Goal: Task Accomplishment & Management: Manage account settings

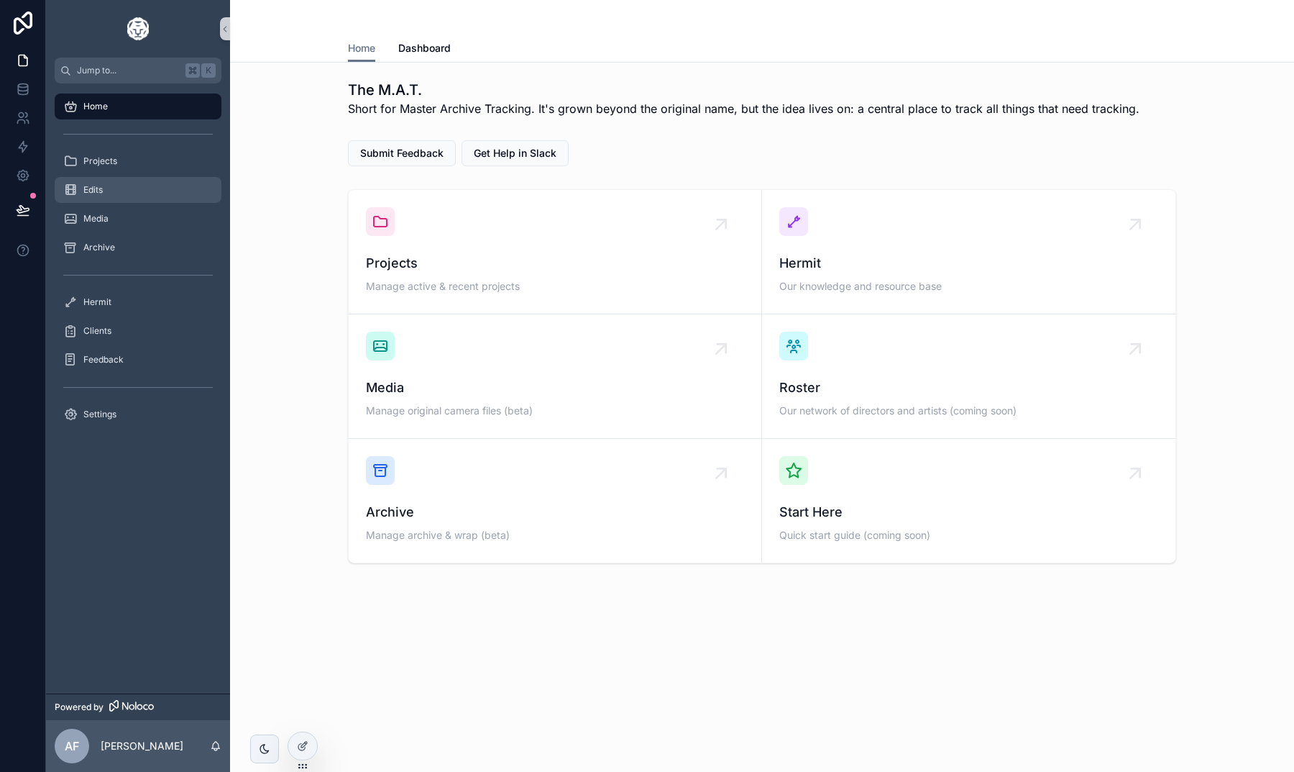
click at [117, 189] on div "Edits" at bounding box center [138, 189] width 150 height 23
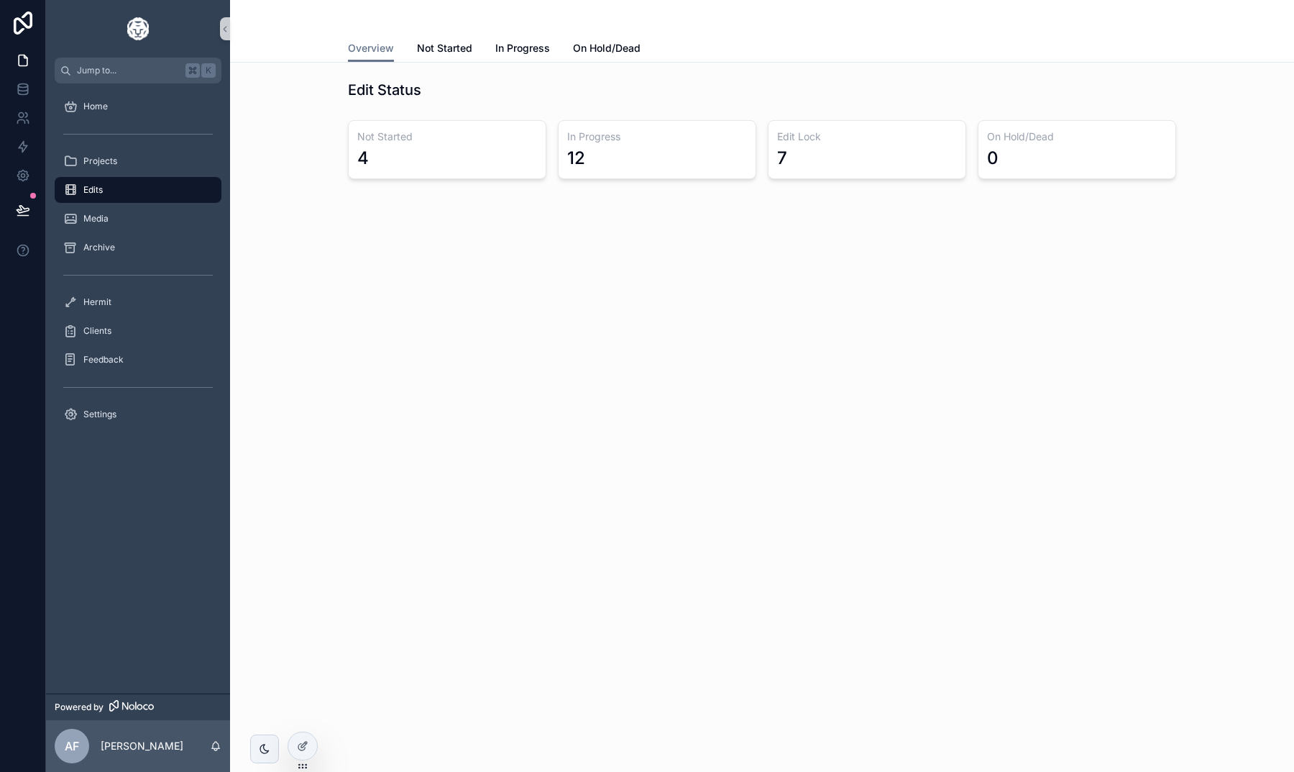
click at [425, 164] on div "4" at bounding box center [447, 158] width 180 height 23
click at [306, 746] on icon at bounding box center [303, 746] width 12 height 12
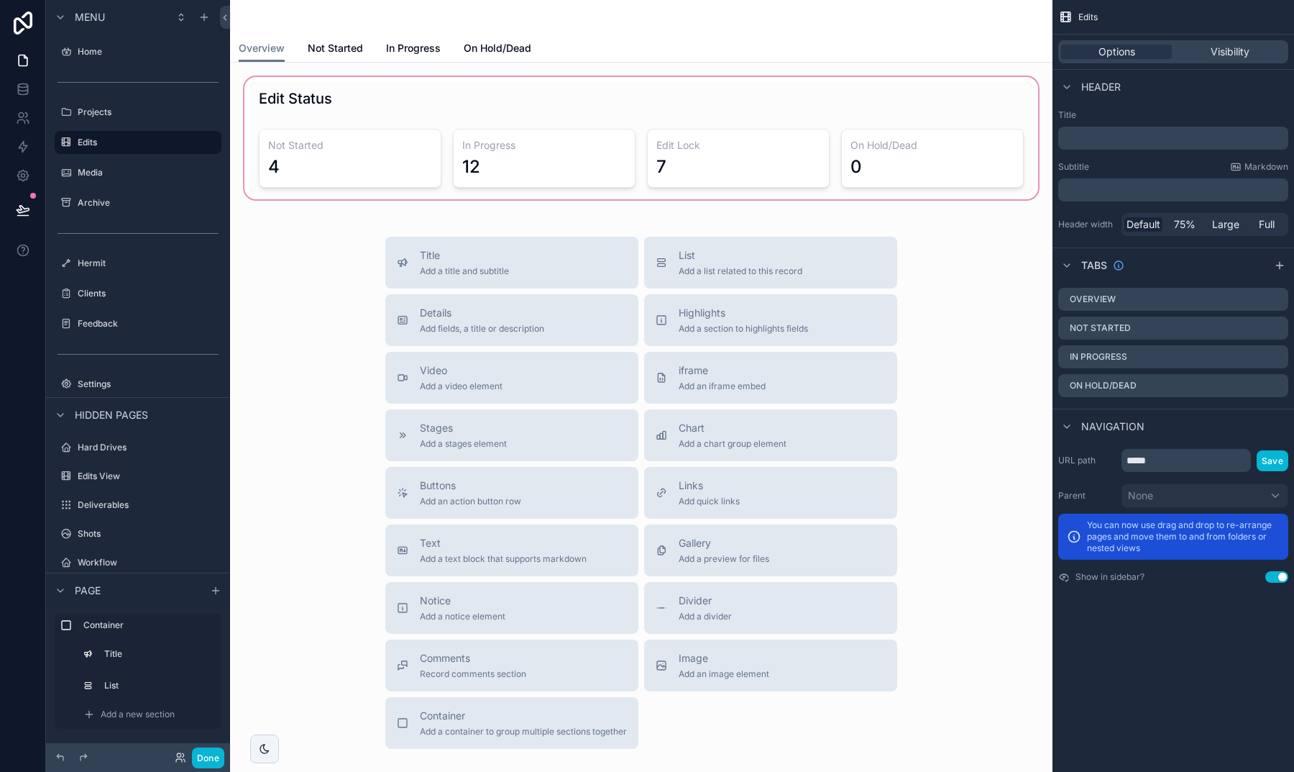
click at [347, 88] on div "scrollable content" at bounding box center [642, 138] width 800 height 128
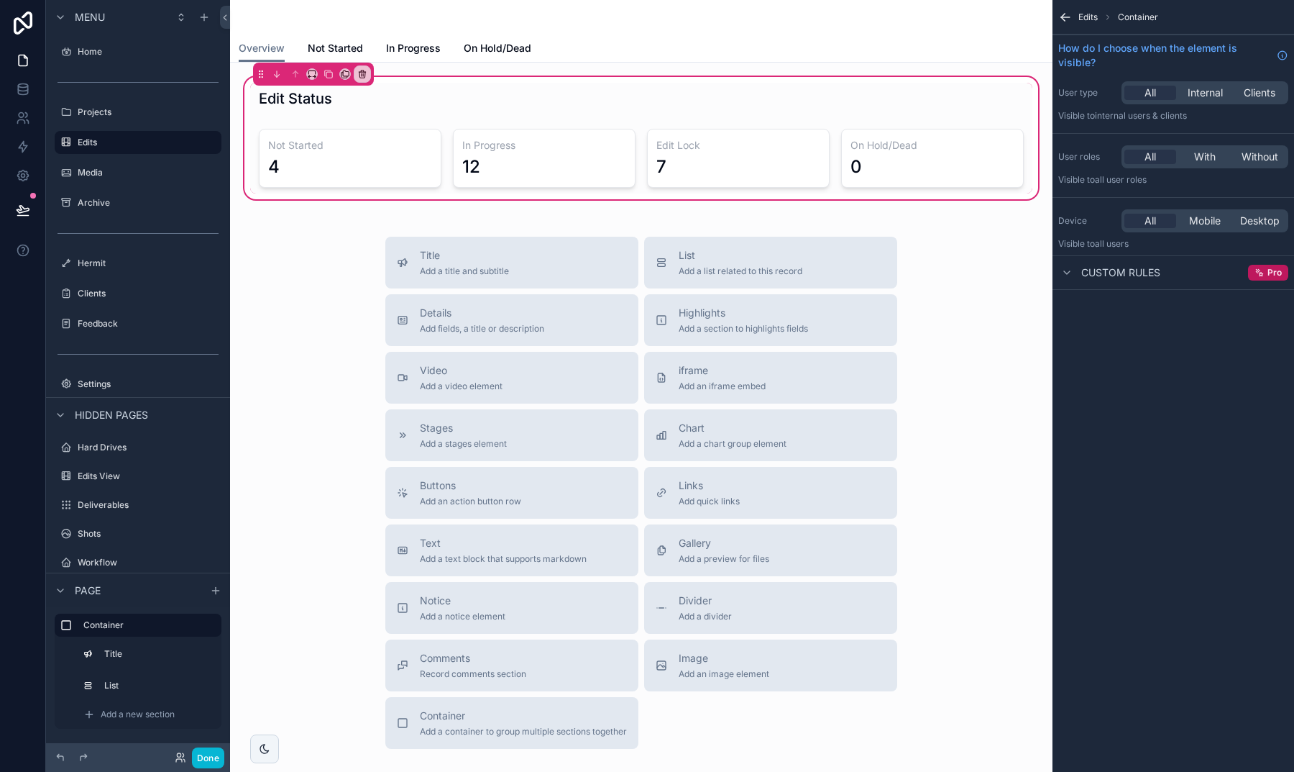
click at [245, 114] on div "Edit Status Not Started 4 In Progress 12 Edit Lock 7 On Hold/Dead 0" at bounding box center [642, 138] width 800 height 128
click at [363, 73] on icon "scrollable content" at bounding box center [362, 74] width 10 height 10
click at [380, 121] on div "Remove entire container" at bounding box center [423, 131] width 132 height 26
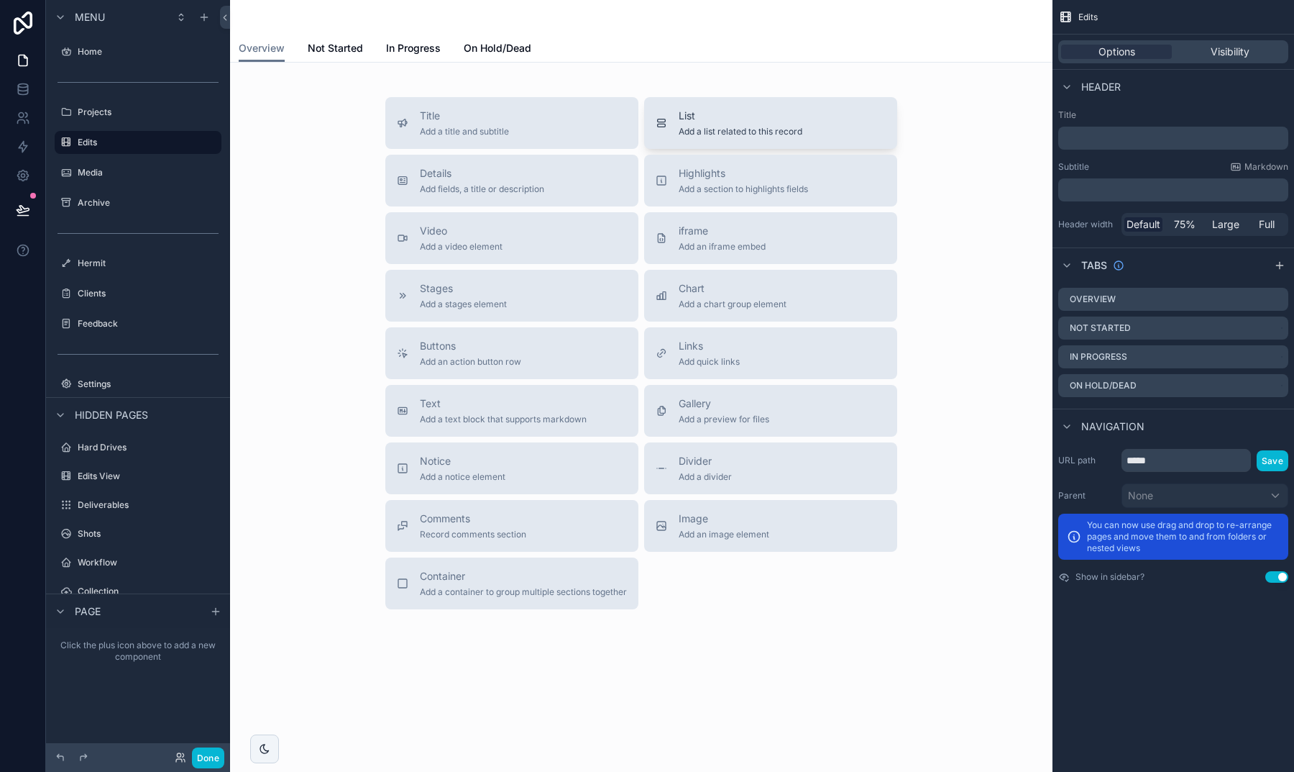
click at [739, 123] on div "List Add a list related to this record" at bounding box center [741, 123] width 124 height 29
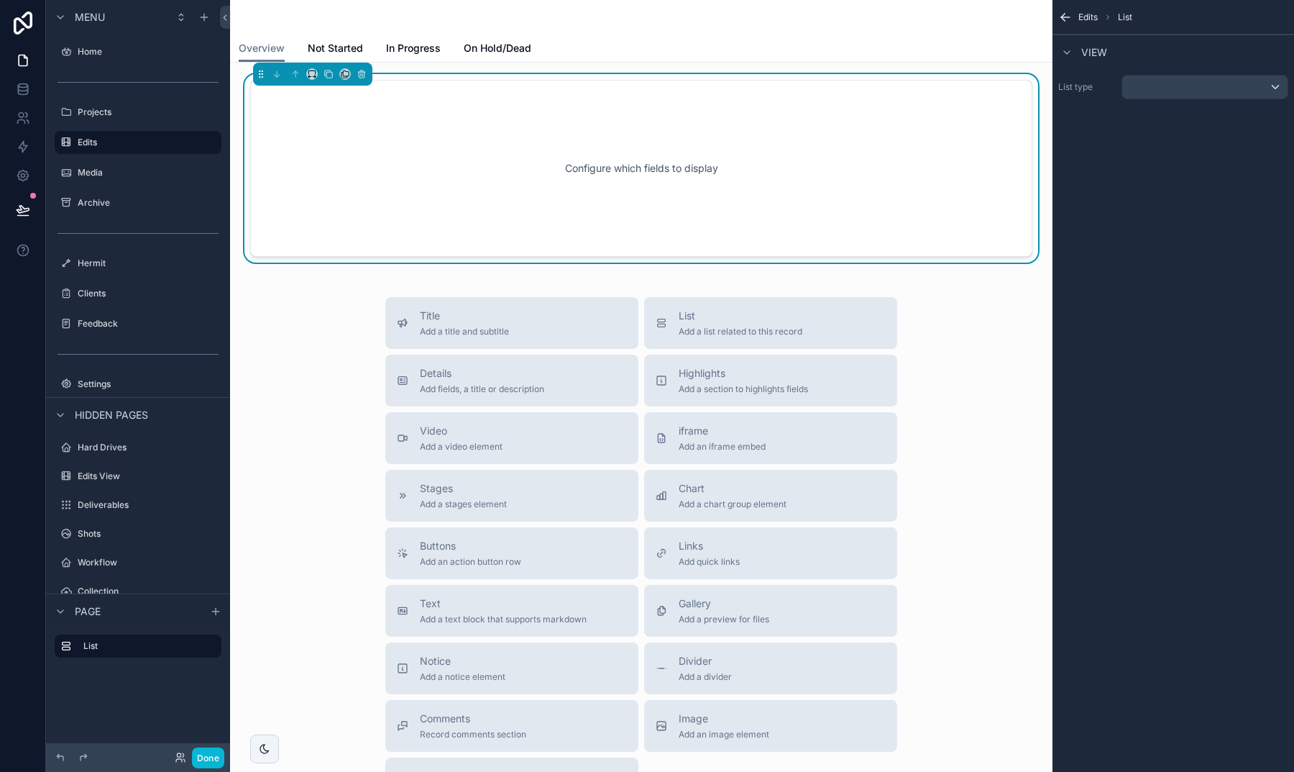
click at [1138, 86] on div "scrollable content" at bounding box center [1204, 86] width 165 height 23
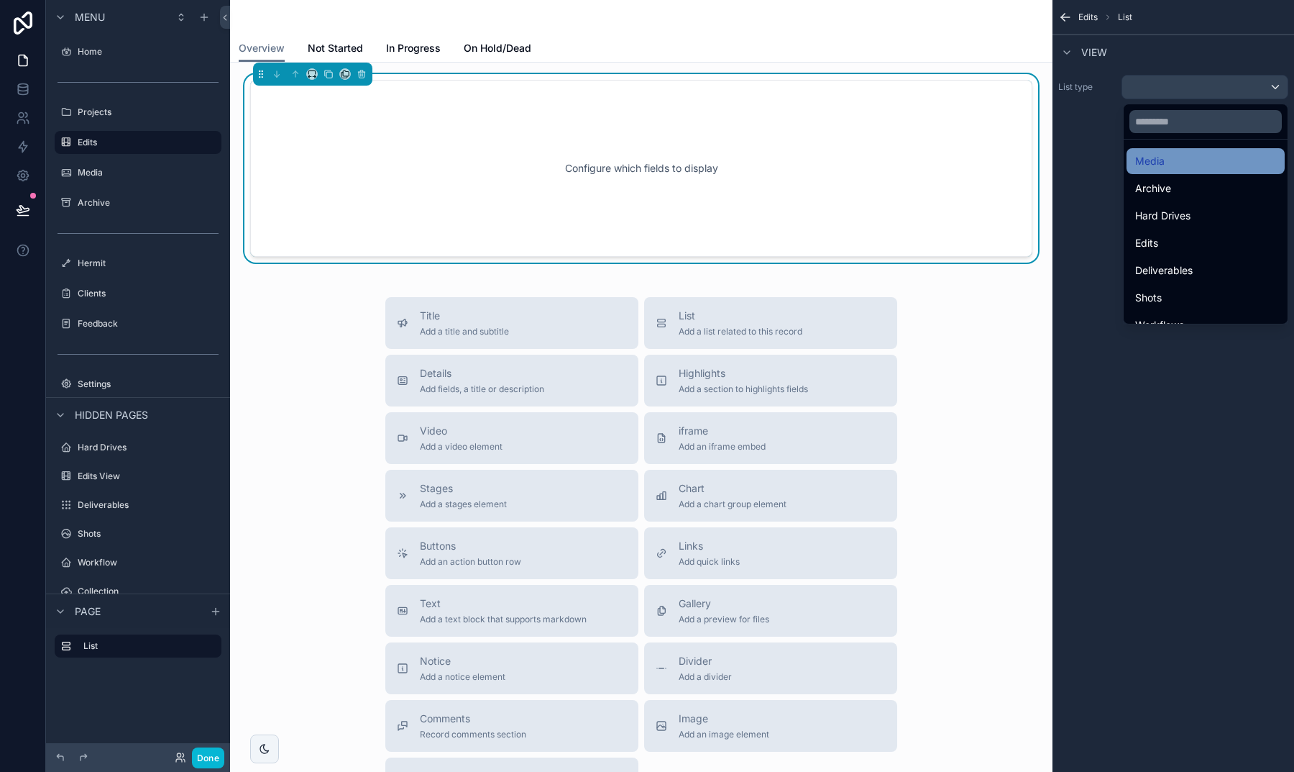
scroll to position [132, 0]
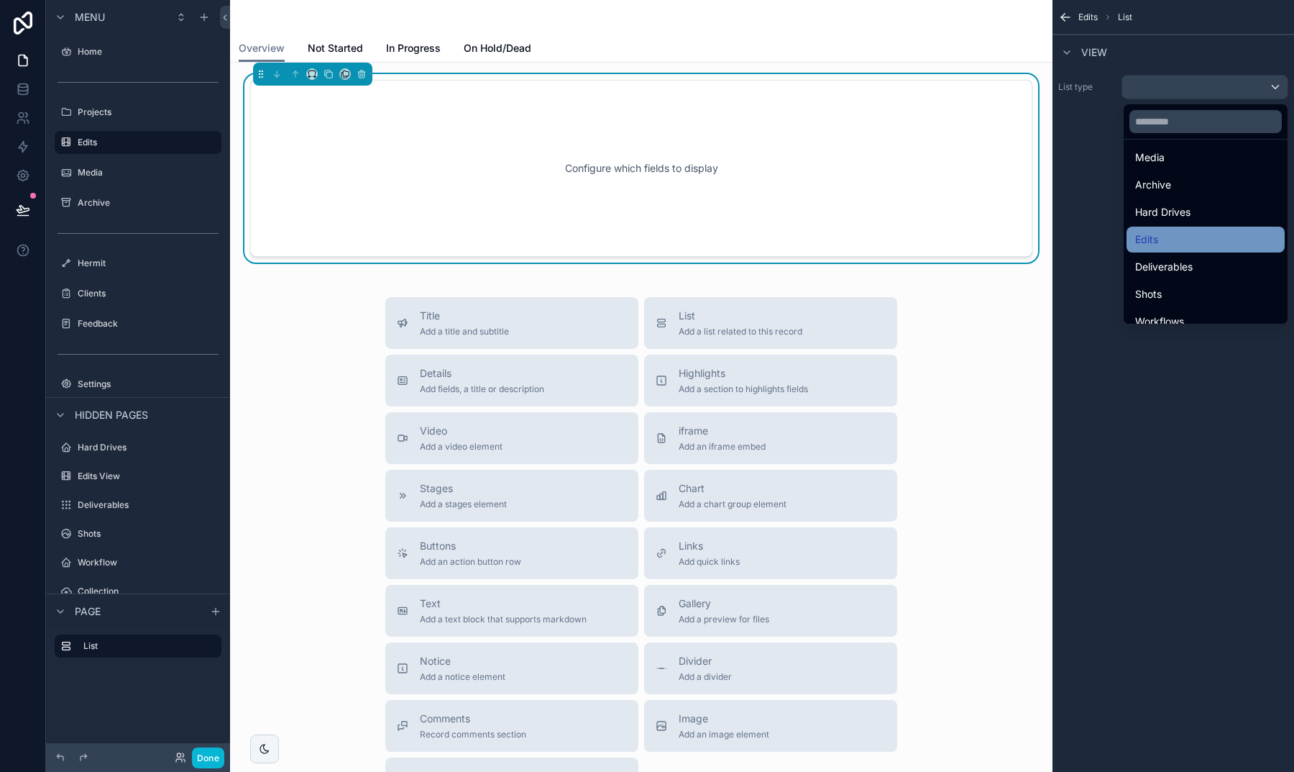
click at [1146, 249] on div "Edits" at bounding box center [1206, 239] width 158 height 26
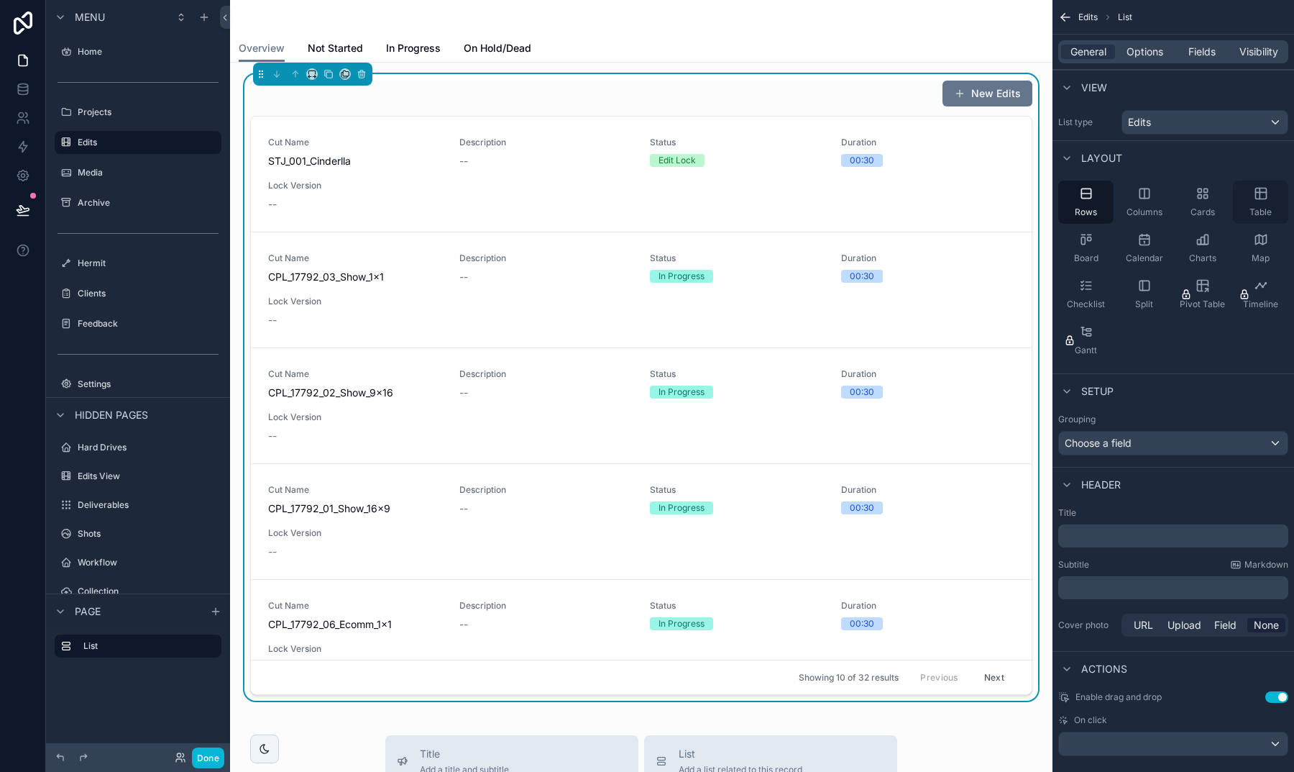
click at [1262, 201] on div "Table" at bounding box center [1260, 201] width 55 height 43
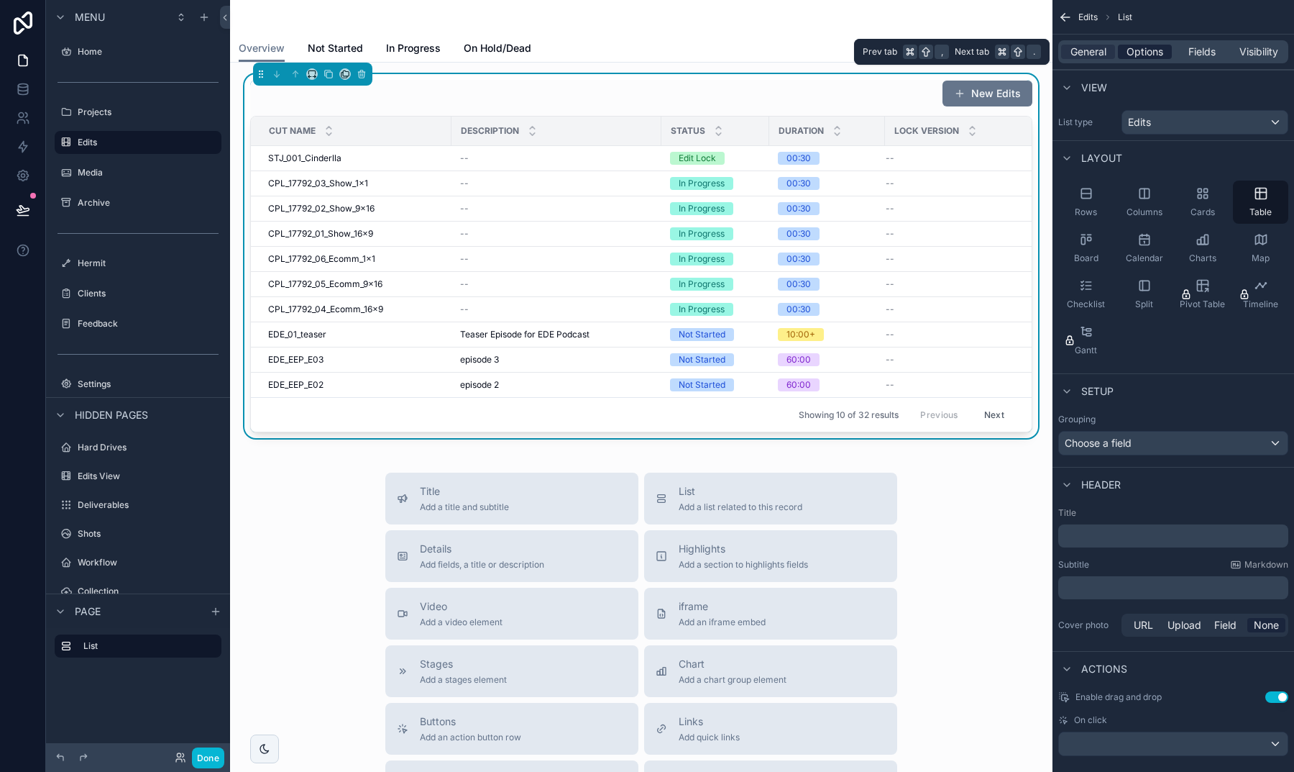
click at [1140, 52] on span "Options" at bounding box center [1145, 52] width 37 height 14
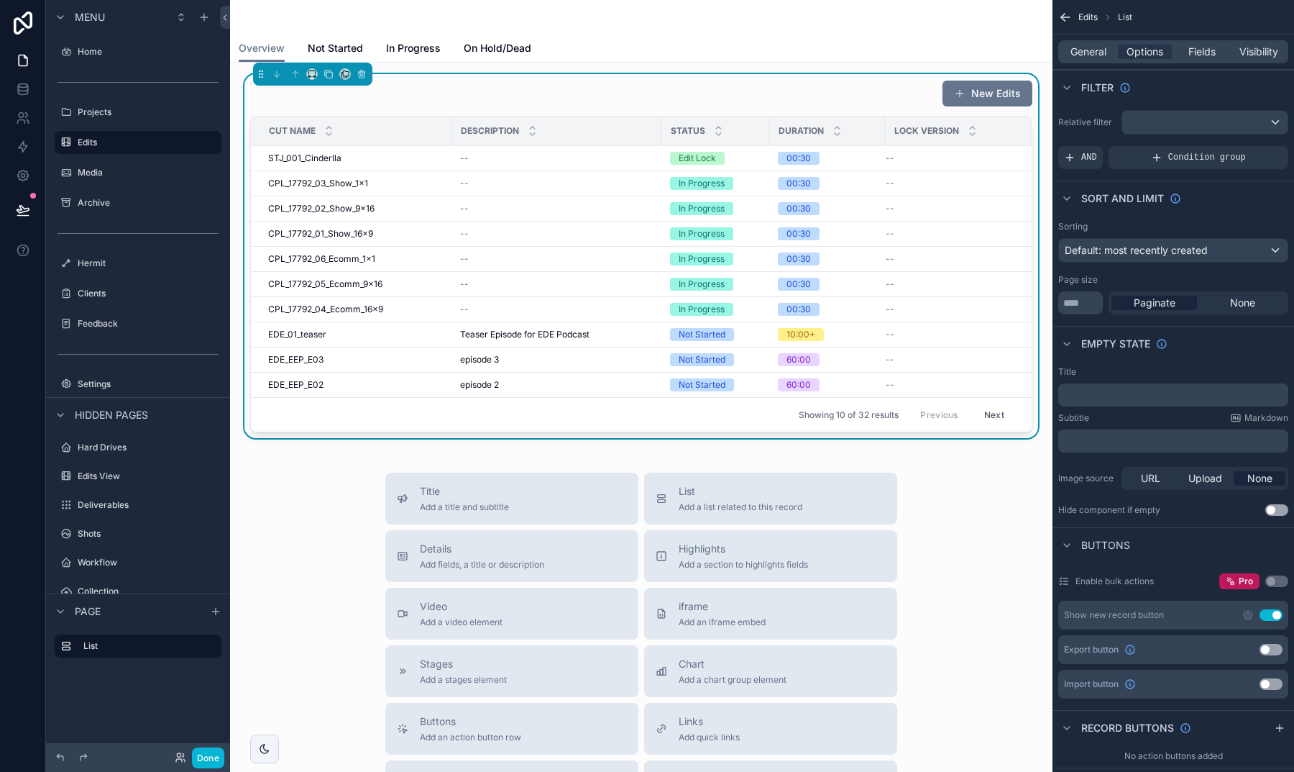
click at [1143, 129] on div "scrollable content" at bounding box center [1204, 122] width 165 height 23
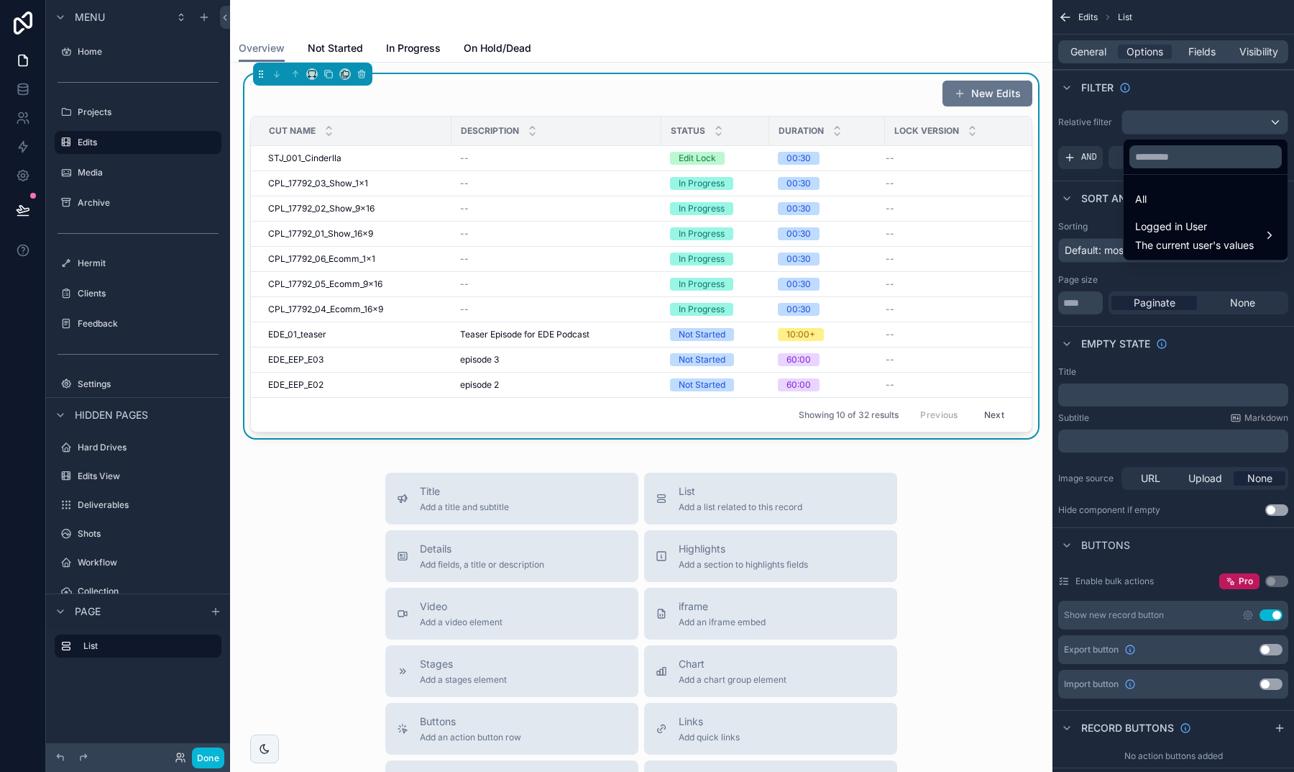
click at [1098, 116] on div "scrollable content" at bounding box center [647, 386] width 1294 height 772
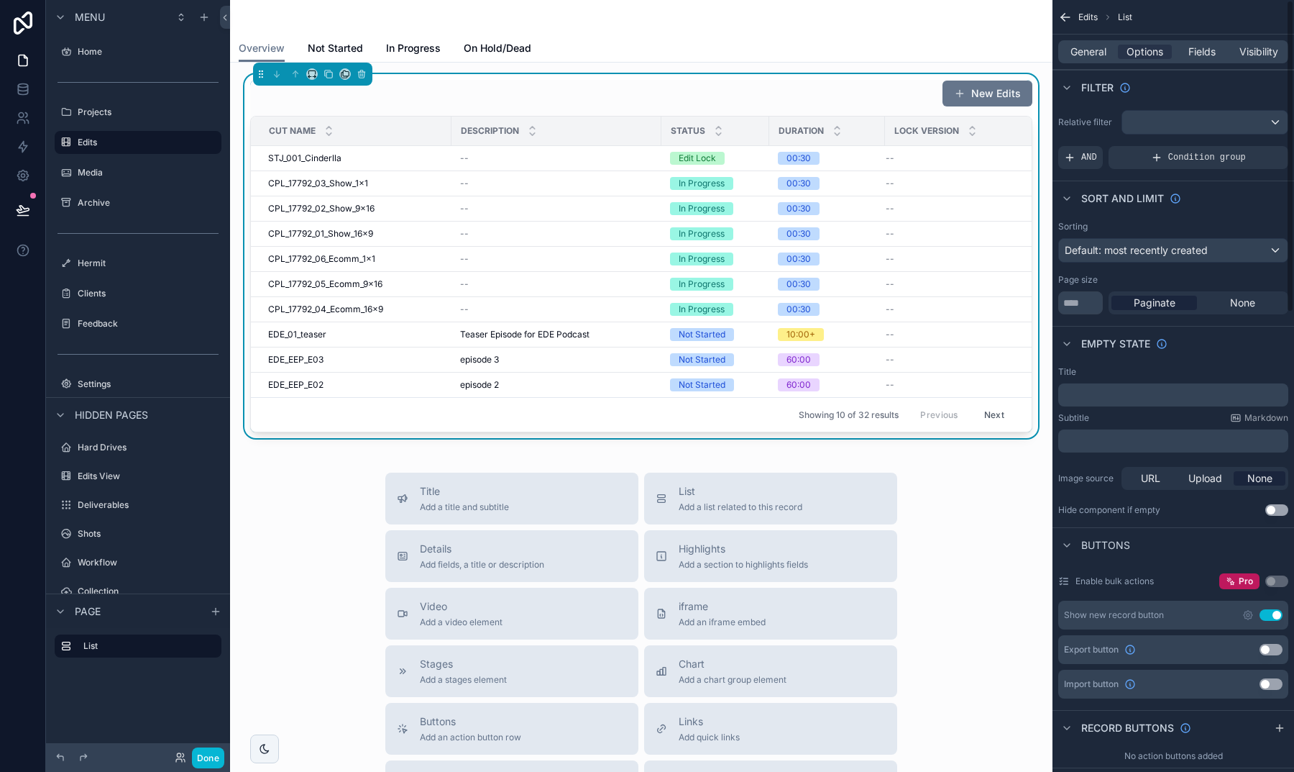
click at [1086, 170] on div "Relative filter AND Condition group" at bounding box center [1174, 139] width 242 height 70
click at [1088, 163] on span "AND" at bounding box center [1089, 158] width 16 height 12
click at [1253, 150] on icon "scrollable content" at bounding box center [1252, 147] width 9 height 9
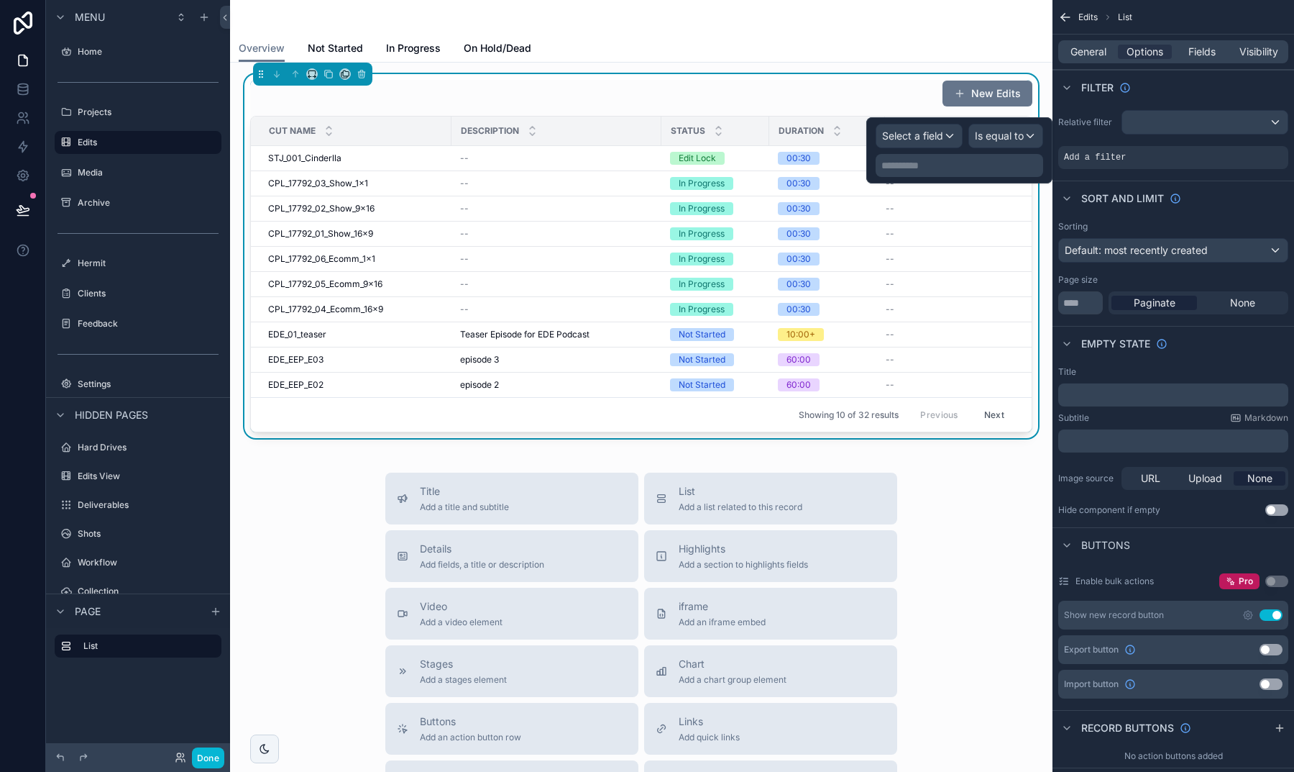
click at [944, 138] on div "Select a field" at bounding box center [920, 135] width 86 height 23
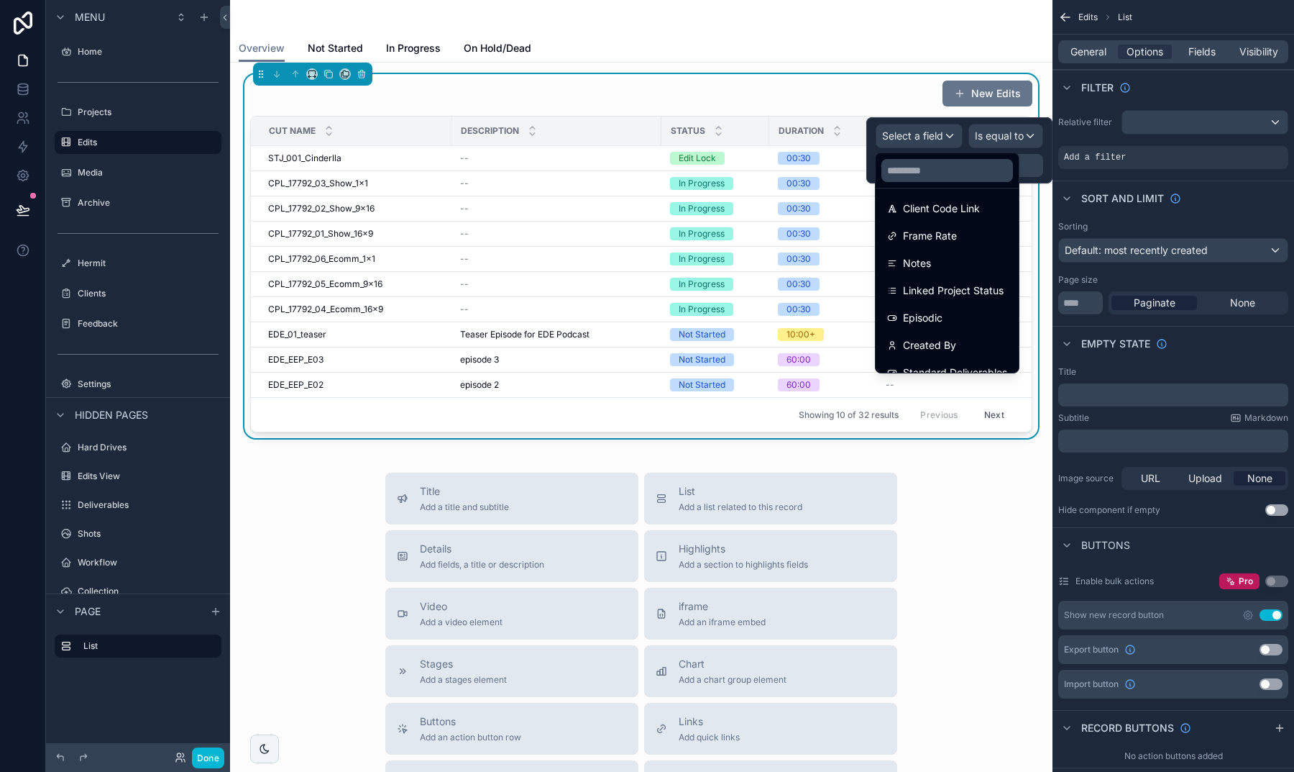
scroll to position [413, 0]
click at [955, 291] on span "Linked Project Status" at bounding box center [953, 291] width 101 height 17
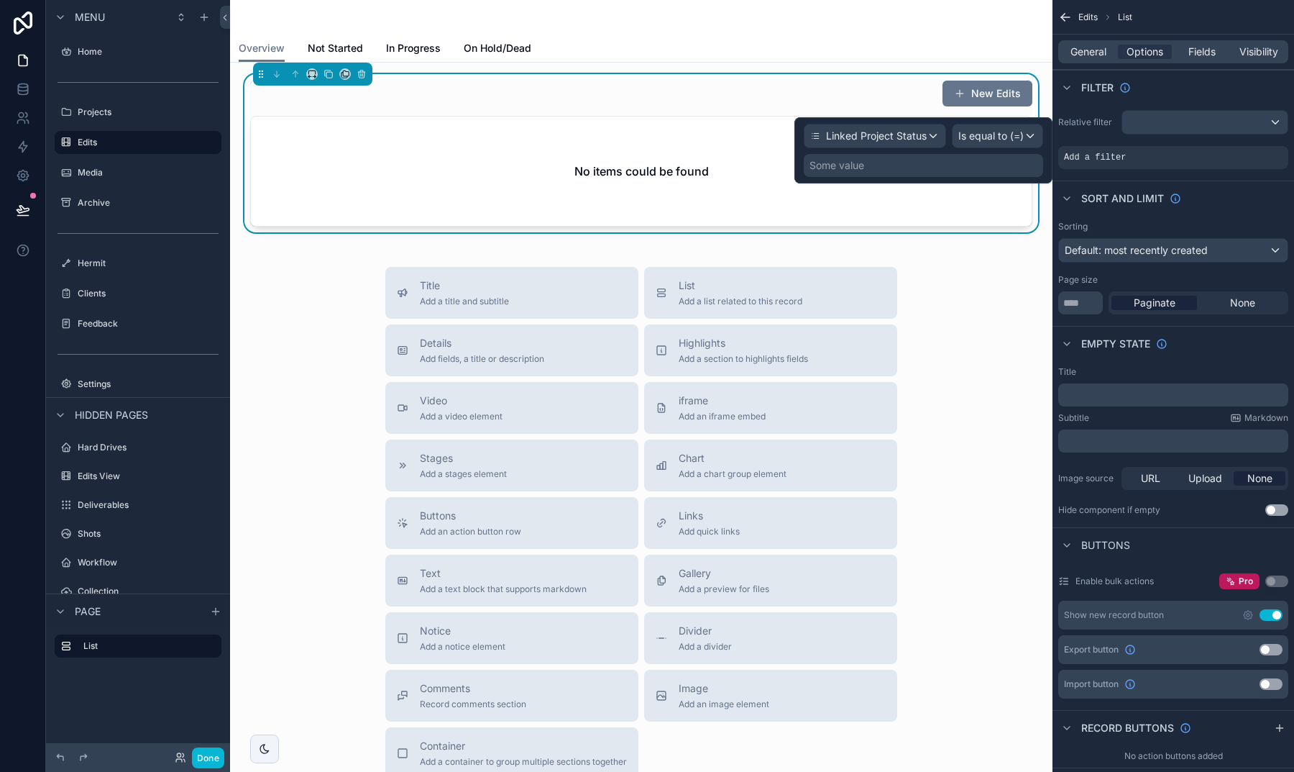
click at [987, 138] on span "Is equal to (=)" at bounding box center [990, 136] width 65 height 14
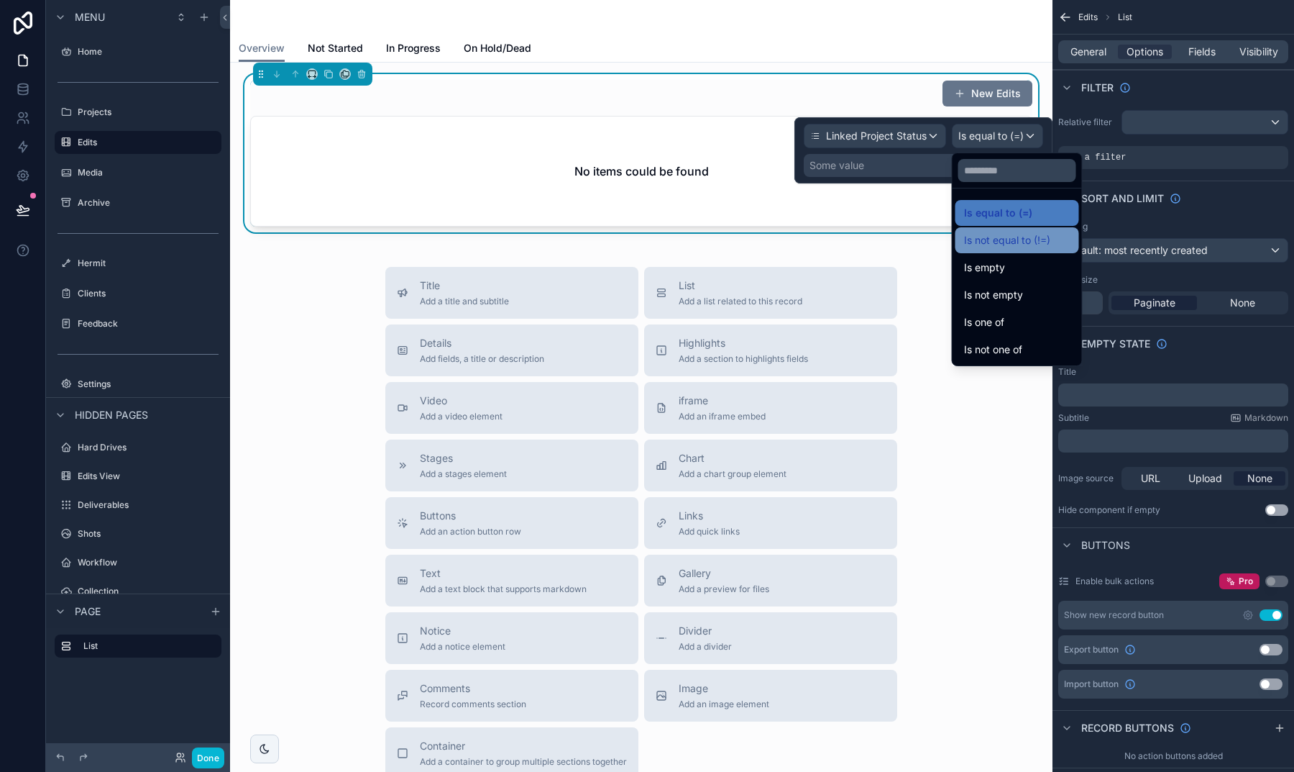
click at [996, 243] on span "Is not equal to (!=)" at bounding box center [1007, 240] width 86 height 17
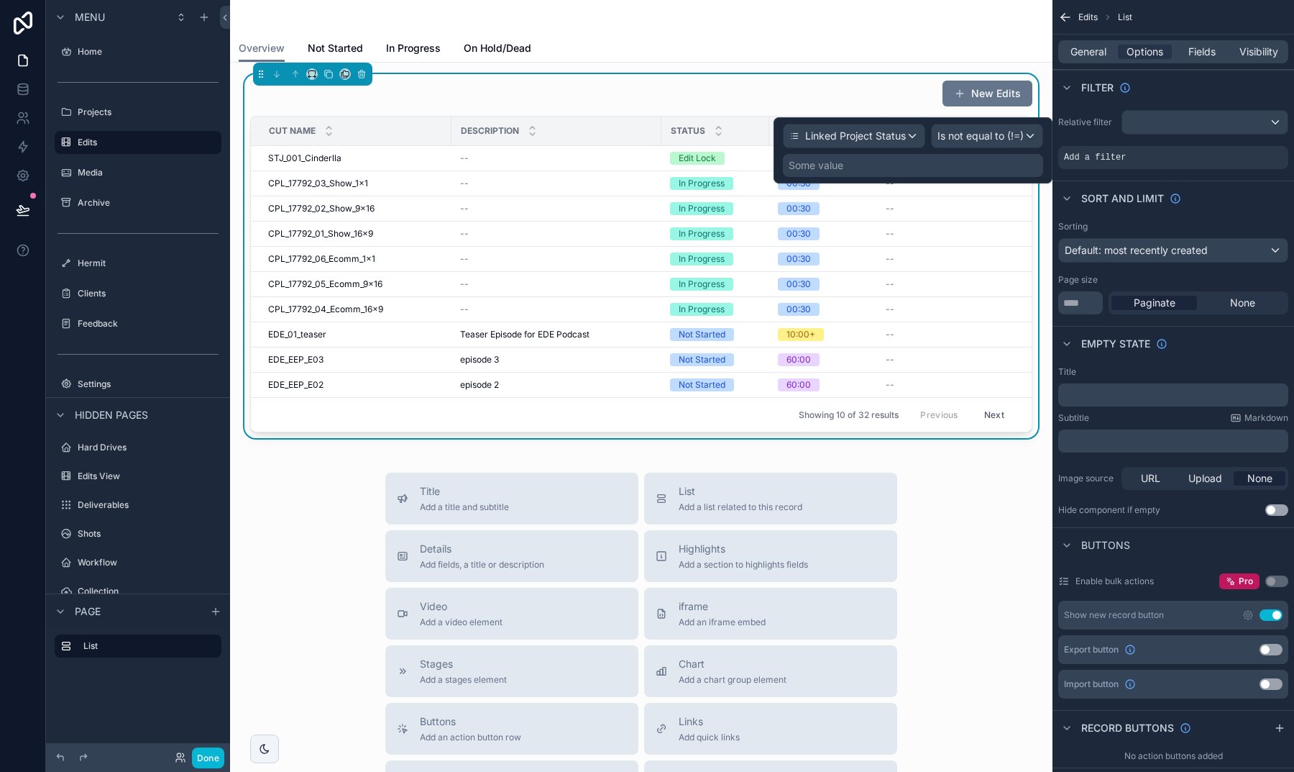
click at [974, 140] on span "Is not equal to (!=)" at bounding box center [981, 136] width 86 height 14
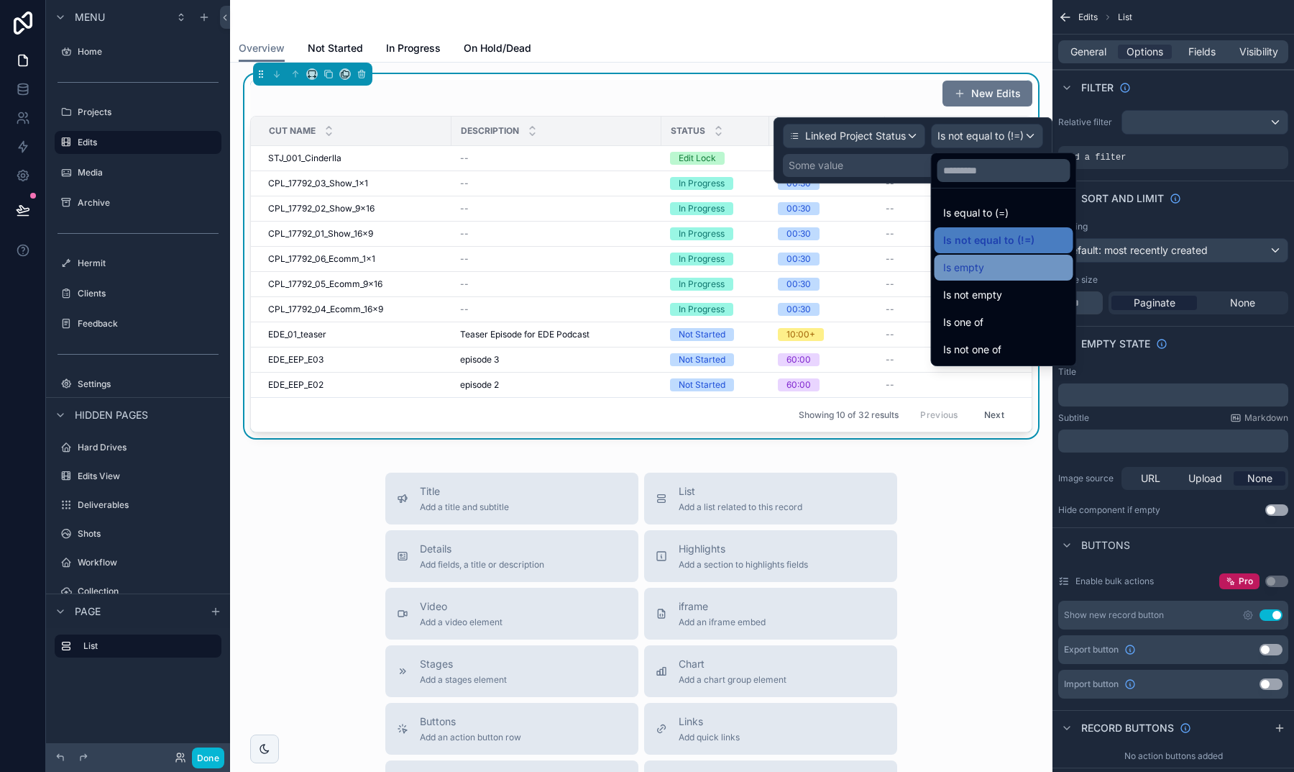
scroll to position [0, 0]
click at [971, 341] on span "Is not one of" at bounding box center [972, 349] width 58 height 17
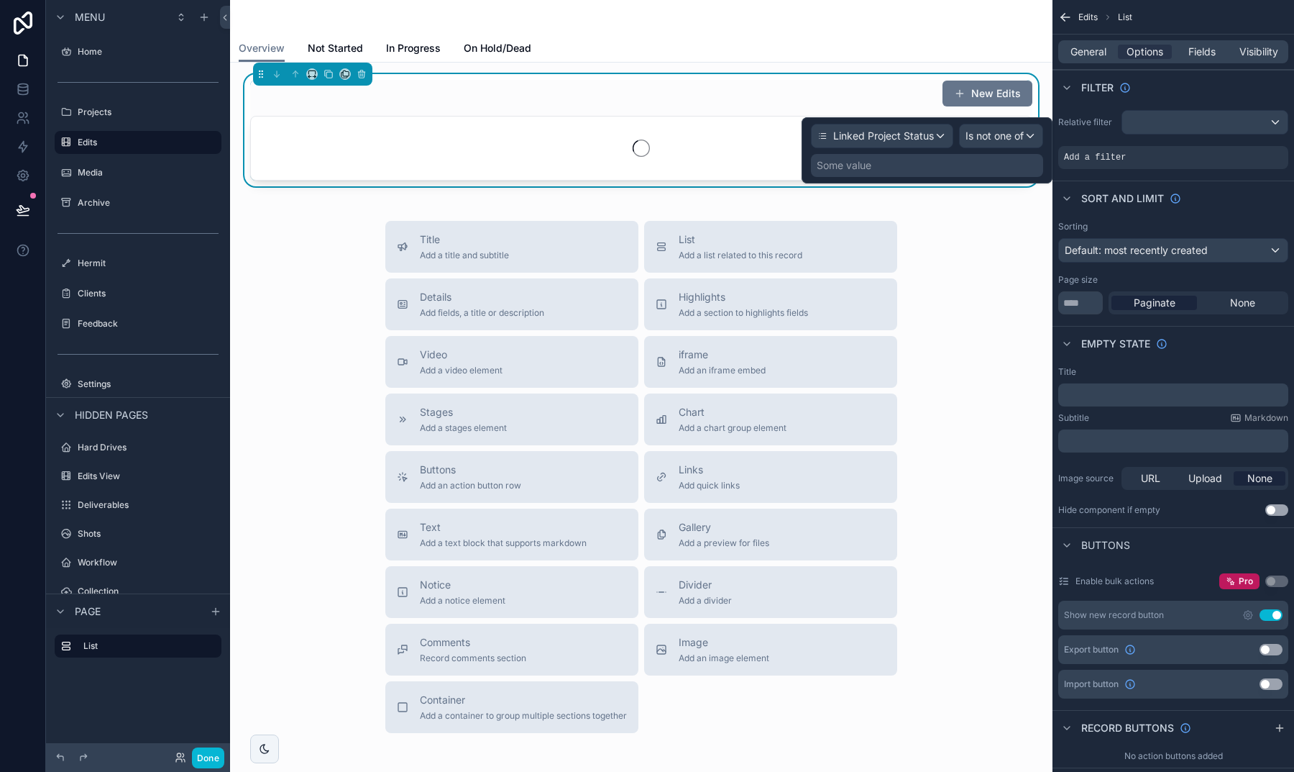
click at [876, 168] on div "Some value" at bounding box center [927, 165] width 232 height 23
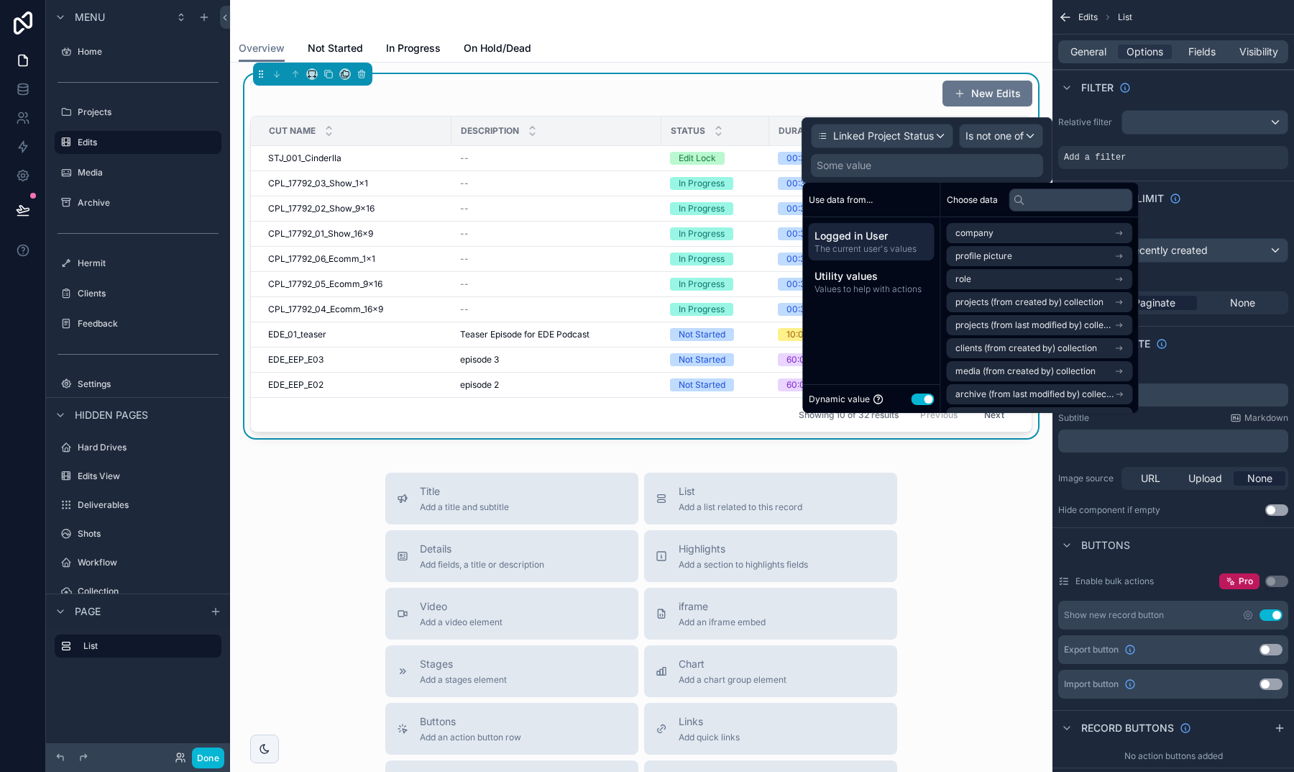
click at [922, 400] on button "Use setting" at bounding box center [923, 399] width 23 height 12
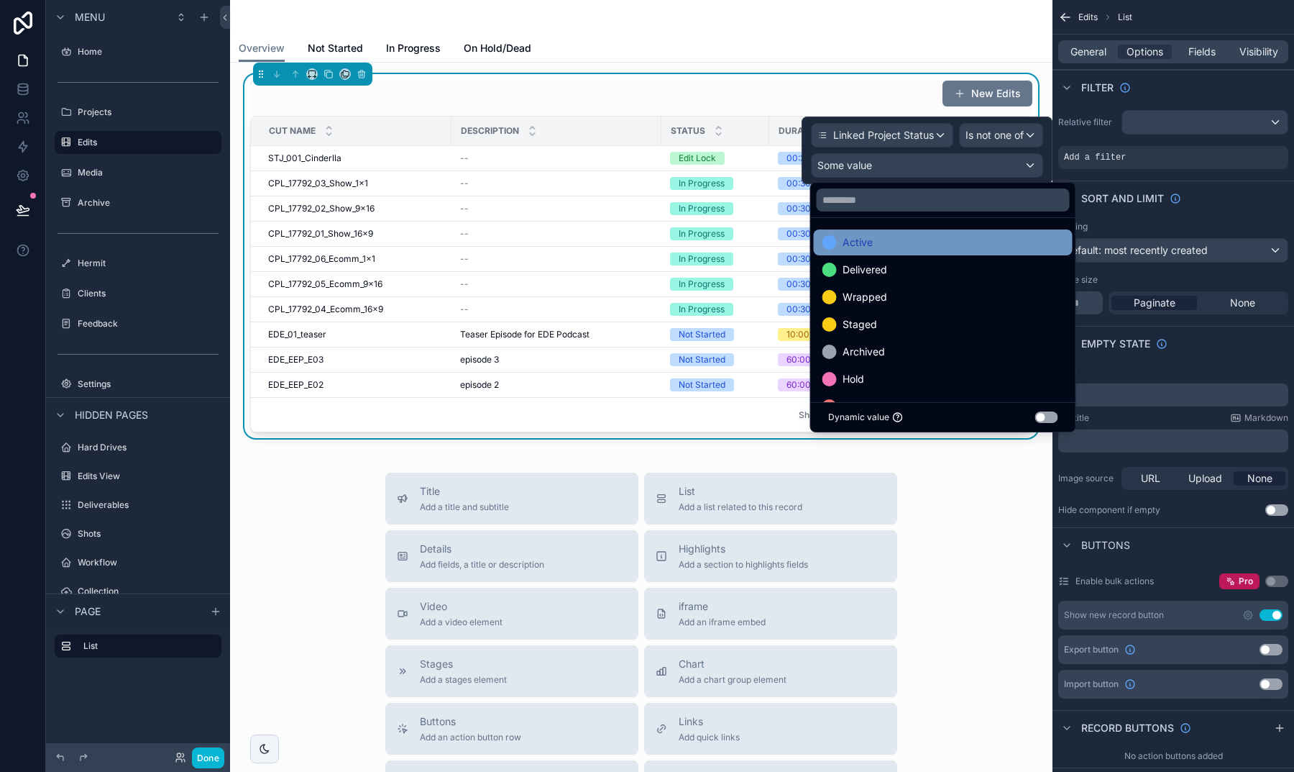
click at [874, 244] on div "Active" at bounding box center [944, 242] width 242 height 17
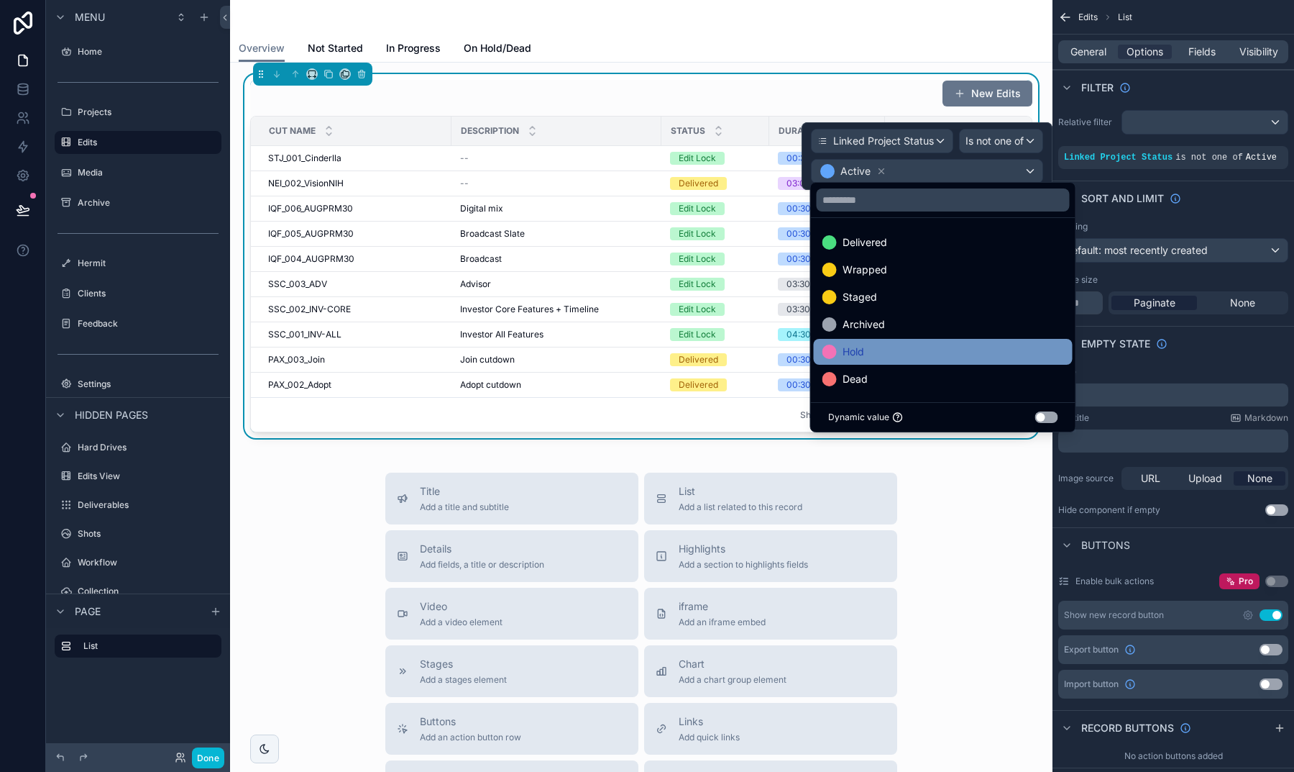
click at [869, 345] on div "Hold" at bounding box center [944, 351] width 242 height 17
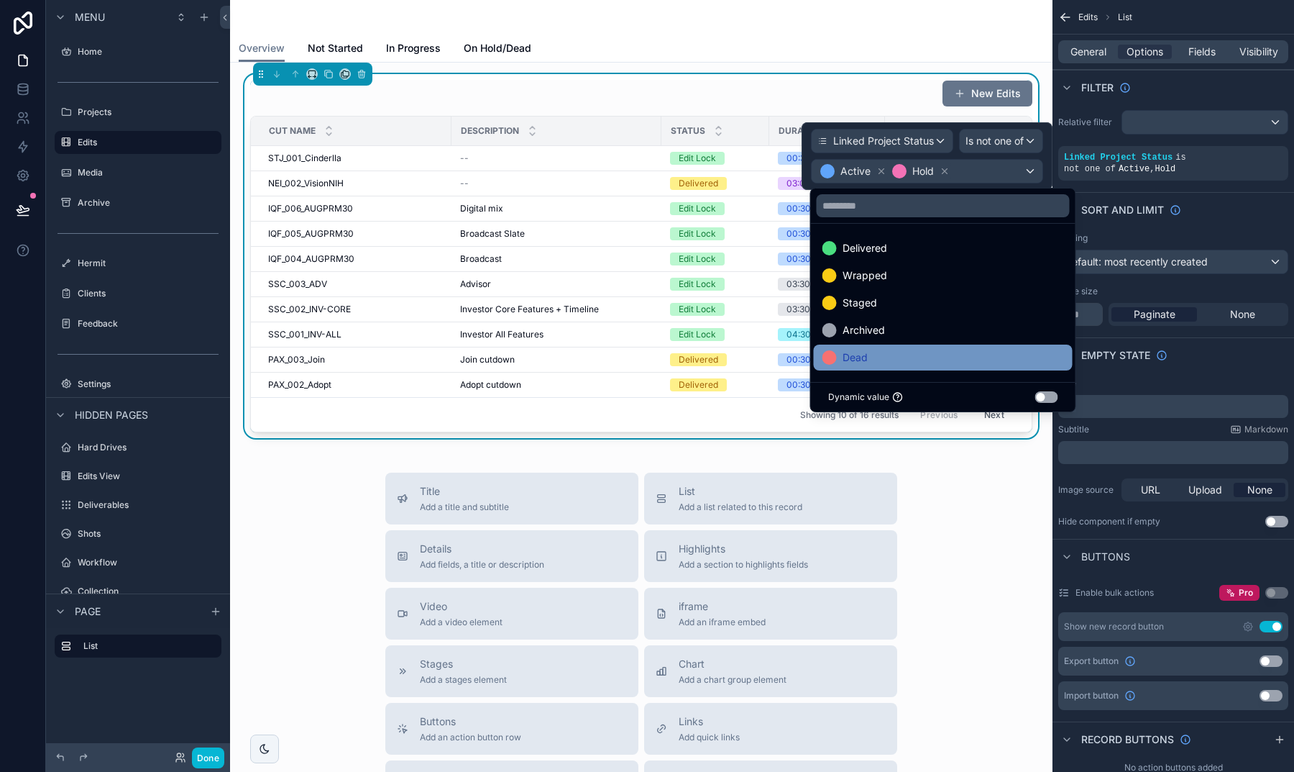
click at [869, 354] on div "Dead" at bounding box center [944, 357] width 242 height 17
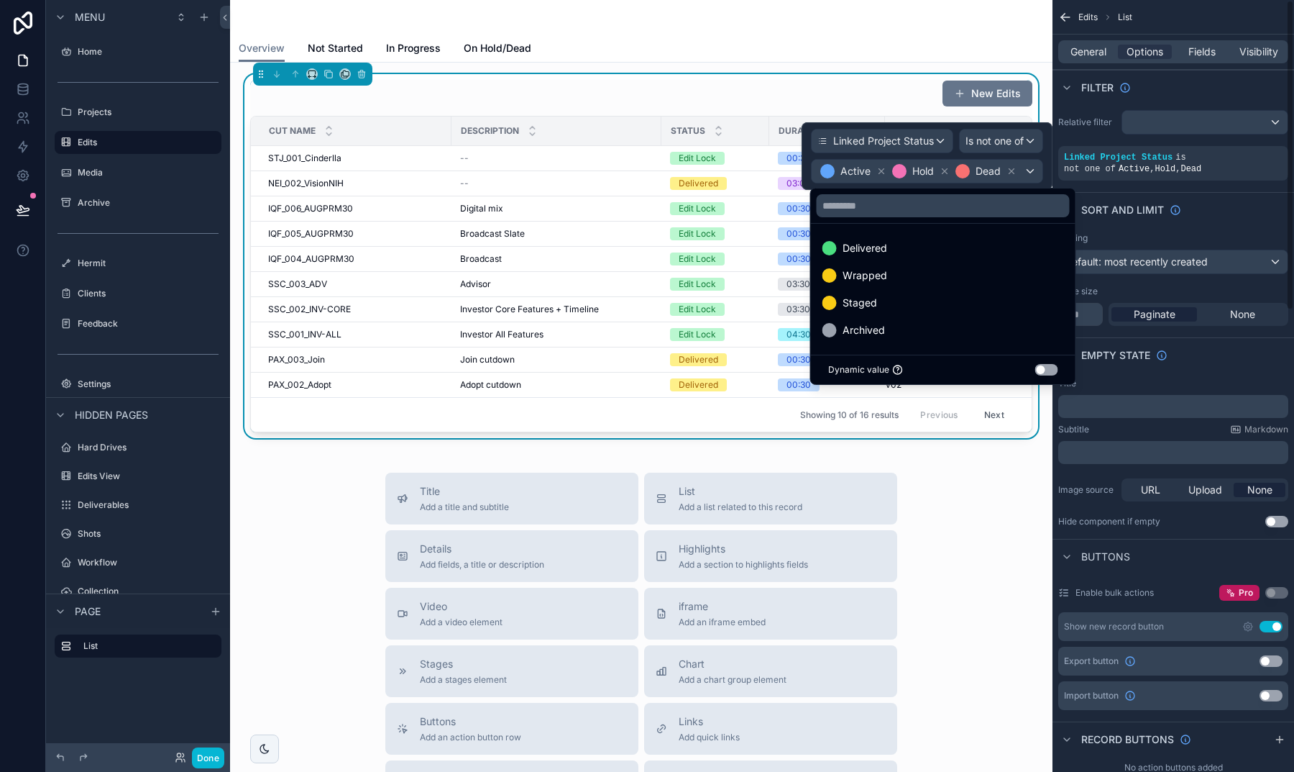
click at [1067, 140] on div "Relative filter Linked Project Status is not one of Active , Hold , Dead" at bounding box center [1174, 145] width 242 height 82
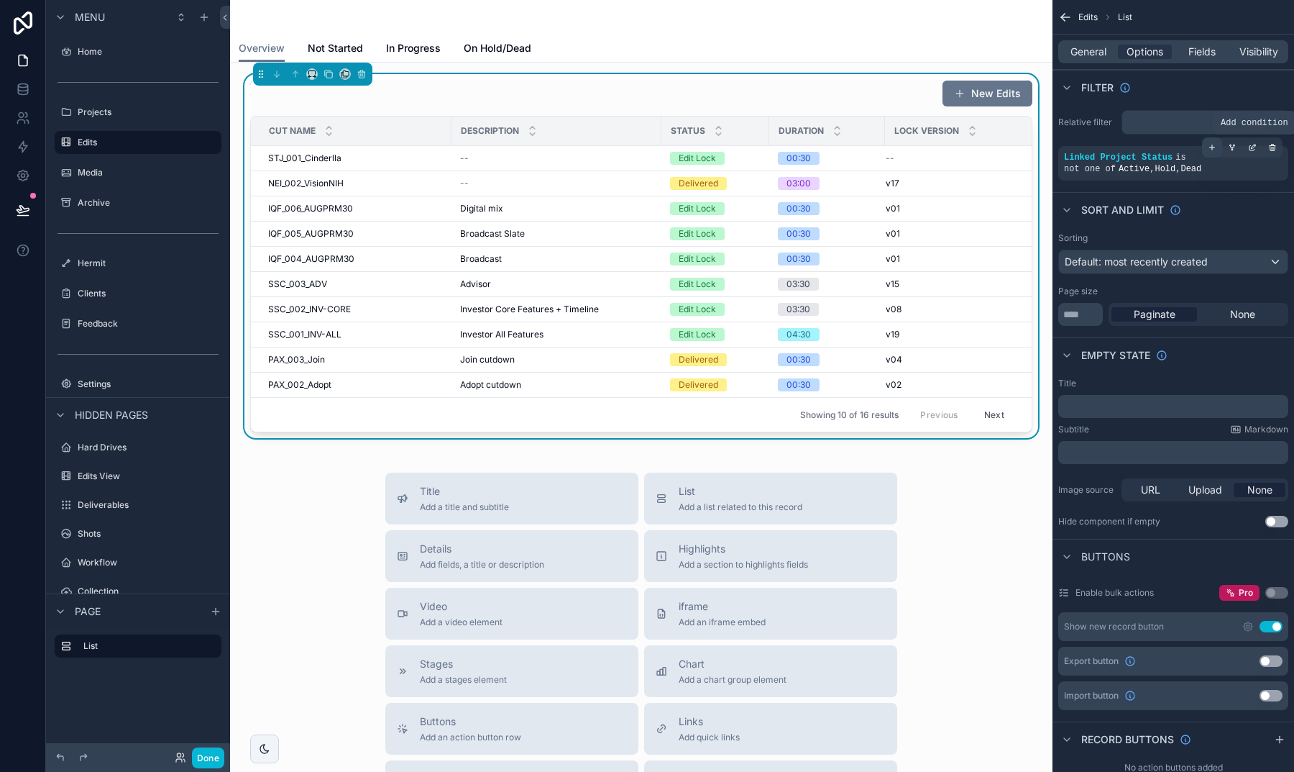
click at [1214, 146] on icon "scrollable content" at bounding box center [1212, 147] width 9 height 9
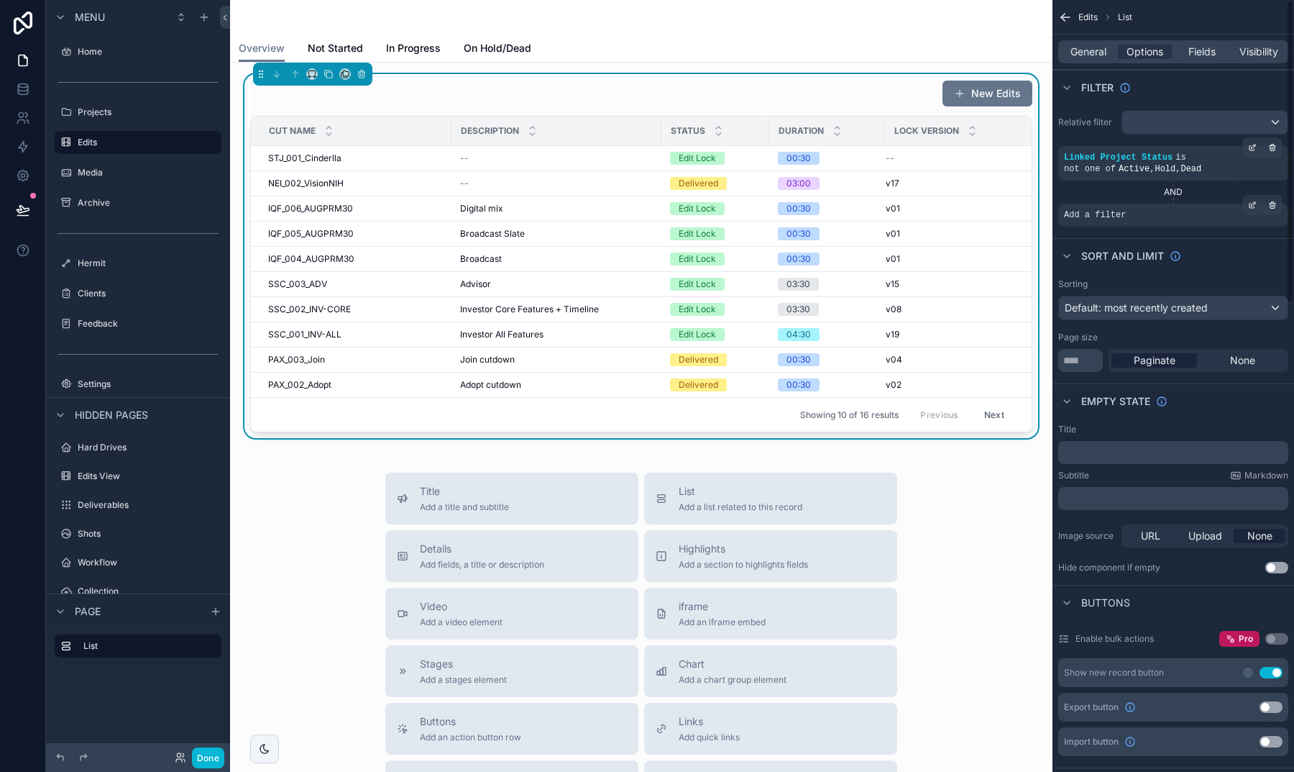
click at [1104, 216] on span "Add a filter" at bounding box center [1095, 215] width 62 height 12
click at [1249, 202] on icon "scrollable content" at bounding box center [1252, 205] width 9 height 9
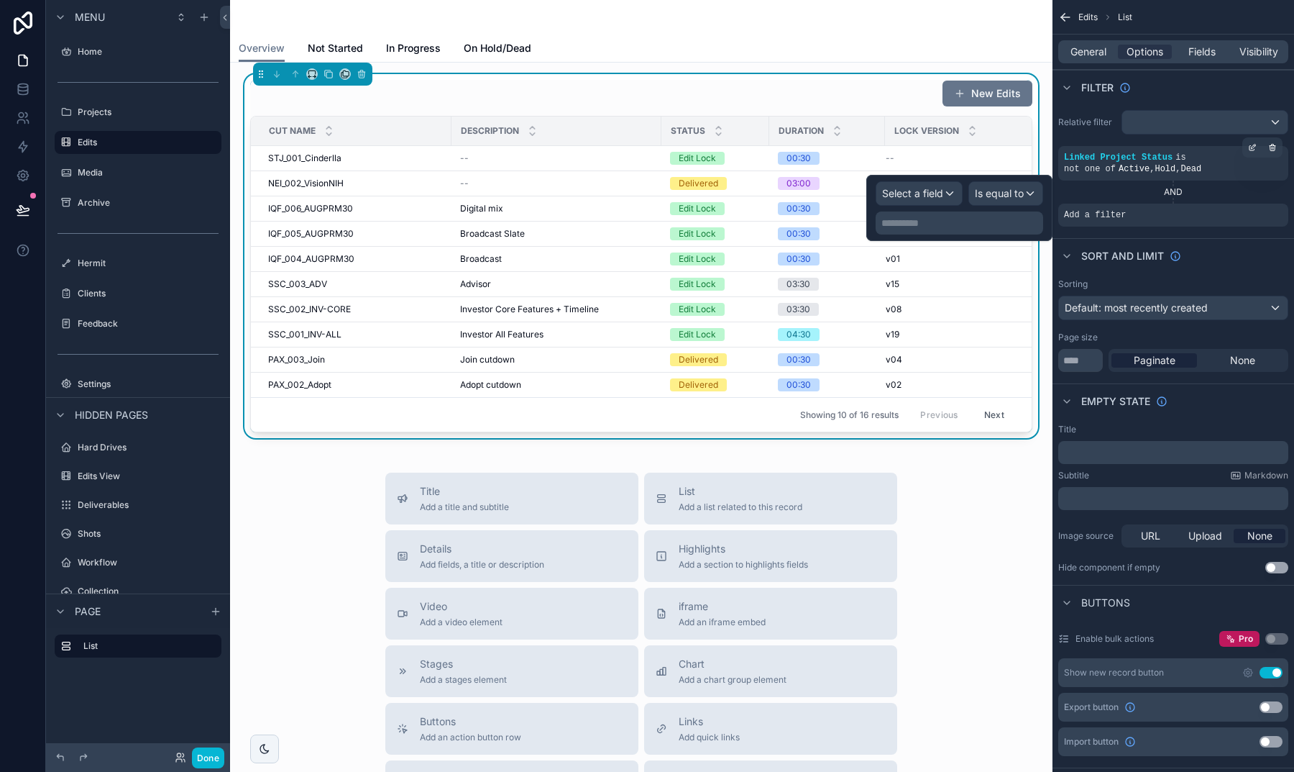
click at [927, 189] on span "Select a field" at bounding box center [912, 193] width 61 height 12
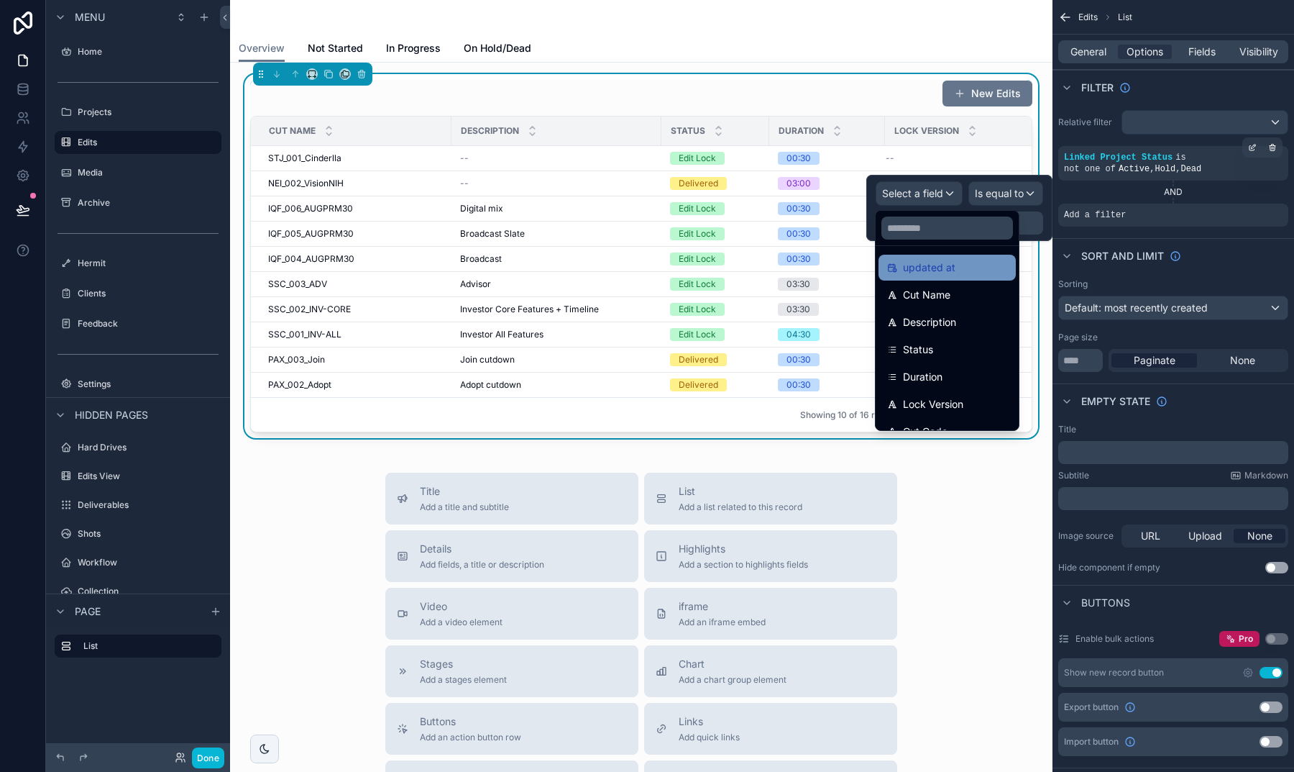
scroll to position [107, 0]
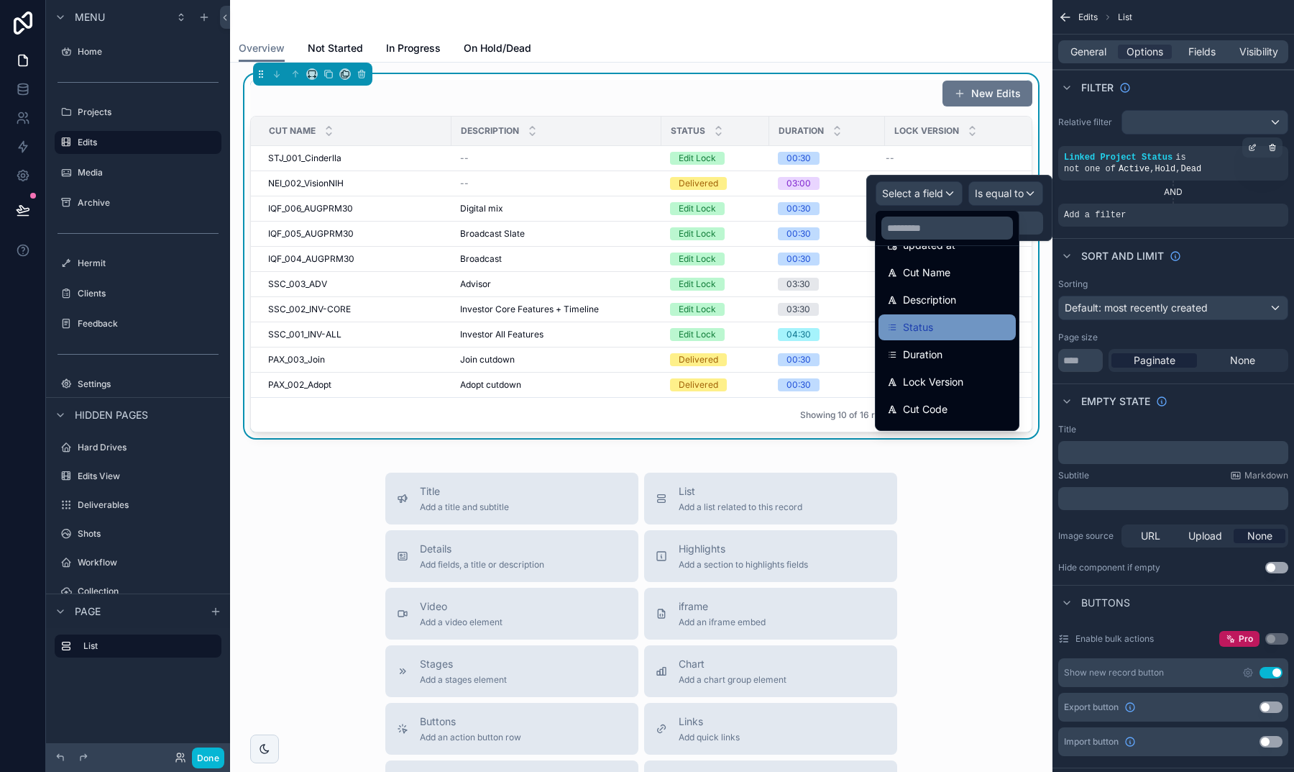
click at [932, 329] on span "Status" at bounding box center [918, 327] width 30 height 17
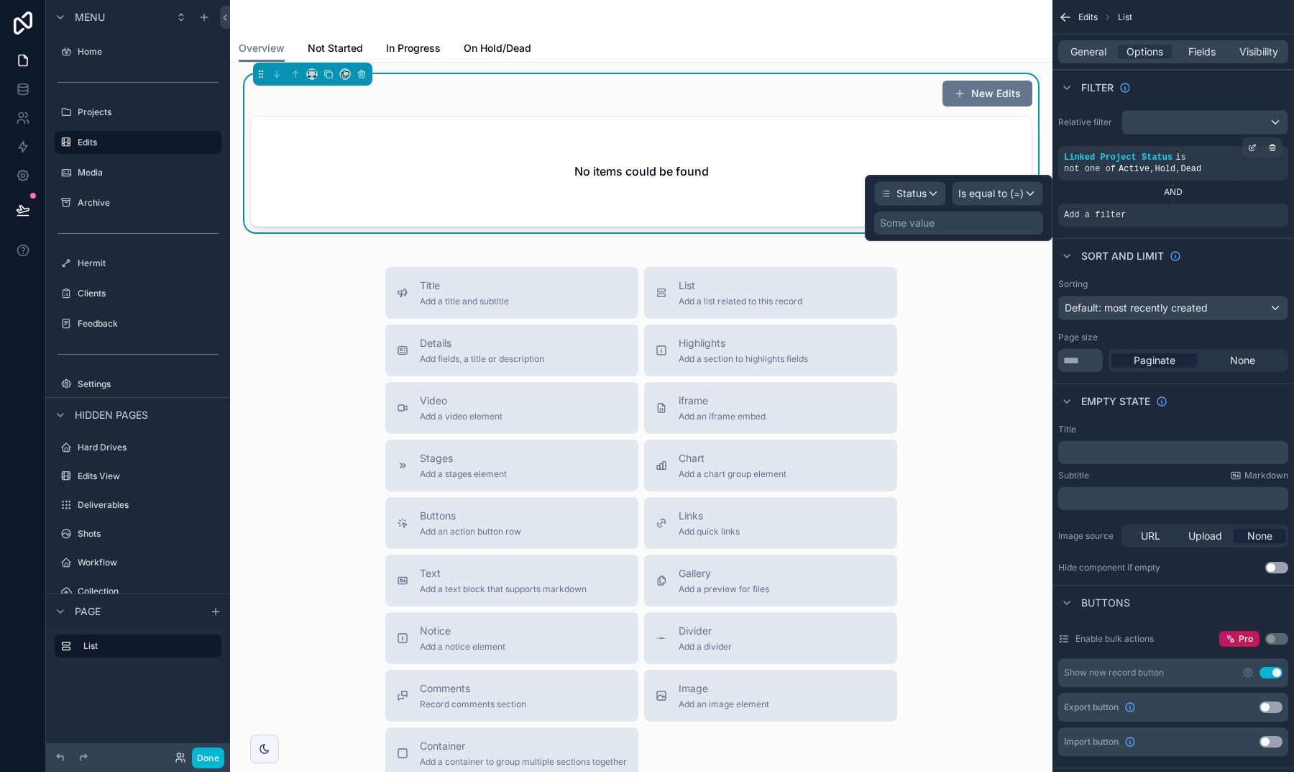
click at [997, 188] on span "Is equal to (=)" at bounding box center [990, 193] width 65 height 14
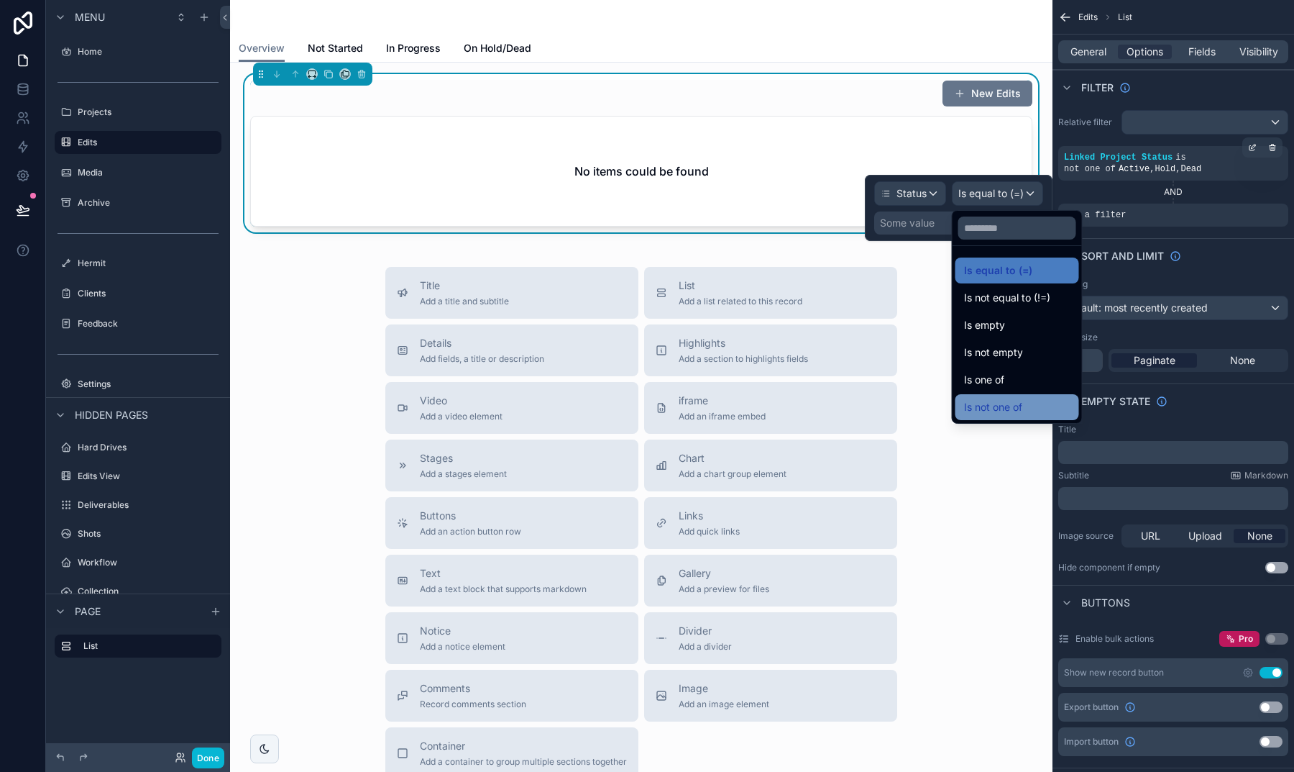
click at [984, 403] on span "Is not one of" at bounding box center [993, 406] width 58 height 17
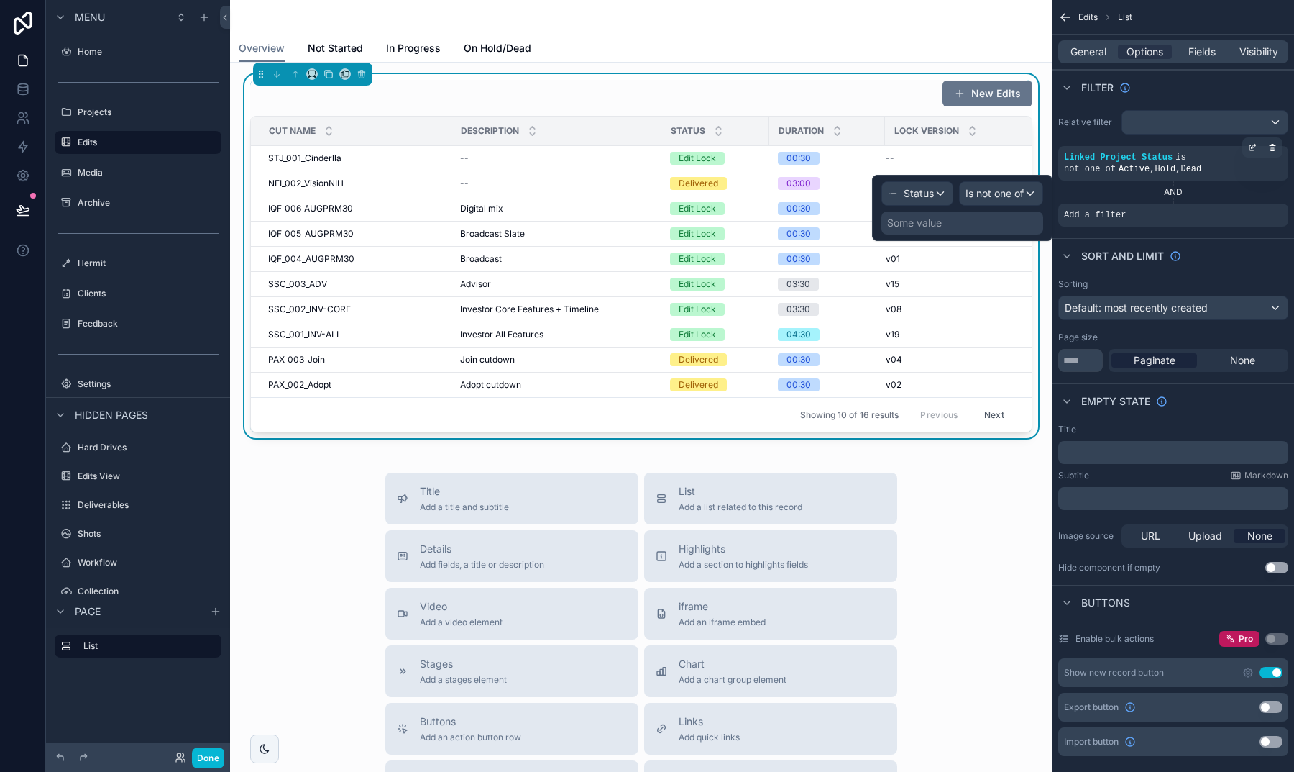
click at [976, 221] on div "Some value" at bounding box center [963, 222] width 162 height 23
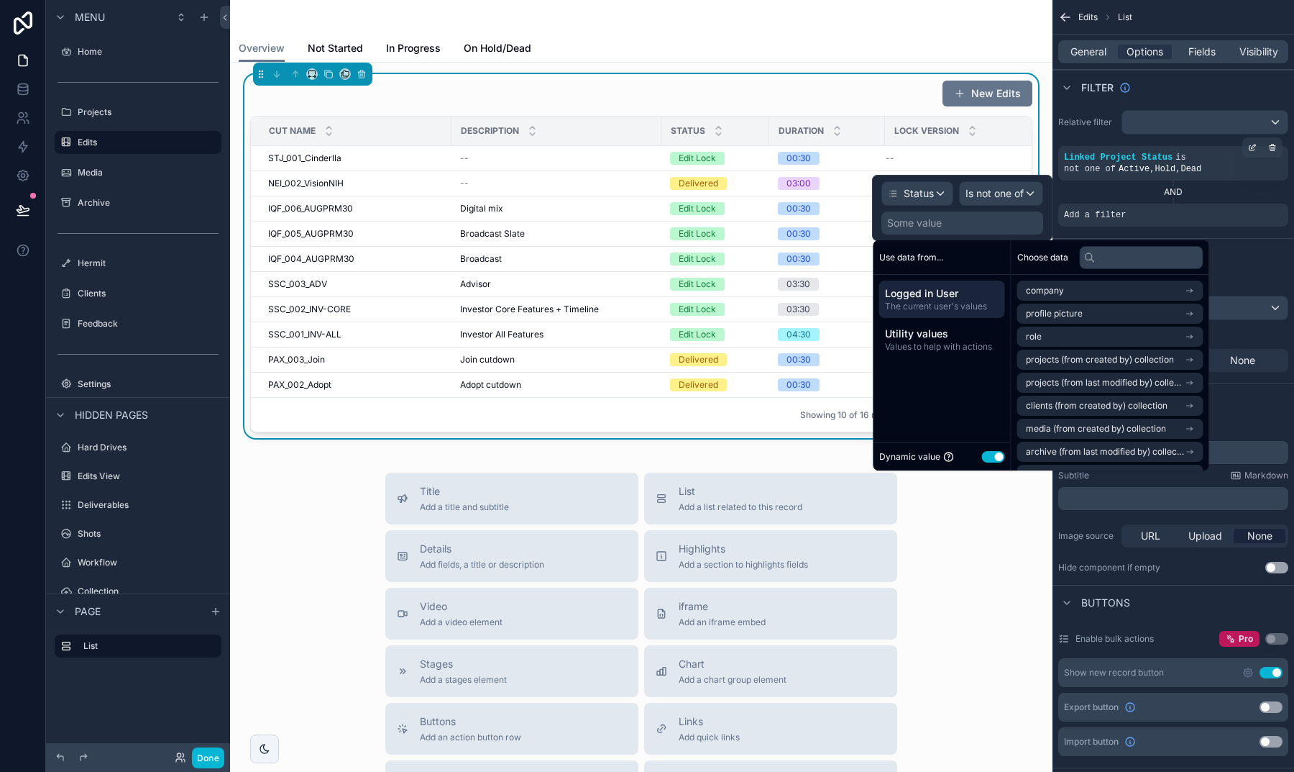
click at [992, 452] on button "Use setting" at bounding box center [993, 457] width 23 height 12
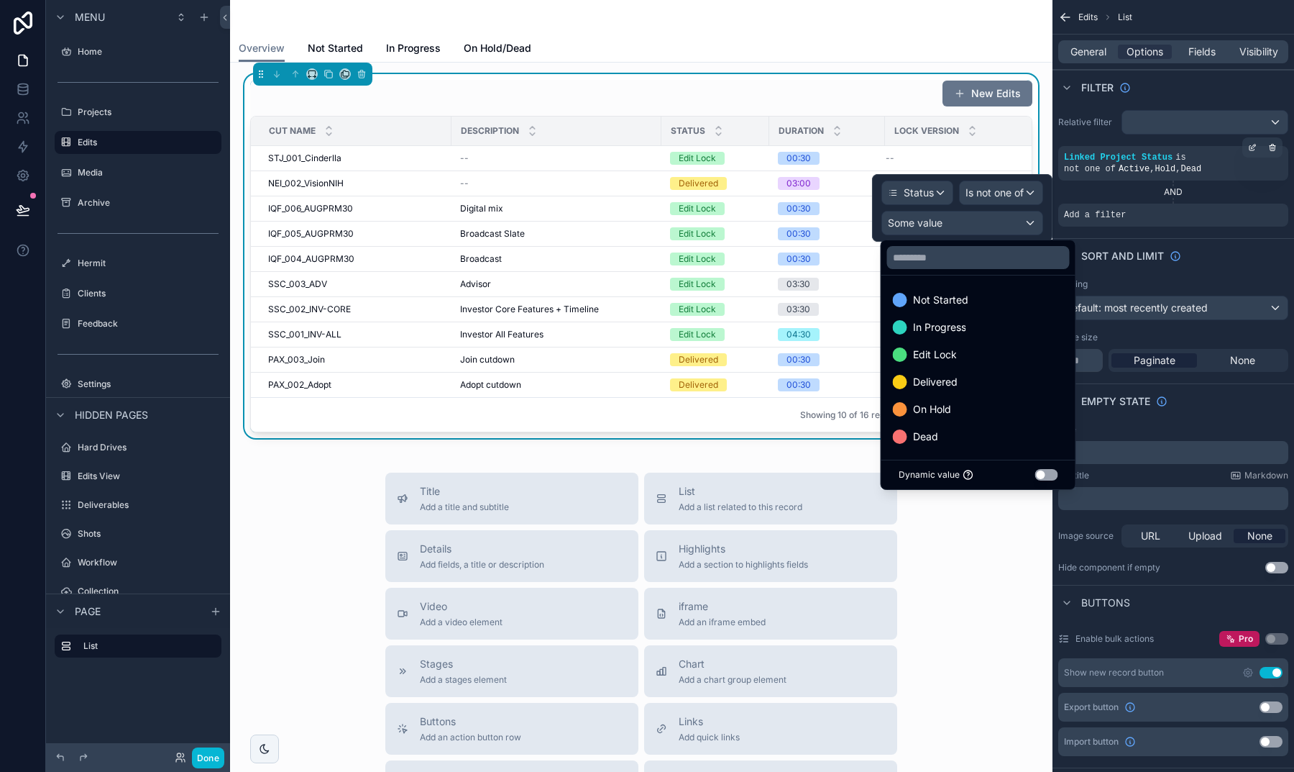
click at [992, 191] on div at bounding box center [962, 208] width 180 height 68
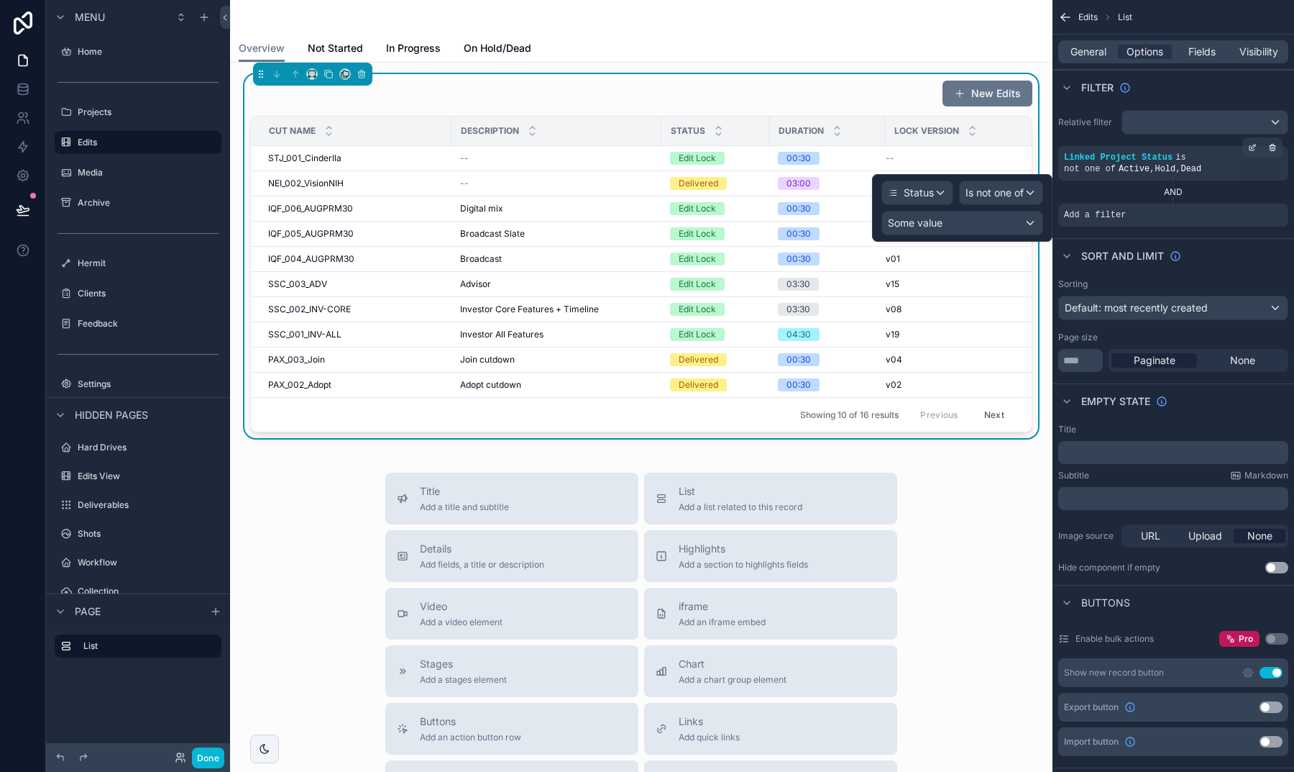
click at [998, 193] on span "Is not one of" at bounding box center [995, 193] width 58 height 14
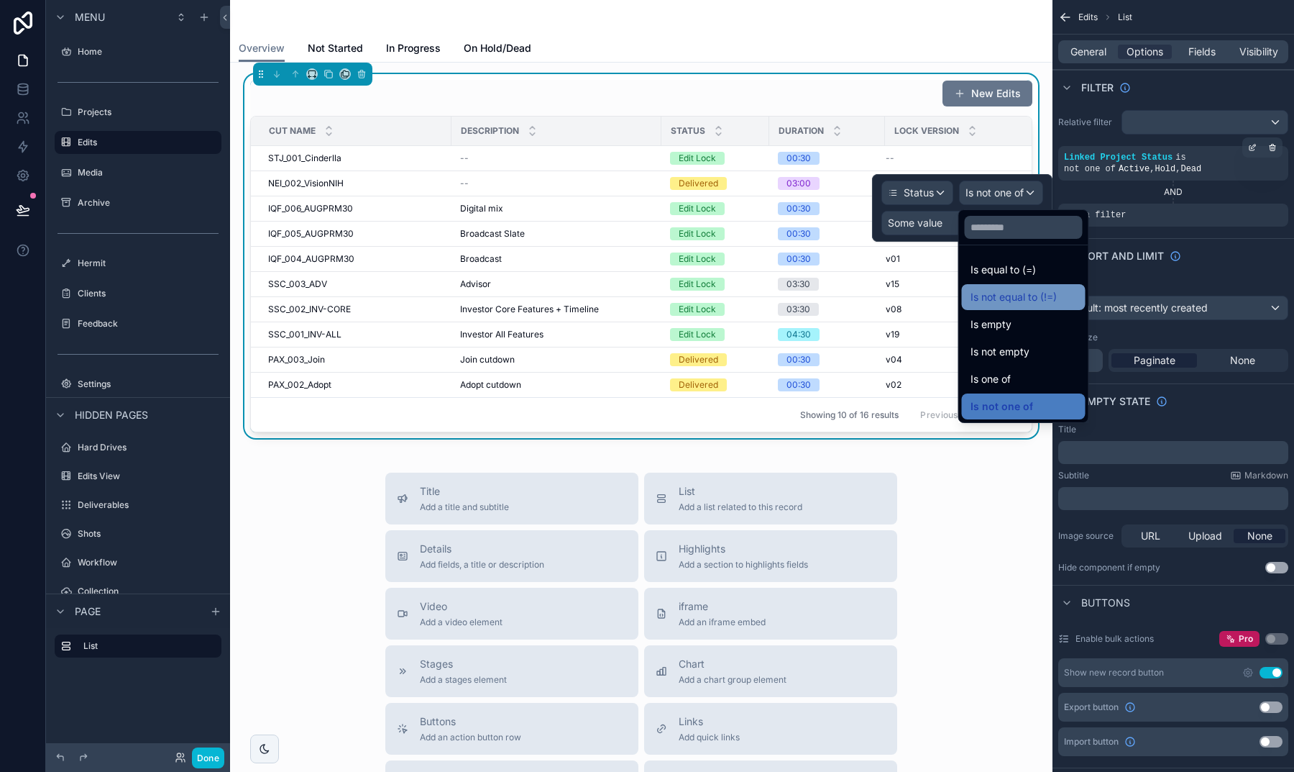
click at [995, 296] on span "Is not equal to (!=)" at bounding box center [1014, 296] width 86 height 17
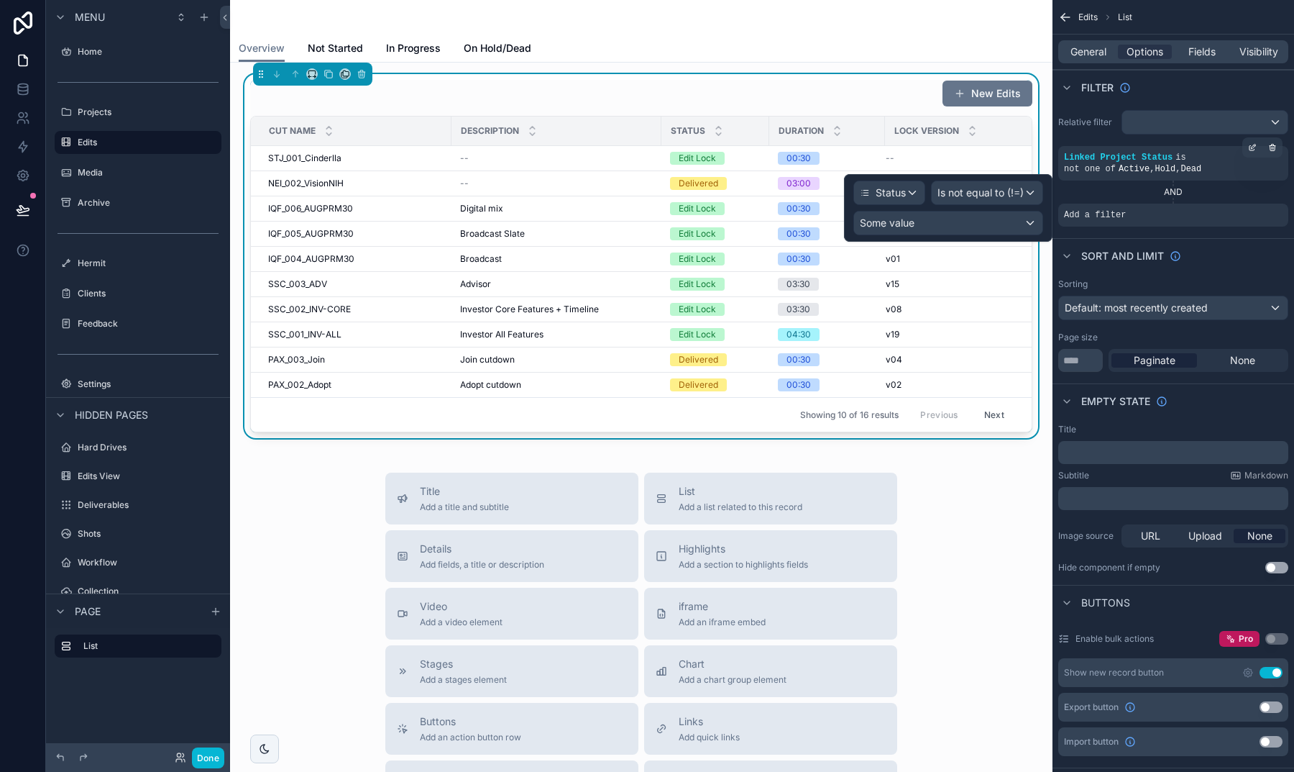
click at [964, 221] on div "Some value" at bounding box center [948, 222] width 188 height 23
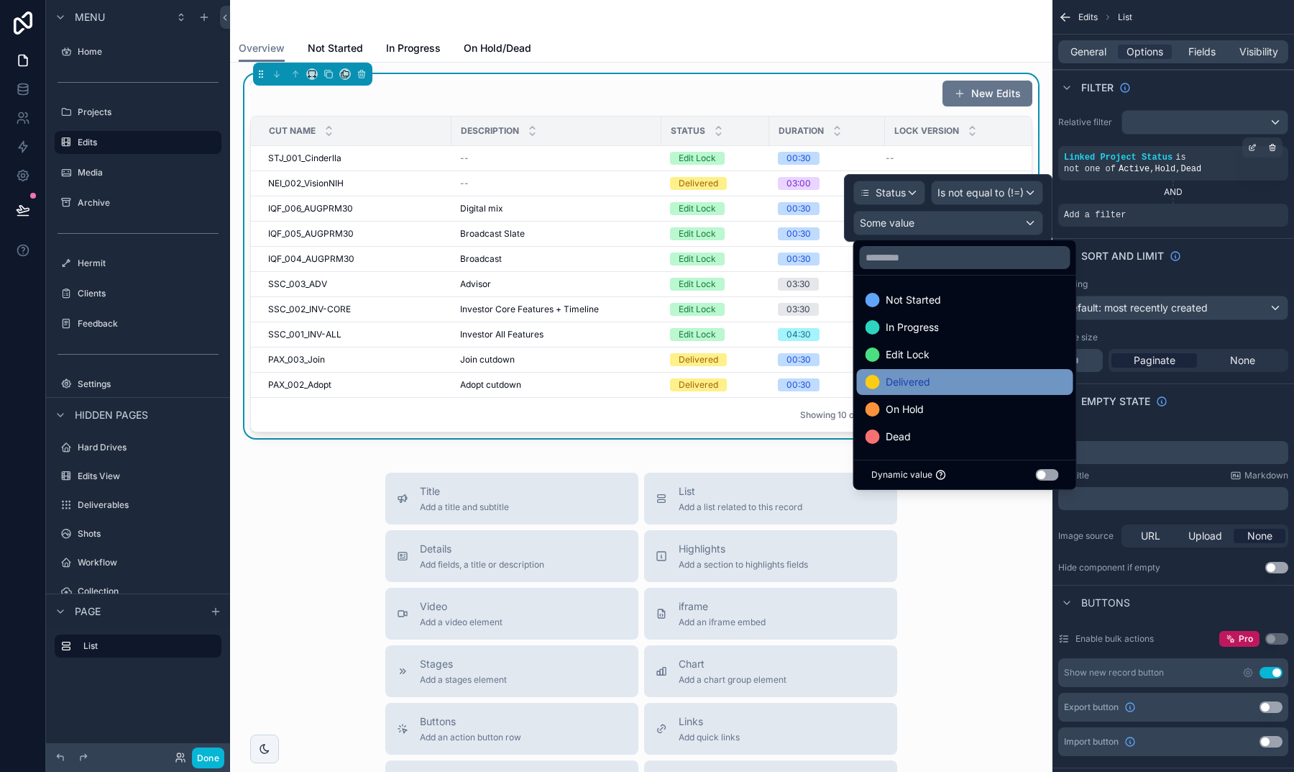
click at [945, 374] on div "Delivered" at bounding box center [965, 381] width 199 height 17
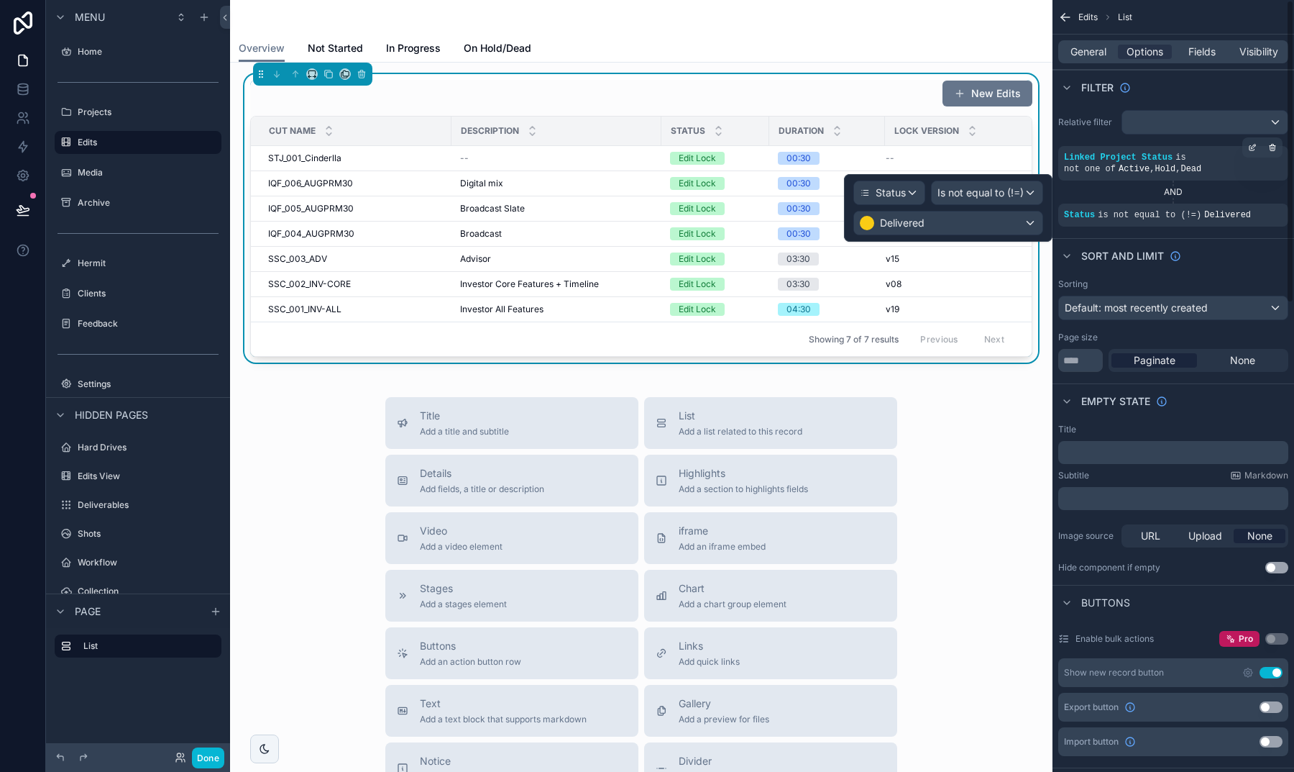
click at [1105, 275] on div "Sorting Default: most recently created Page size ** Paginate None" at bounding box center [1174, 325] width 242 height 105
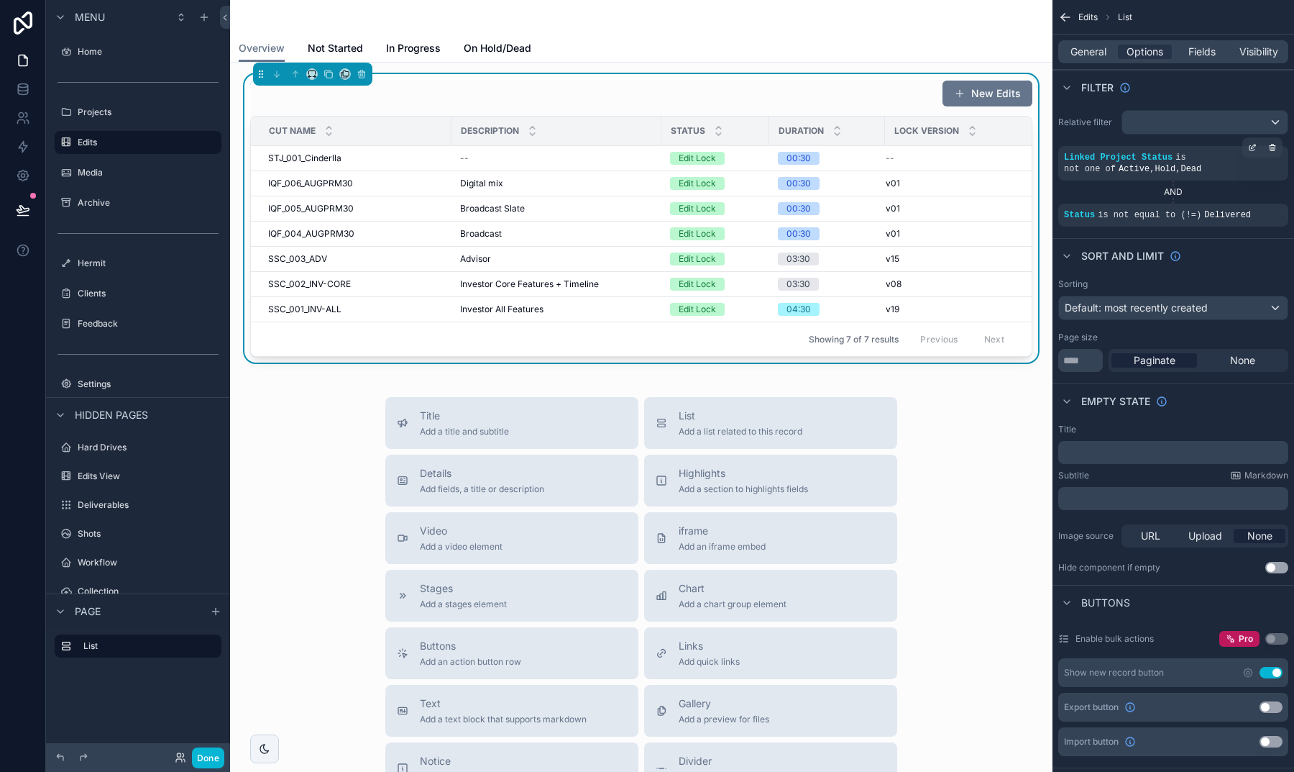
click at [1117, 457] on p "﻿" at bounding box center [1174, 453] width 221 height 12
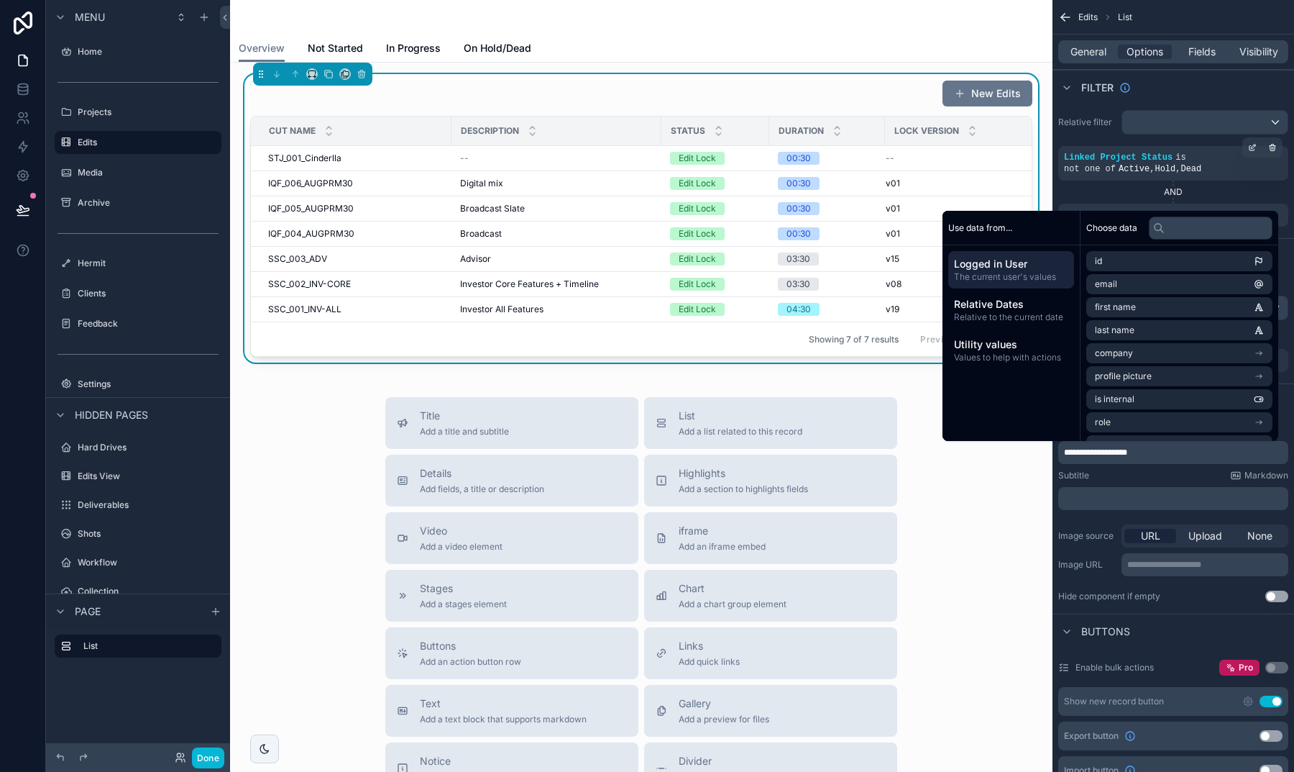
click at [1110, 499] on p "﻿" at bounding box center [1174, 499] width 221 height 12
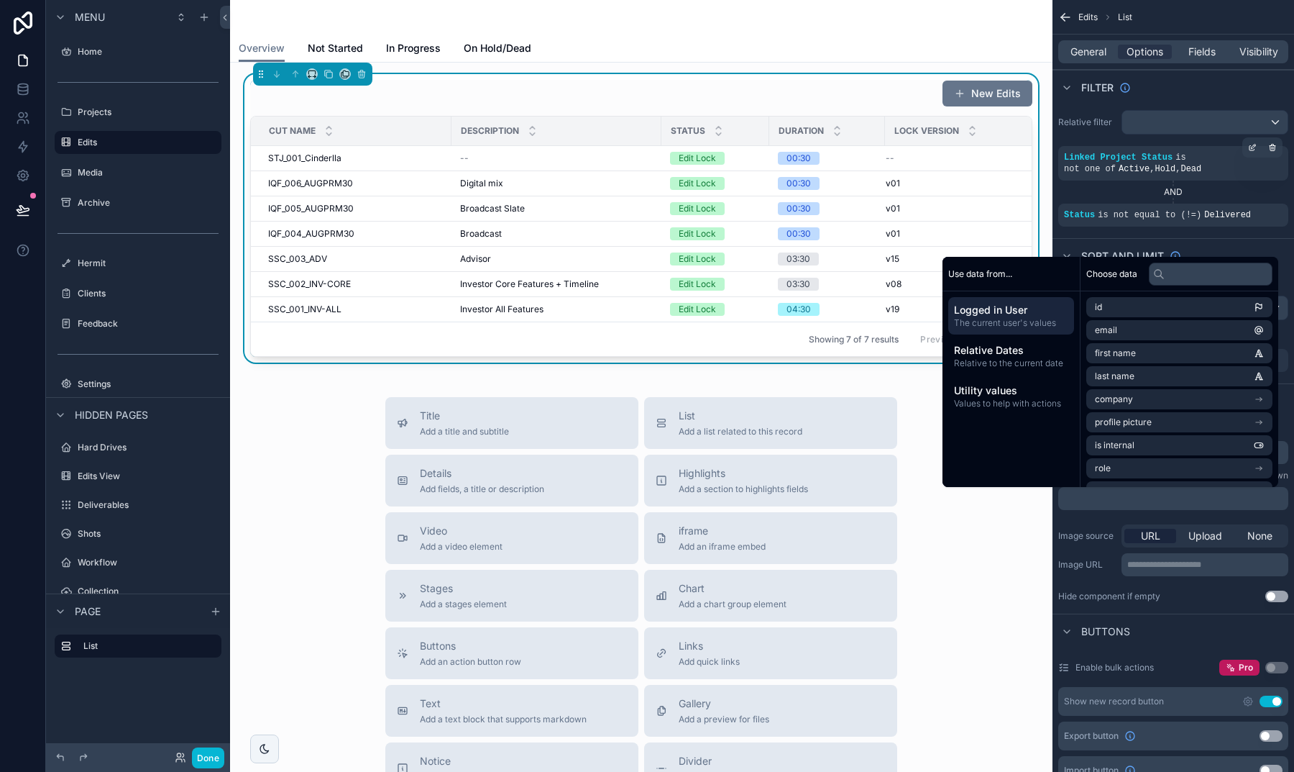
click at [1135, 499] on p "﻿" at bounding box center [1174, 499] width 221 height 12
click at [1099, 517] on div "**********" at bounding box center [1174, 513] width 242 height 190
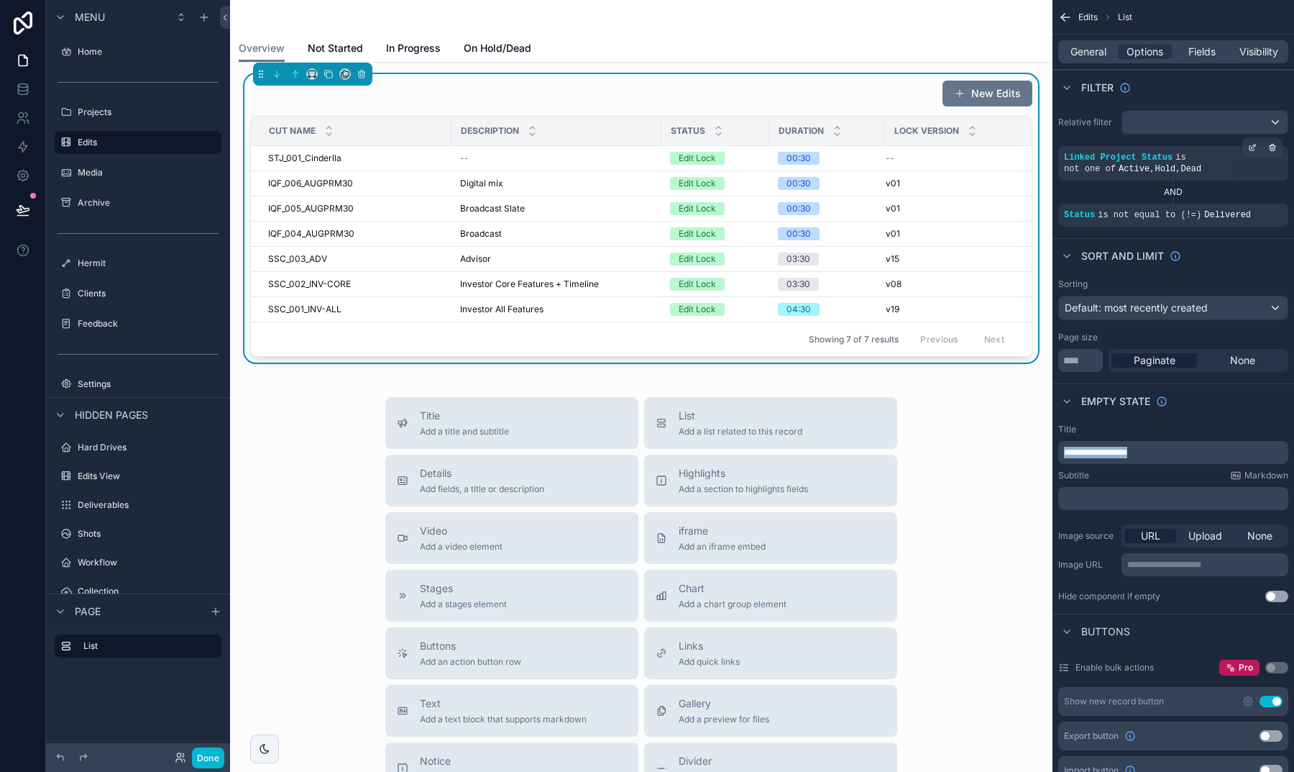
drag, startPoint x: 1155, startPoint y: 452, endPoint x: 1032, endPoint y: 451, distance: 123.0
click at [1032, 451] on div "Jump to... K Home Projects Edits Media Archive Hermit Clients Feedback Settings…" at bounding box center [762, 386] width 1064 height 772
click at [1099, 42] on div "General Options Fields Visibility" at bounding box center [1173, 51] width 230 height 23
click at [1094, 52] on span "General" at bounding box center [1089, 52] width 36 height 14
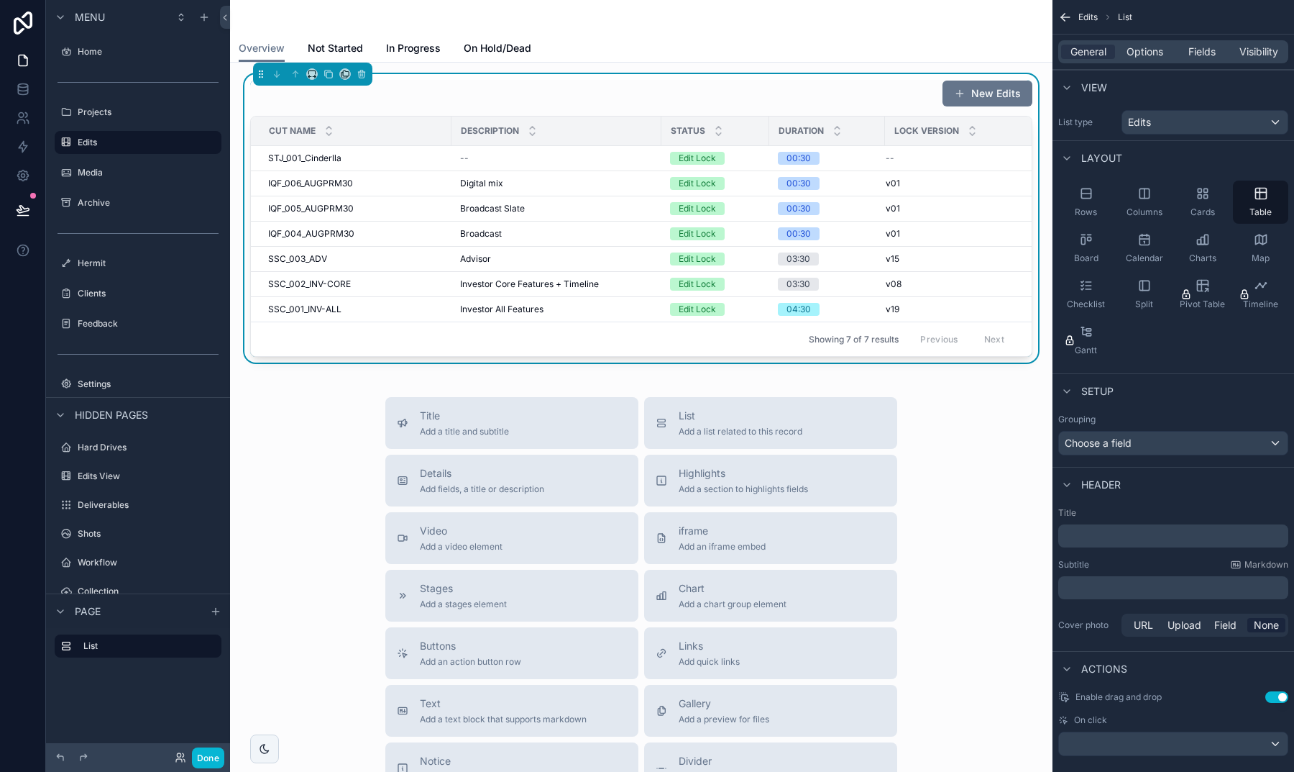
click at [1105, 539] on p "﻿" at bounding box center [1174, 535] width 221 height 14
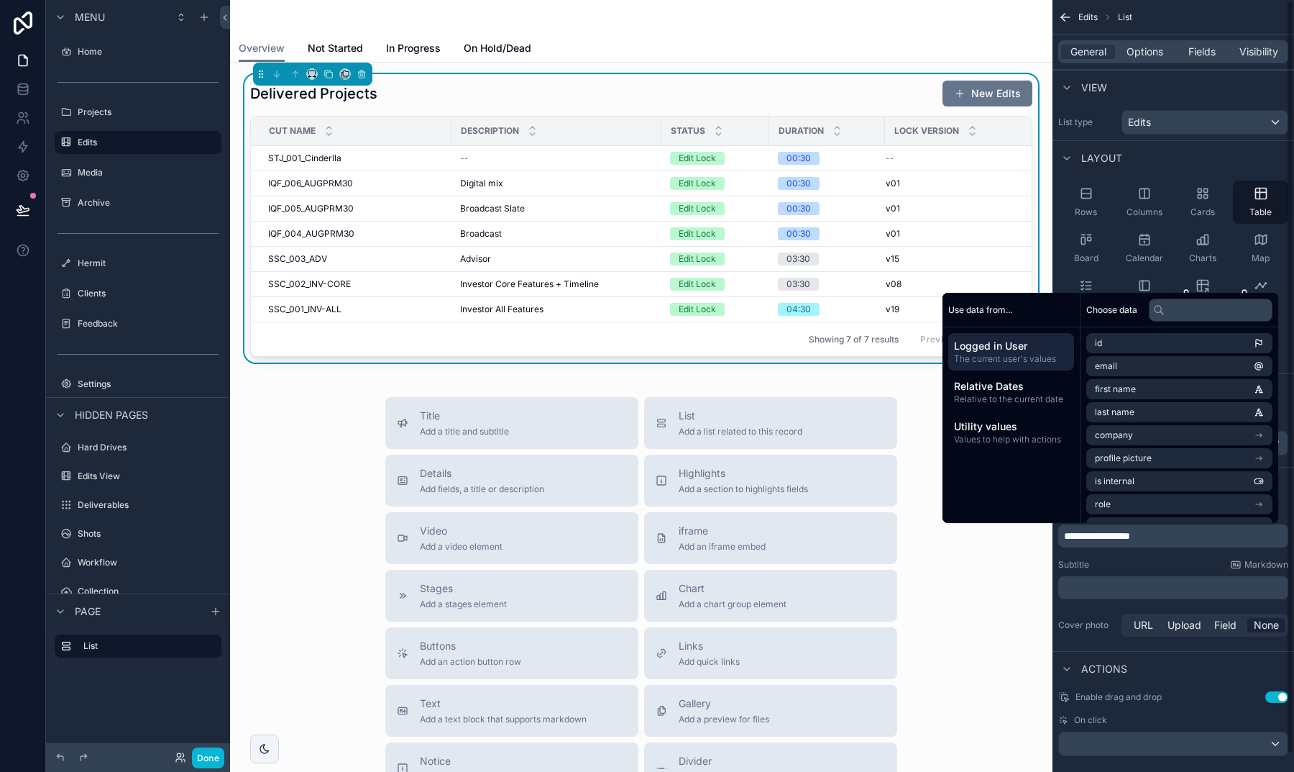
click at [1075, 581] on p "﻿" at bounding box center [1174, 587] width 221 height 14
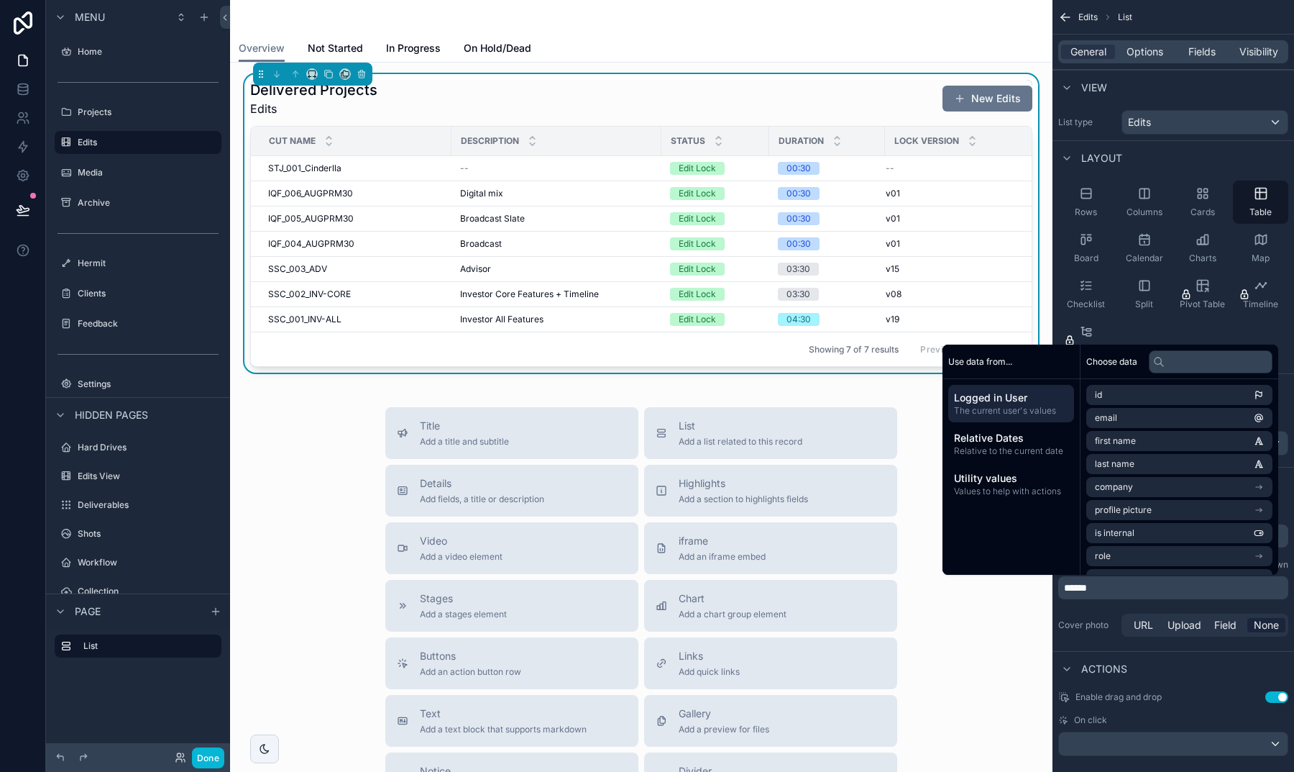
click at [1097, 609] on div "**********" at bounding box center [1174, 573] width 242 height 144
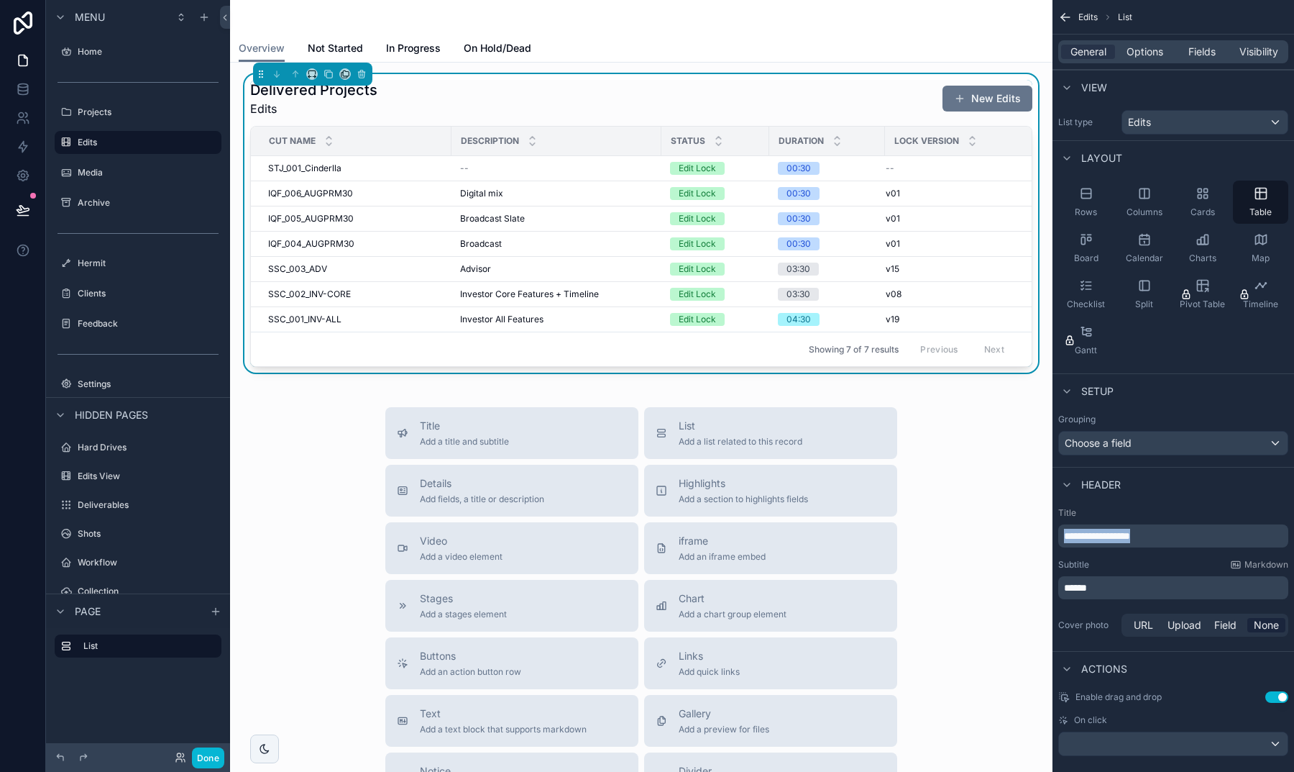
drag, startPoint x: 1166, startPoint y: 534, endPoint x: 1056, endPoint y: 532, distance: 110.7
click at [1056, 532] on div "**********" at bounding box center [1174, 573] width 242 height 144
click at [1102, 590] on p "*****" at bounding box center [1174, 587] width 221 height 14
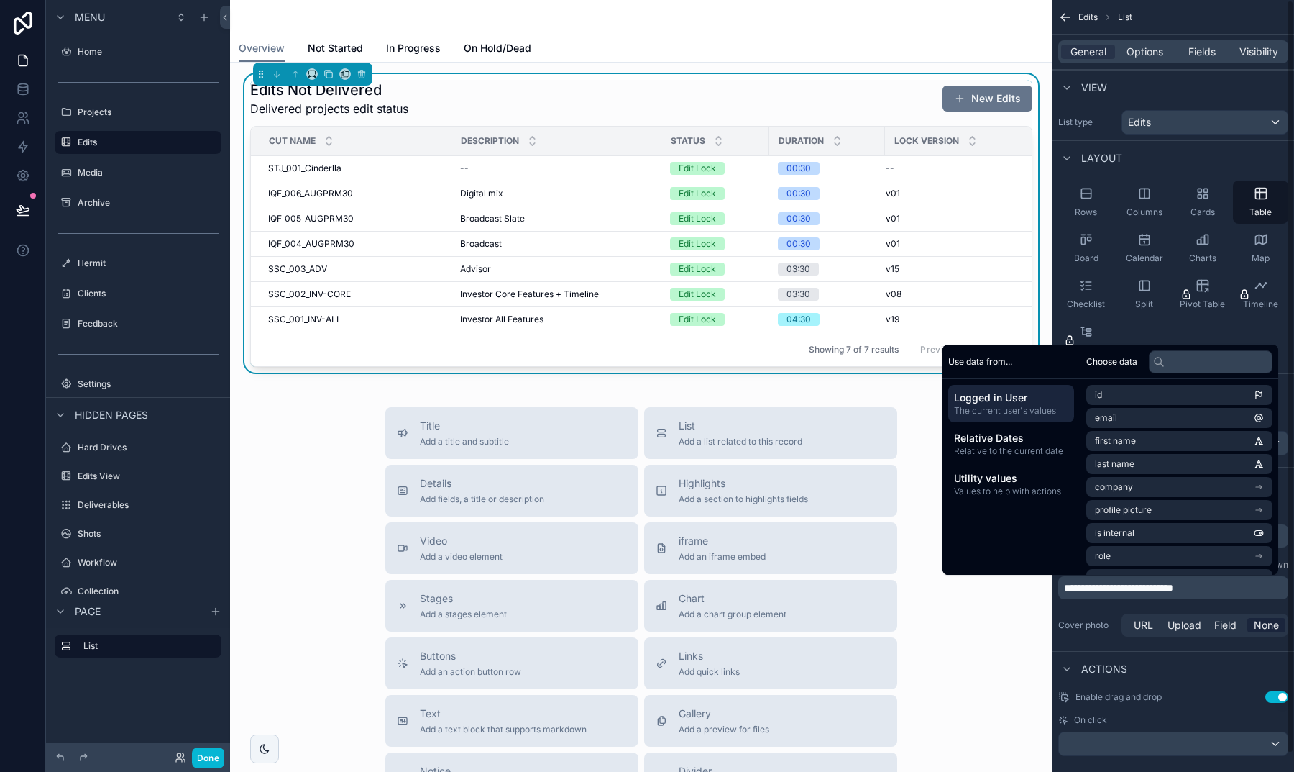
click at [1103, 608] on div "**********" at bounding box center [1174, 573] width 242 height 144
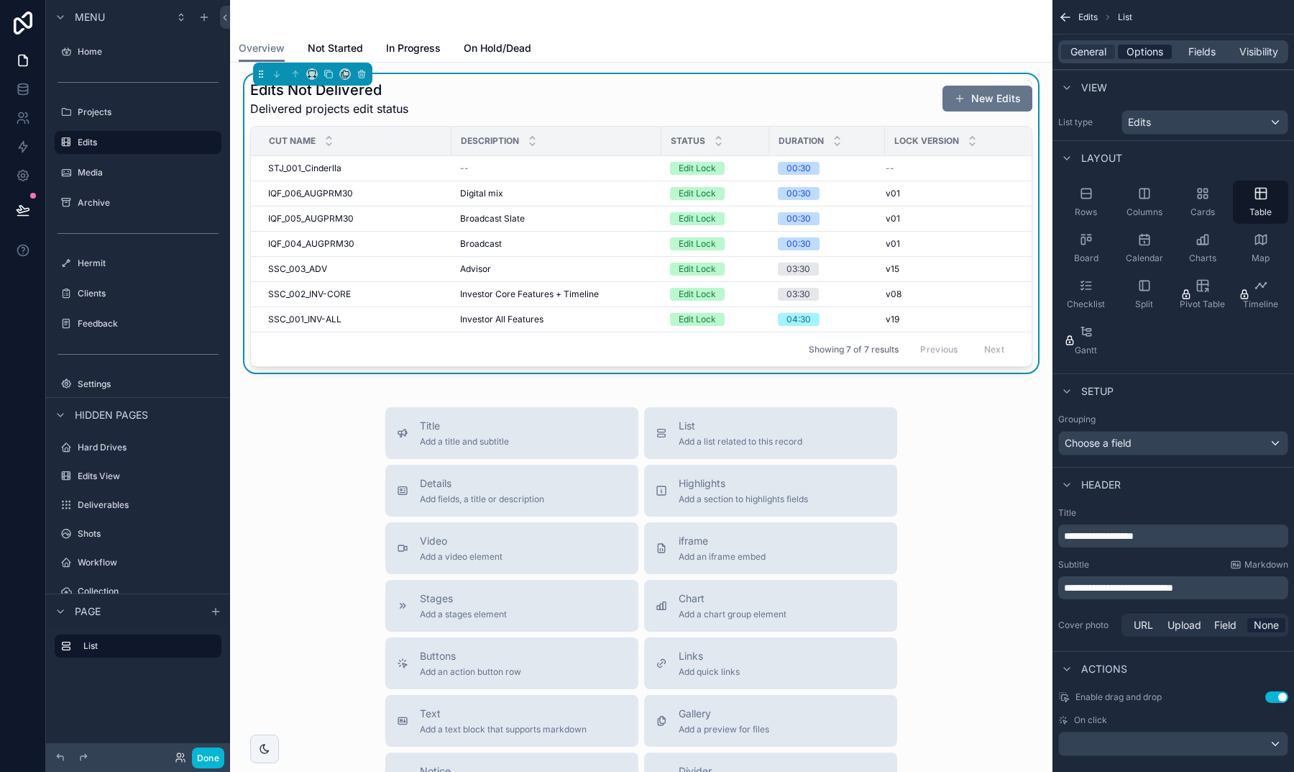
click at [1145, 50] on span "Options" at bounding box center [1145, 52] width 37 height 14
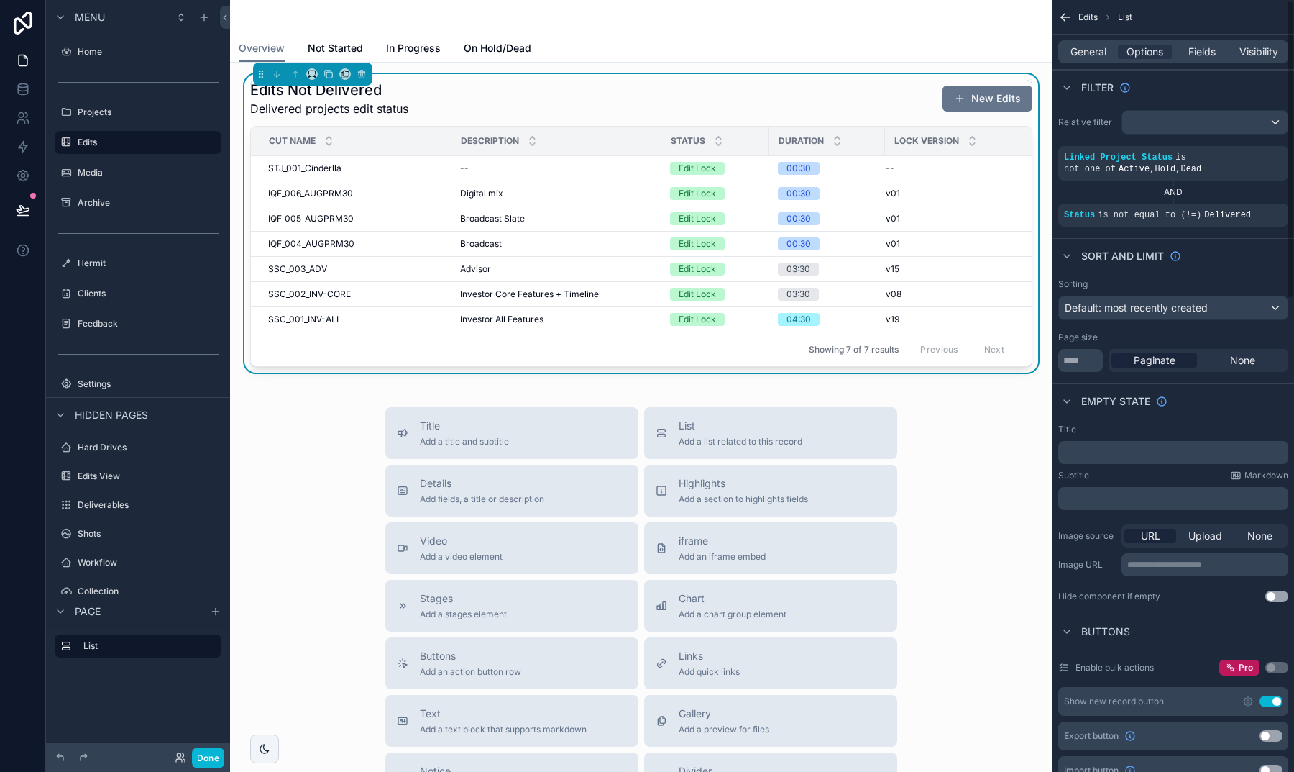
click at [1274, 704] on button "Use setting" at bounding box center [1271, 701] width 23 height 12
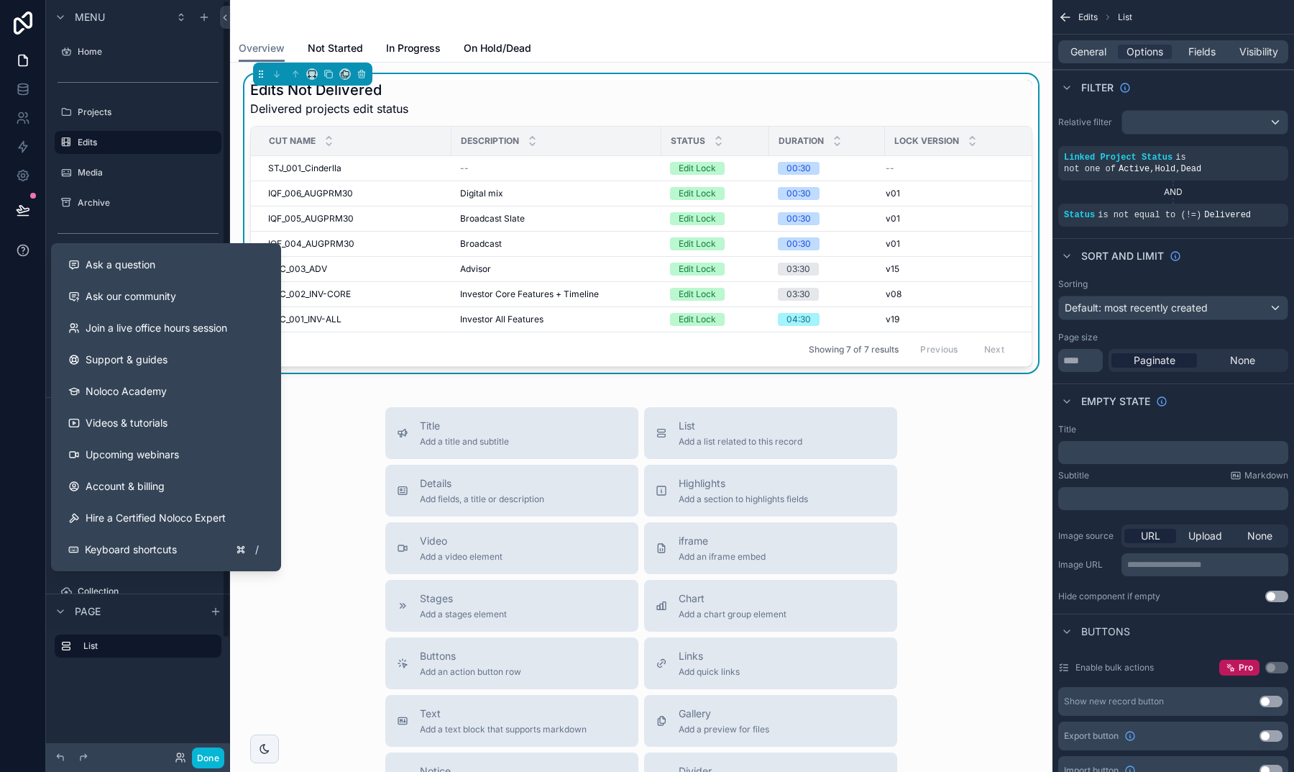
click at [12, 251] on button at bounding box center [22, 250] width 45 height 40
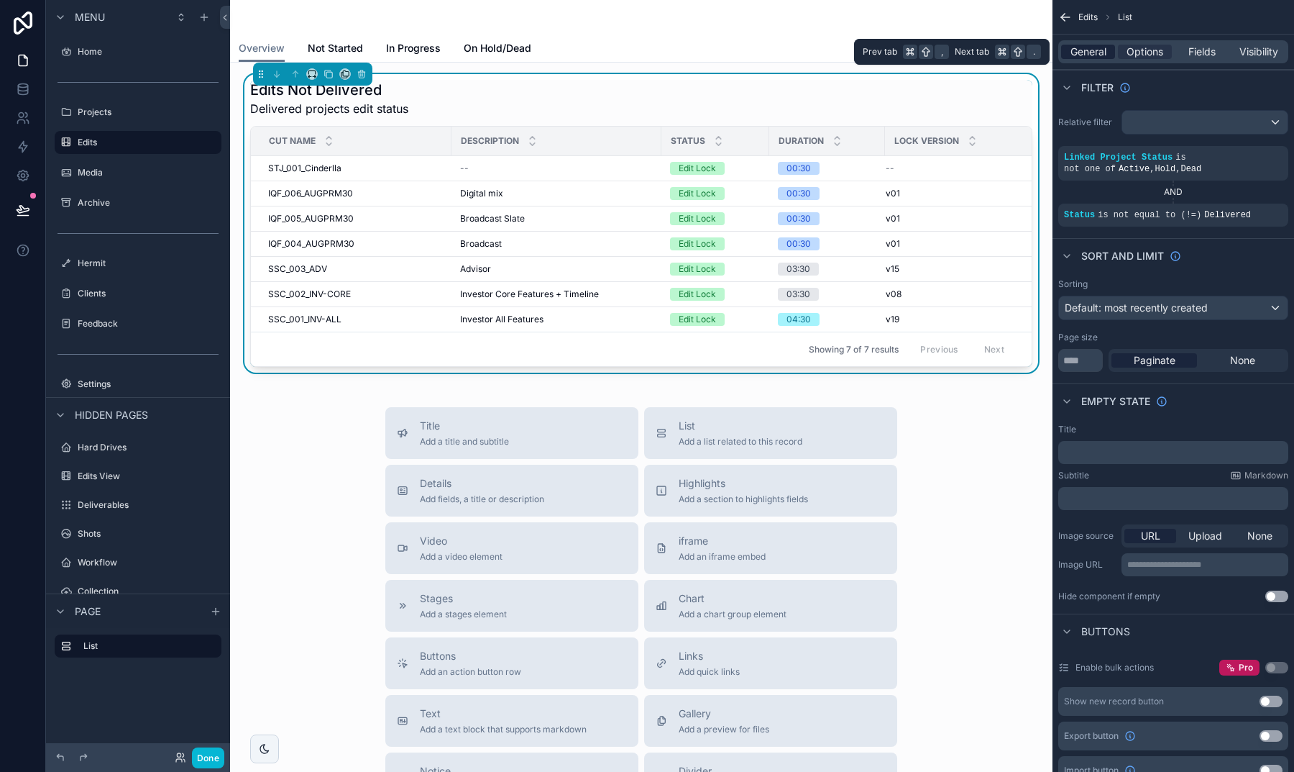
click at [1091, 51] on span "General" at bounding box center [1089, 52] width 36 height 14
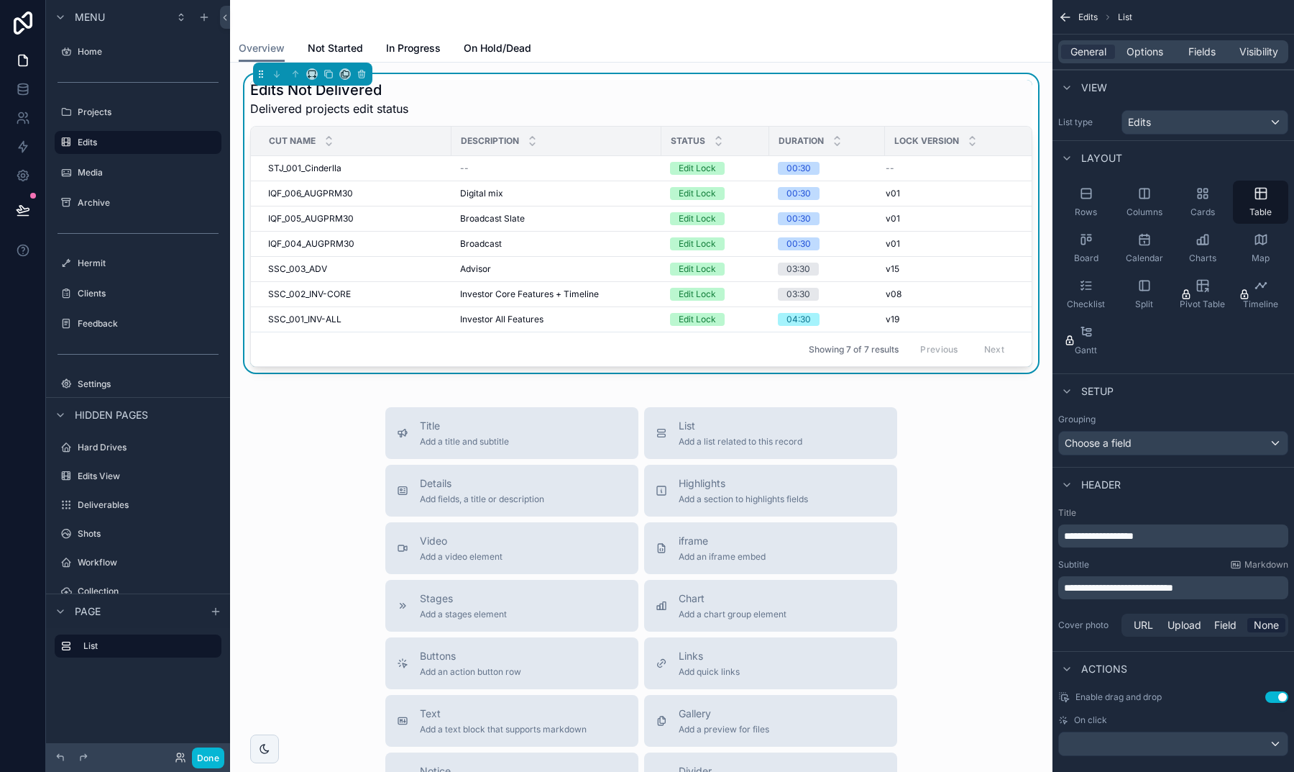
click at [1223, 587] on p "**********" at bounding box center [1174, 587] width 221 height 14
click at [1111, 611] on div "Cover photo URL Upload Field None" at bounding box center [1173, 624] width 230 height 29
click at [445, 140] on div "scrollable content" at bounding box center [448, 141] width 6 height 29
click at [330, 76] on icon "scrollable content" at bounding box center [329, 74] width 10 height 10
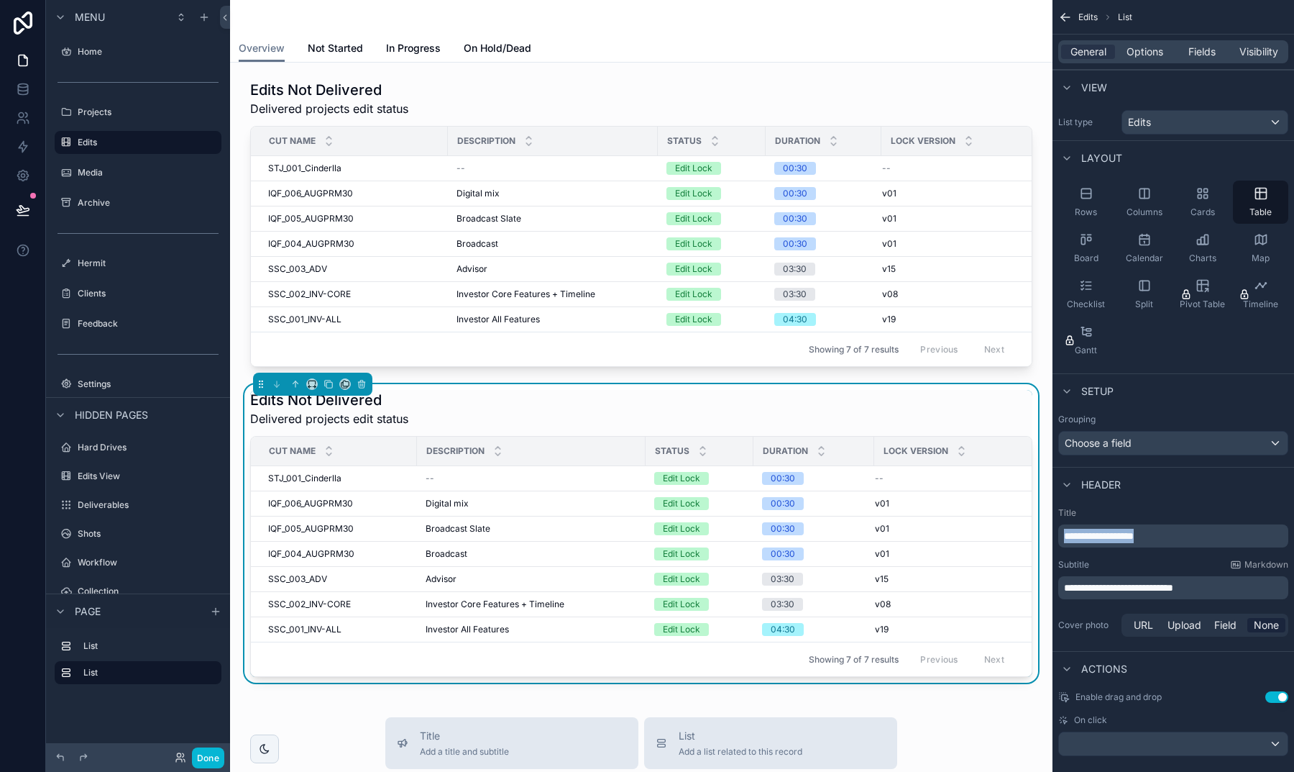
drag, startPoint x: 1173, startPoint y: 537, endPoint x: 1071, endPoint y: 522, distance: 102.5
click at [1071, 522] on div "**********" at bounding box center [1173, 527] width 230 height 40
drag, startPoint x: 1154, startPoint y: 585, endPoint x: 1171, endPoint y: 585, distance: 17.3
click at [1171, 585] on span "**********" at bounding box center [1118, 587] width 109 height 10
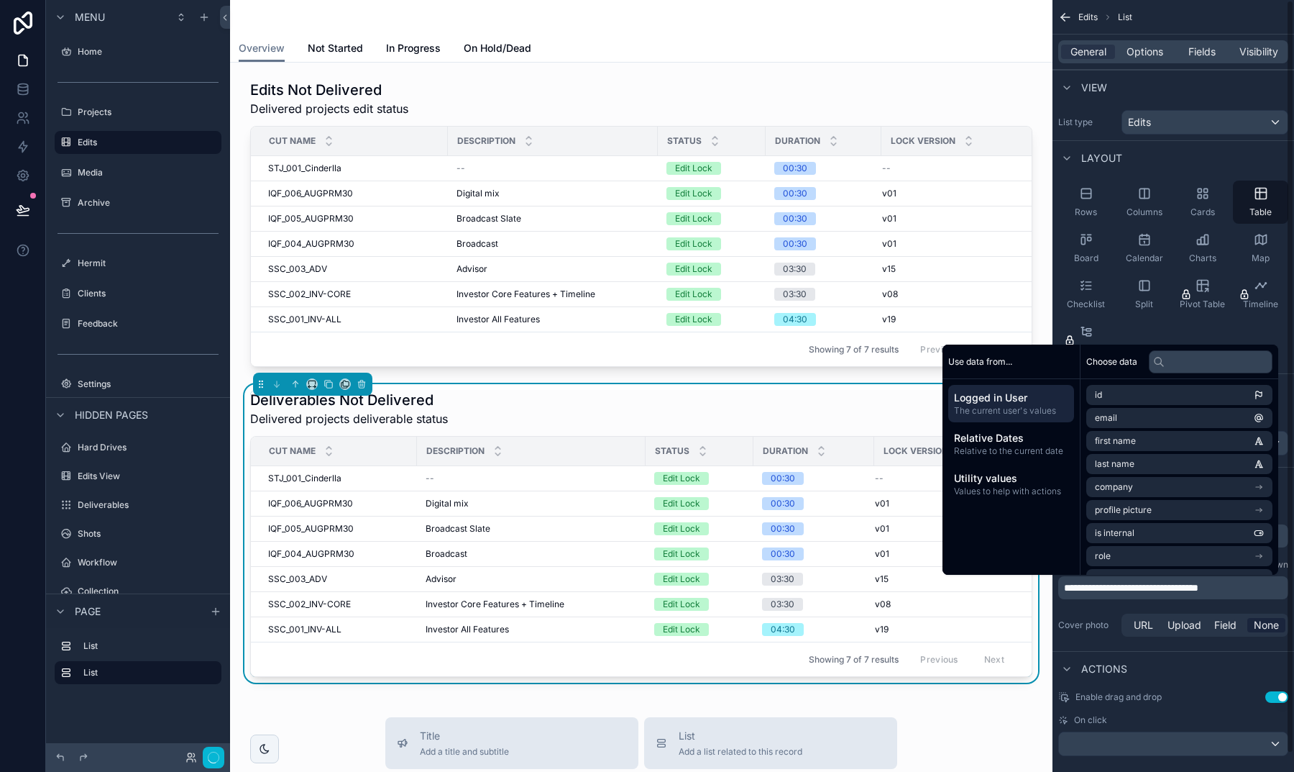
click at [1123, 604] on div "**********" at bounding box center [1174, 573] width 242 height 144
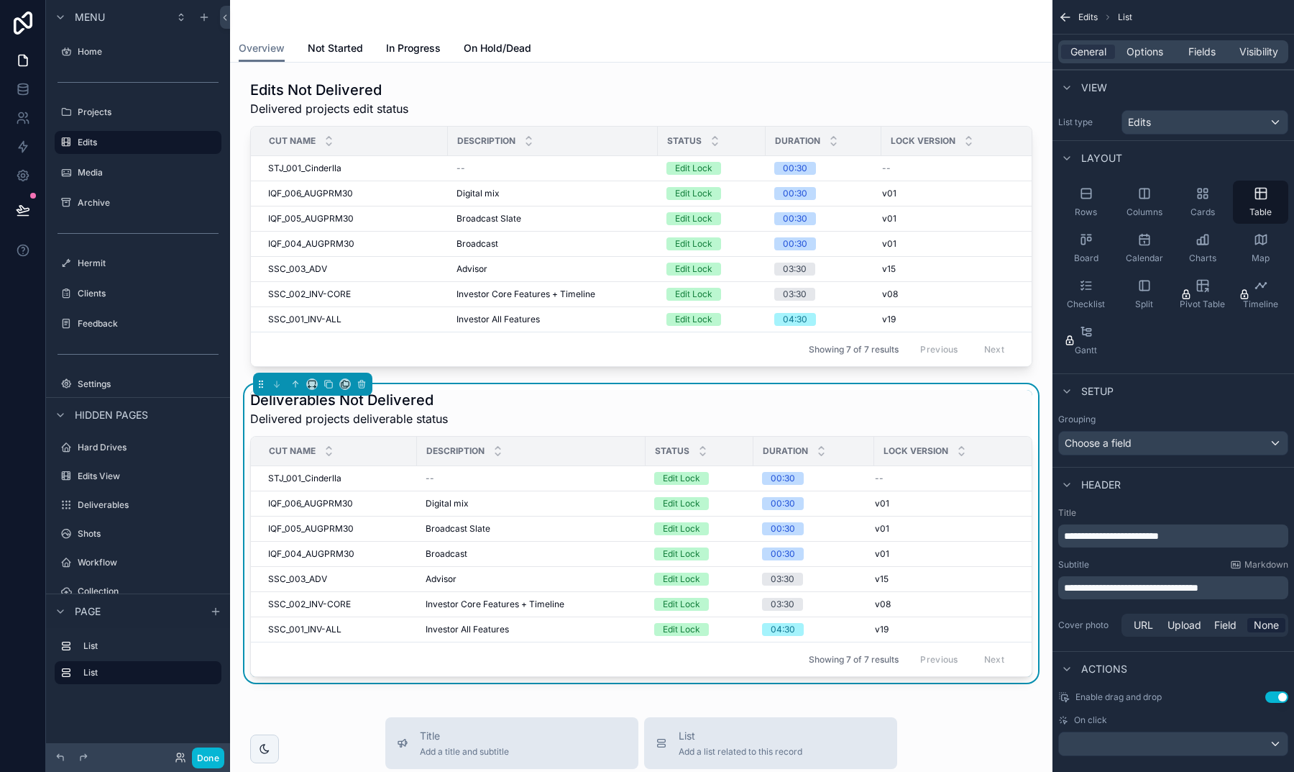
click at [1141, 119] on span "Edits" at bounding box center [1139, 122] width 23 height 14
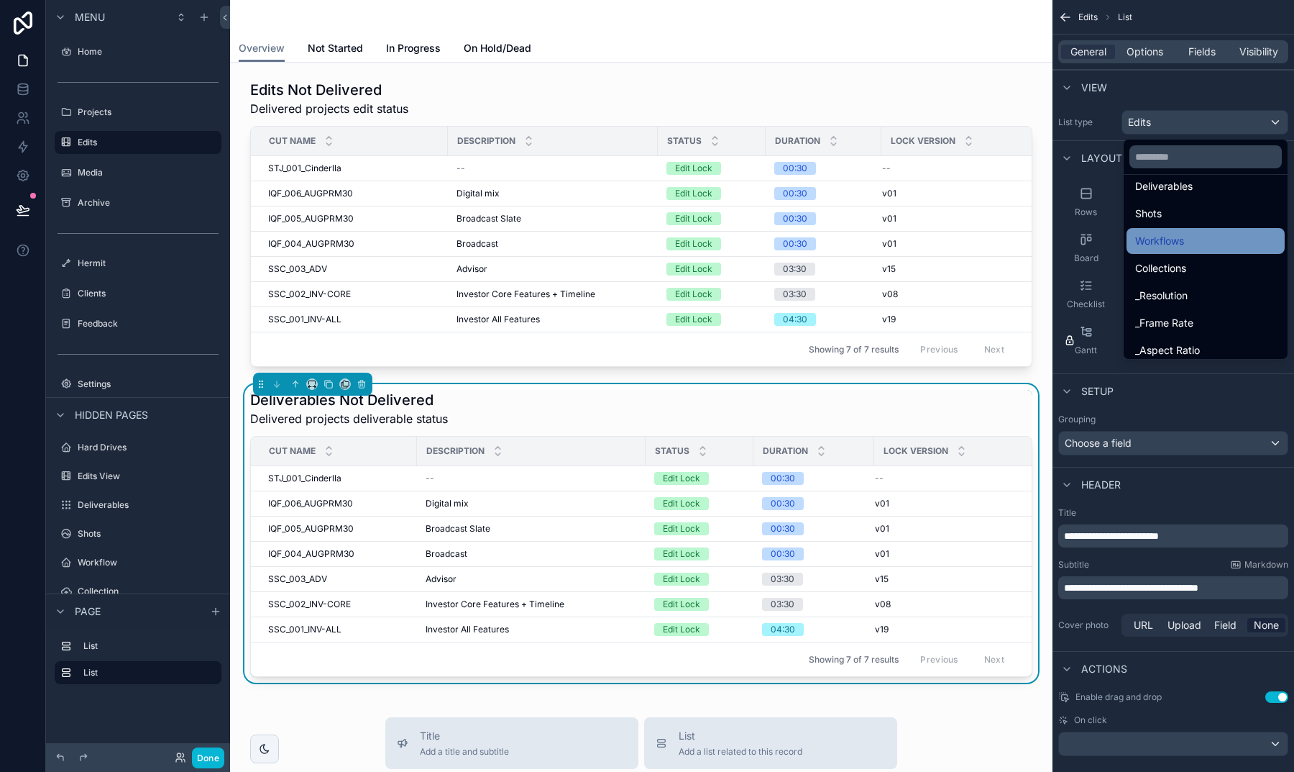
scroll to position [201, 0]
click at [1171, 231] on span "Deliverables" at bounding box center [1164, 232] width 58 height 17
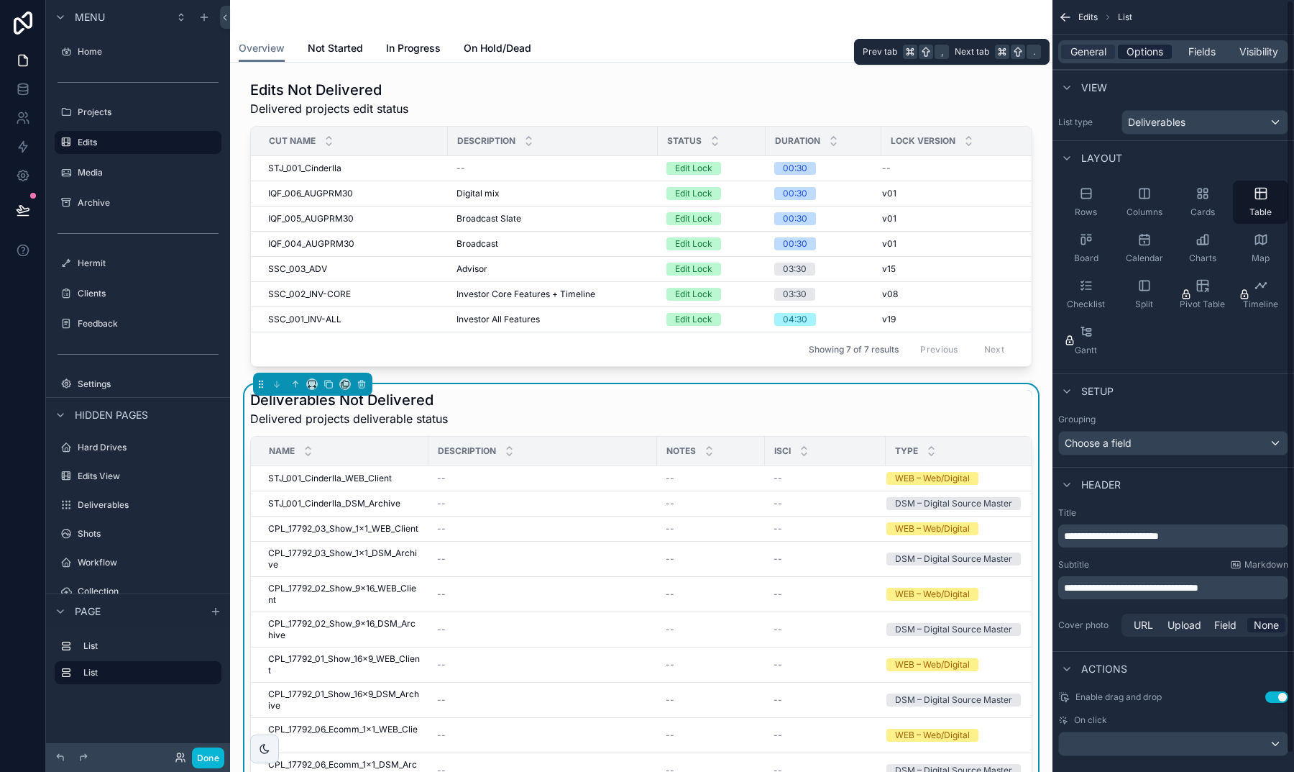
click at [1146, 54] on span "Options" at bounding box center [1145, 52] width 37 height 14
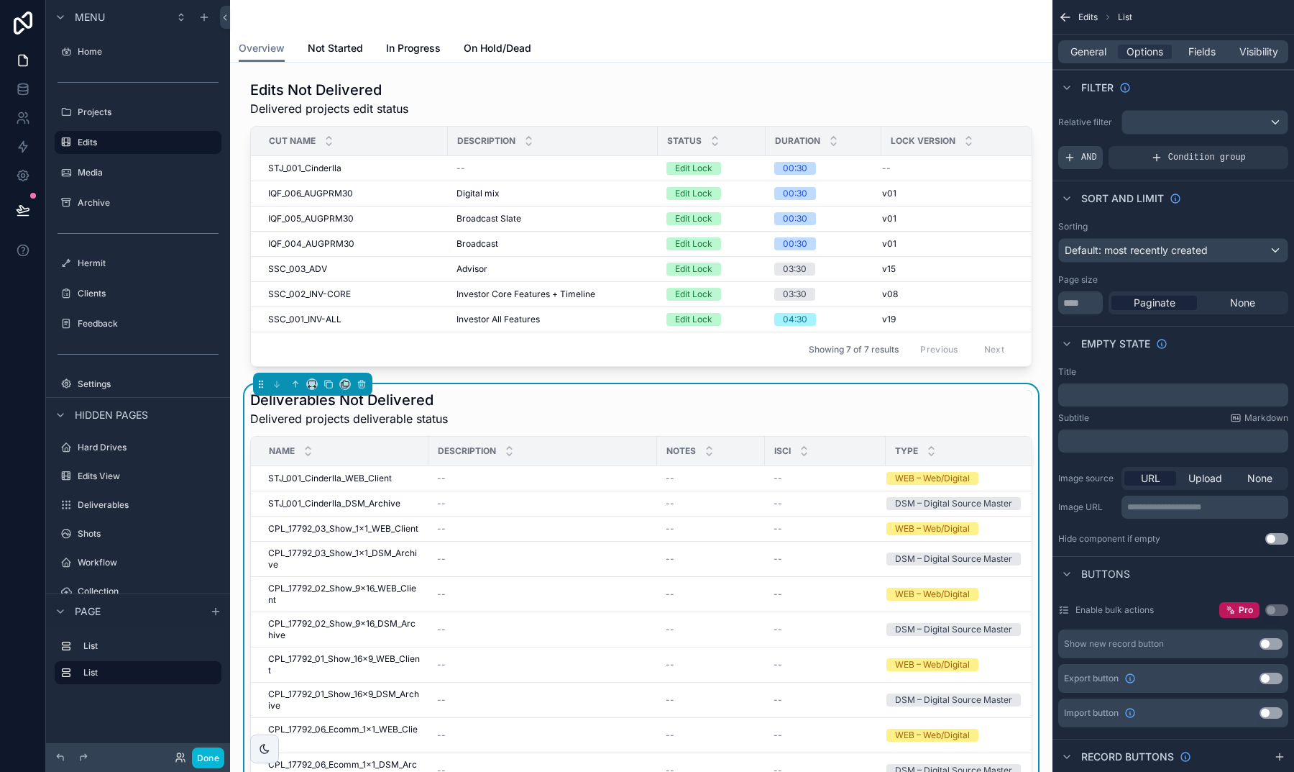
click at [1094, 157] on span "AND" at bounding box center [1089, 158] width 16 height 12
click at [1259, 146] on div "scrollable content" at bounding box center [1253, 147] width 20 height 20
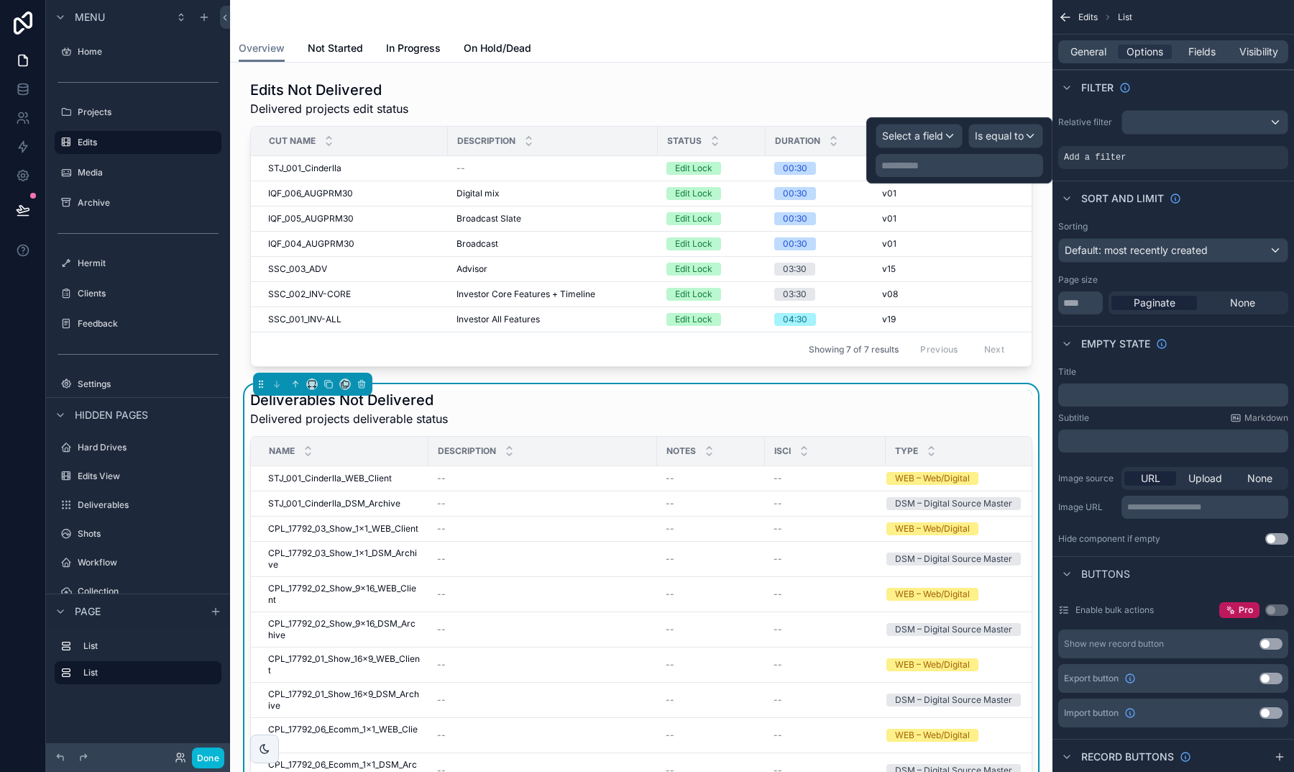
click at [948, 142] on div "Select a field" at bounding box center [920, 135] width 86 height 23
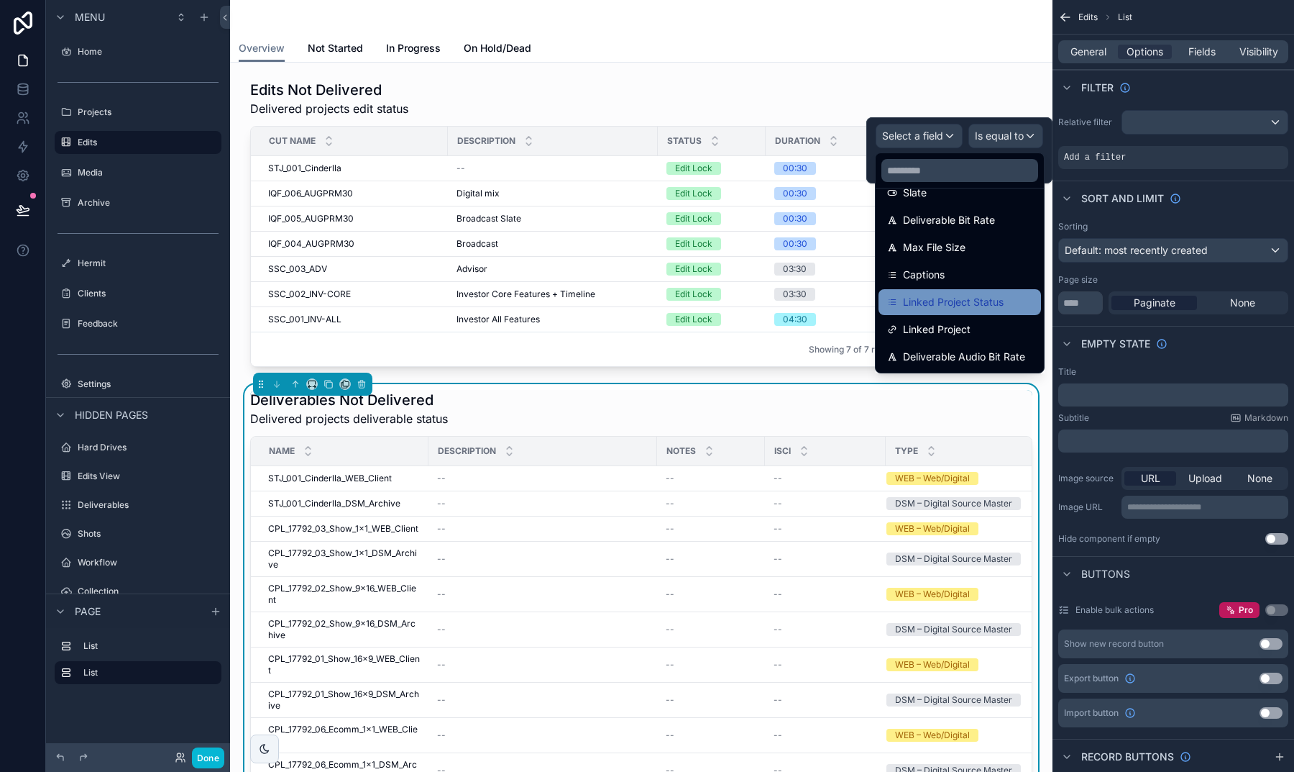
scroll to position [703, 0]
click at [958, 303] on span "Linked Project Status" at bounding box center [953, 301] width 101 height 17
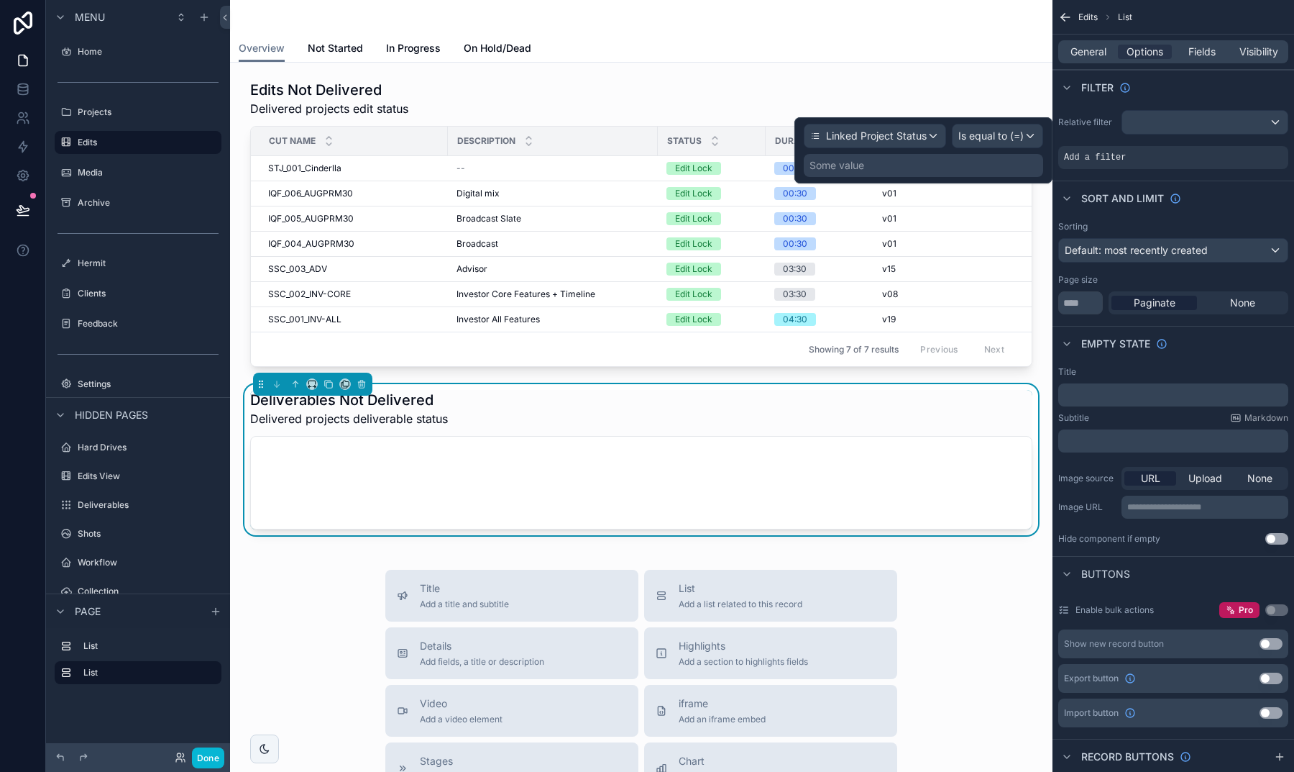
click at [982, 121] on div "Linked Project Status Is equal to (=) Some value" at bounding box center [924, 150] width 258 height 66
click at [982, 132] on span "Is equal to (=)" at bounding box center [990, 136] width 65 height 14
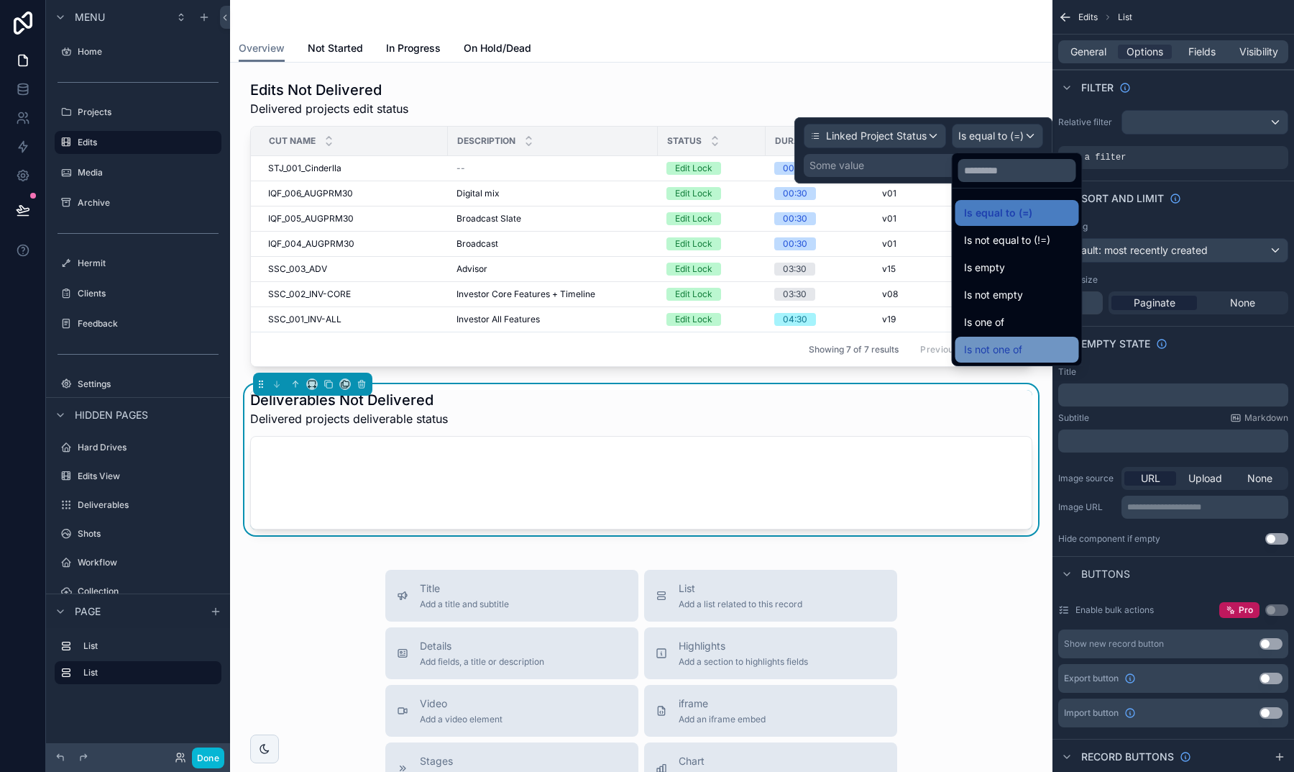
click at [1003, 338] on div "Is not one of" at bounding box center [1018, 350] width 124 height 26
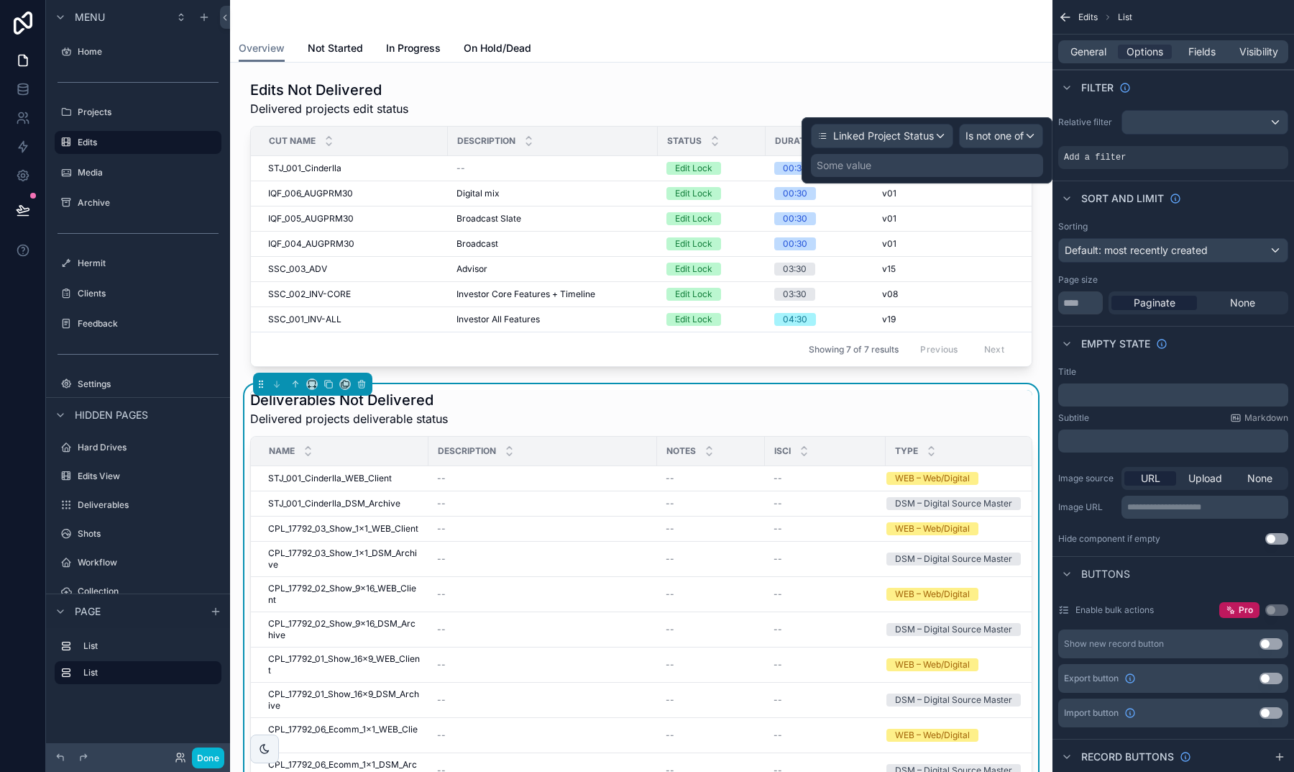
click at [907, 171] on div "Some value" at bounding box center [927, 165] width 232 height 23
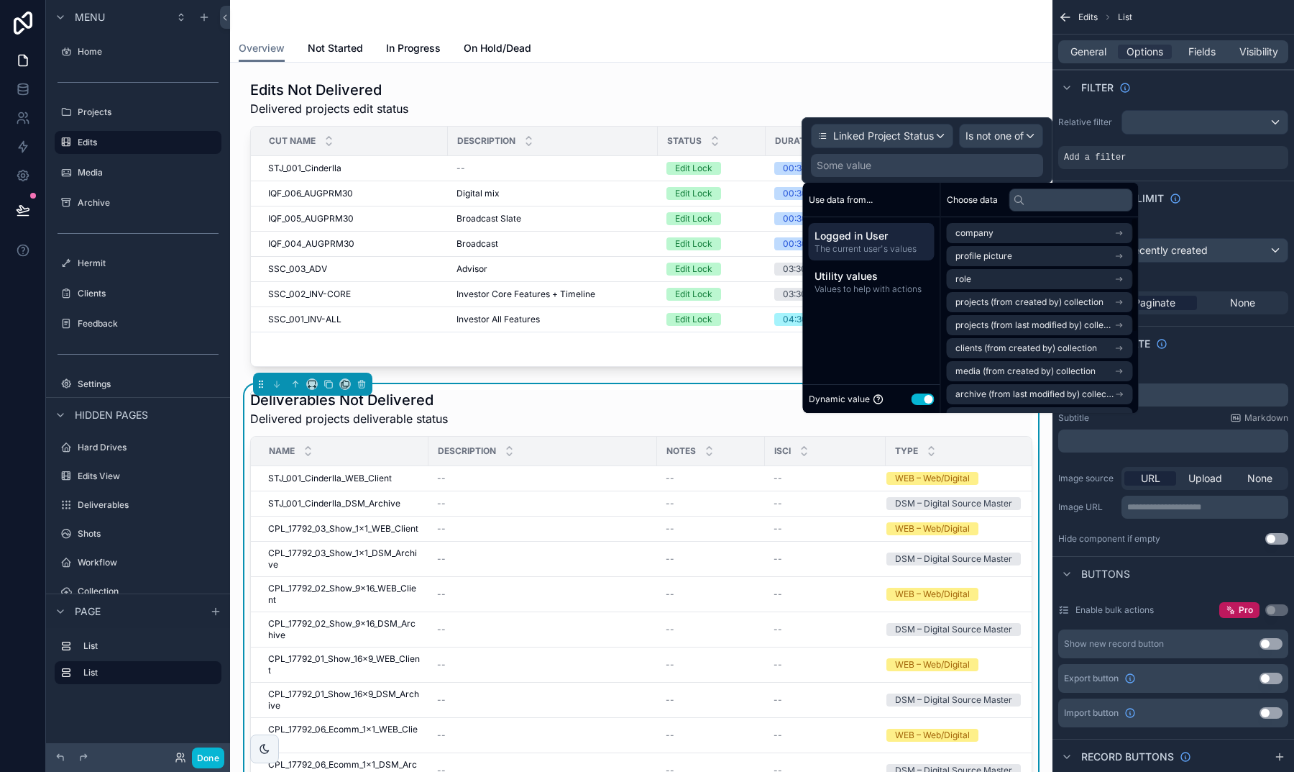
click at [915, 395] on button "Use setting" at bounding box center [923, 399] width 23 height 12
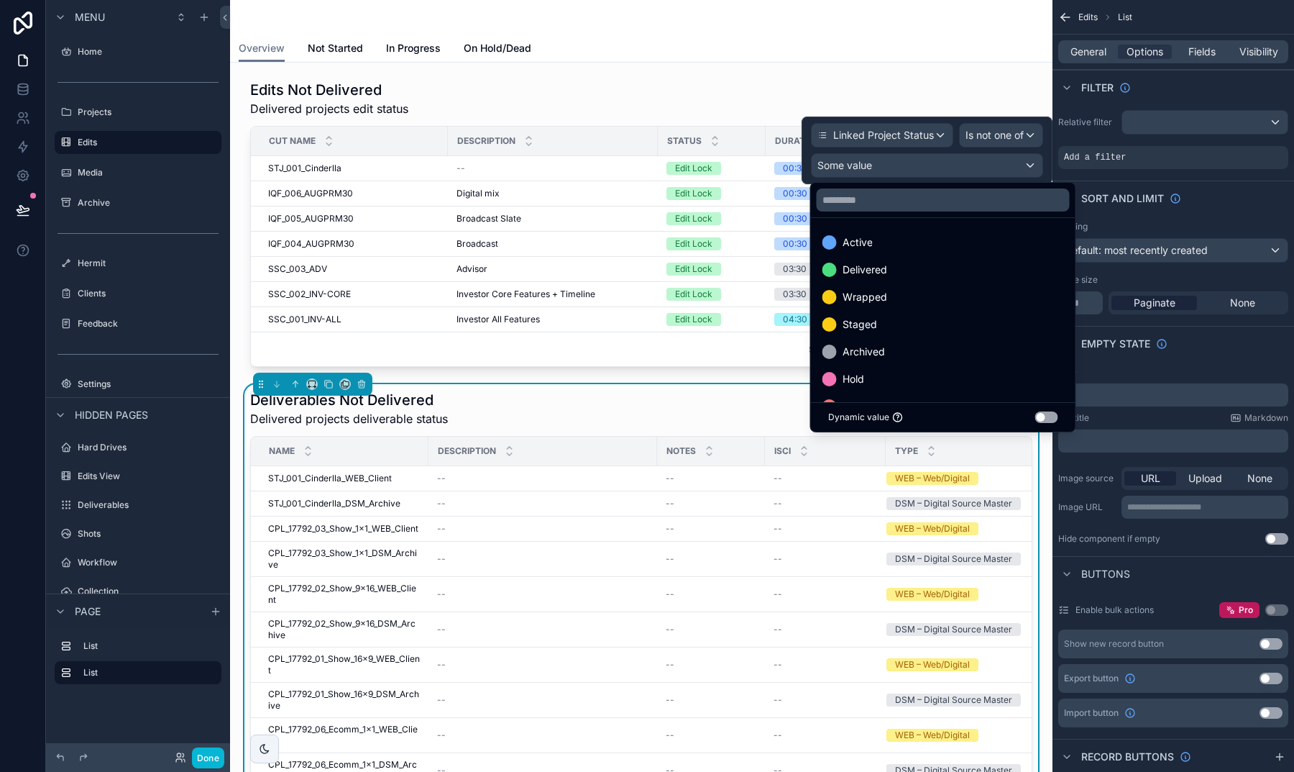
click at [865, 229] on ul "Active Delivered Wrapped Staged Archived Hold Dead" at bounding box center [943, 310] width 265 height 184
click at [864, 237] on span "Active" at bounding box center [858, 242] width 30 height 17
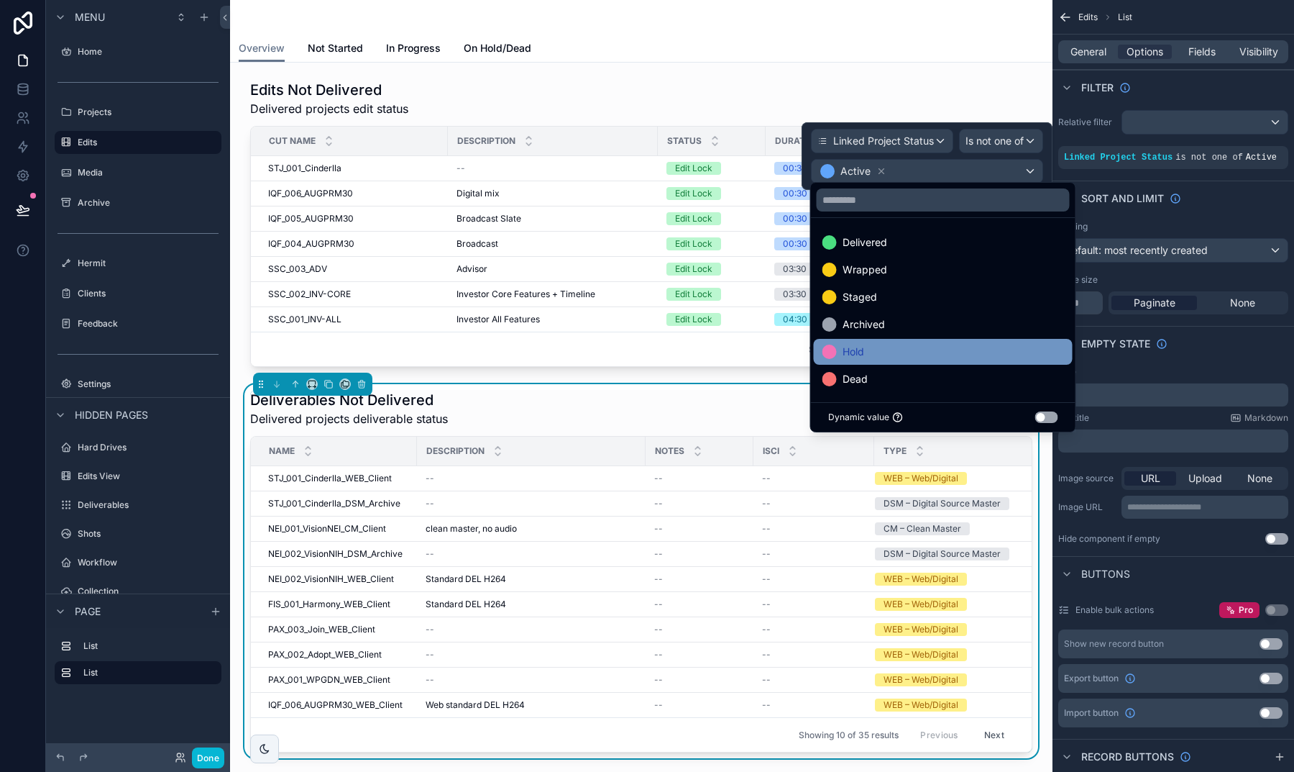
click at [862, 343] on span "Hold" at bounding box center [854, 351] width 22 height 17
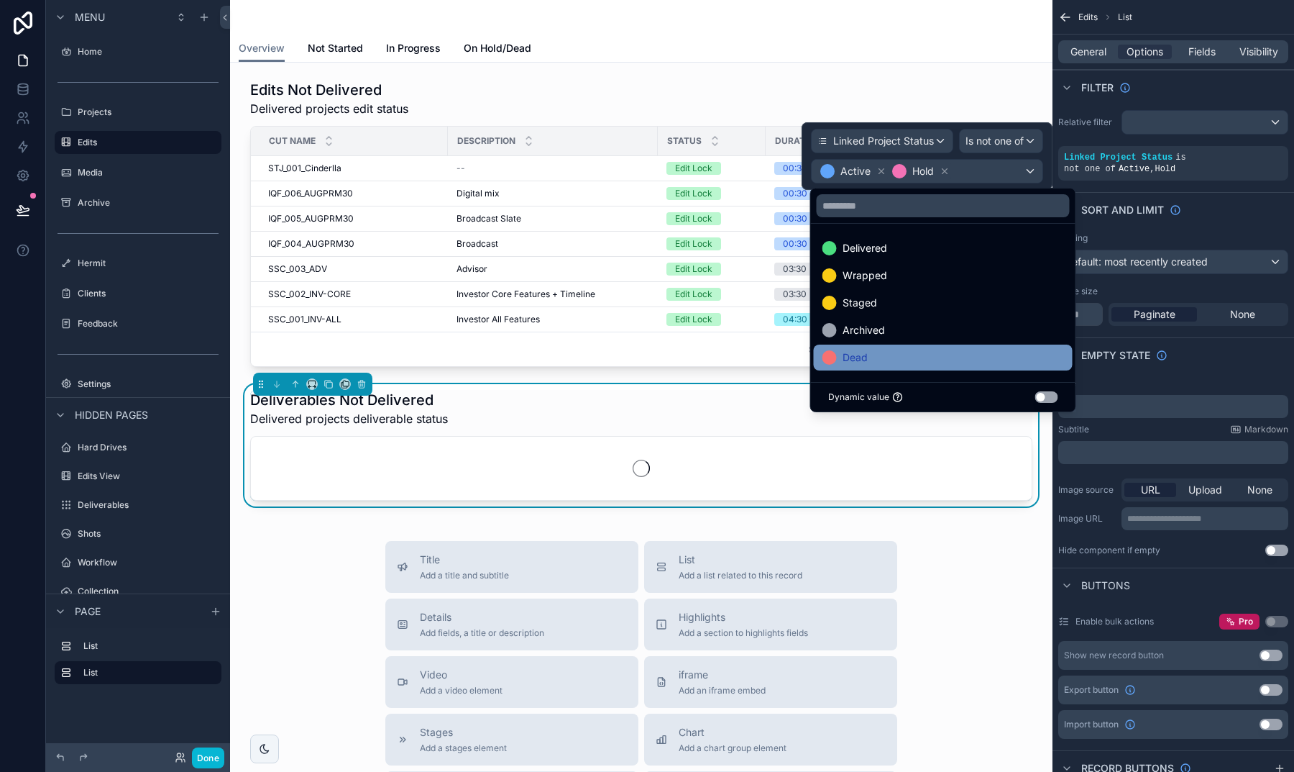
click at [862, 352] on span "Dead" at bounding box center [855, 357] width 25 height 17
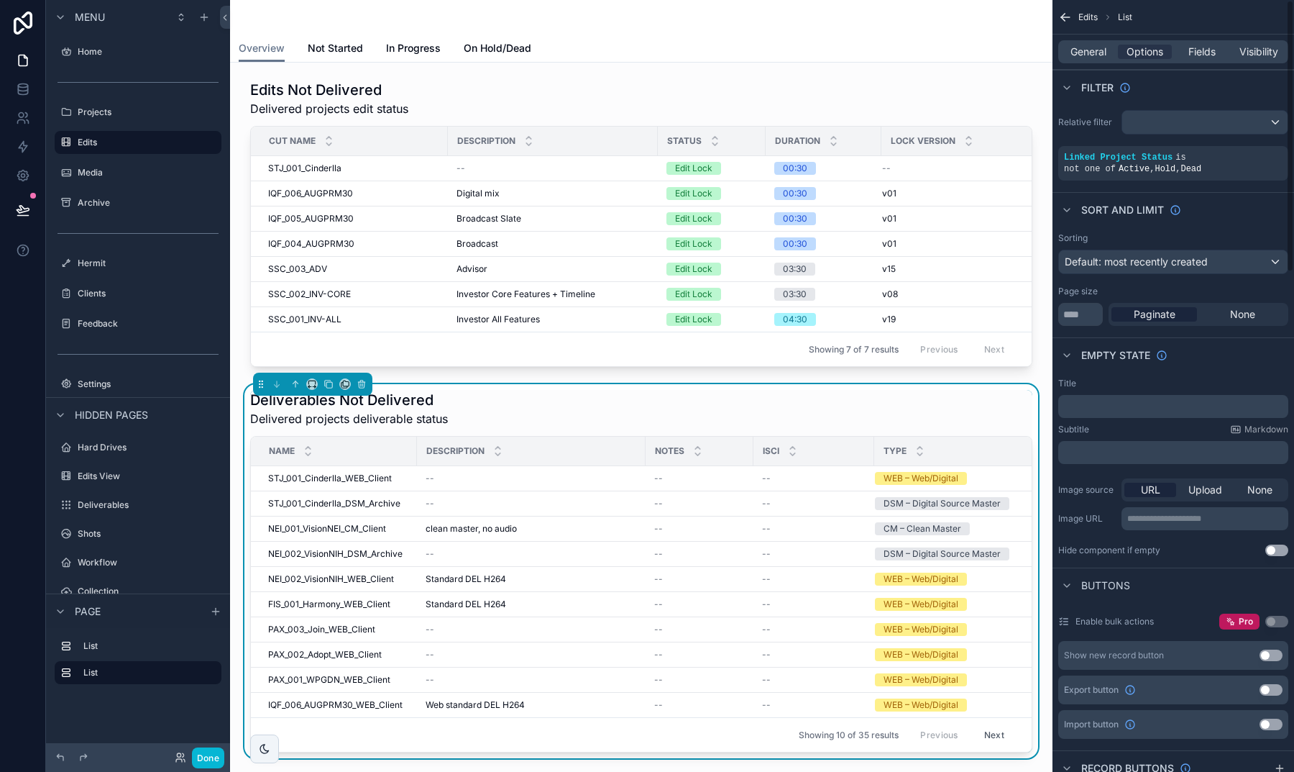
click at [1145, 198] on div "Sort And Limit" at bounding box center [1174, 209] width 242 height 35
click at [1214, 148] on icon "scrollable content" at bounding box center [1212, 147] width 9 height 9
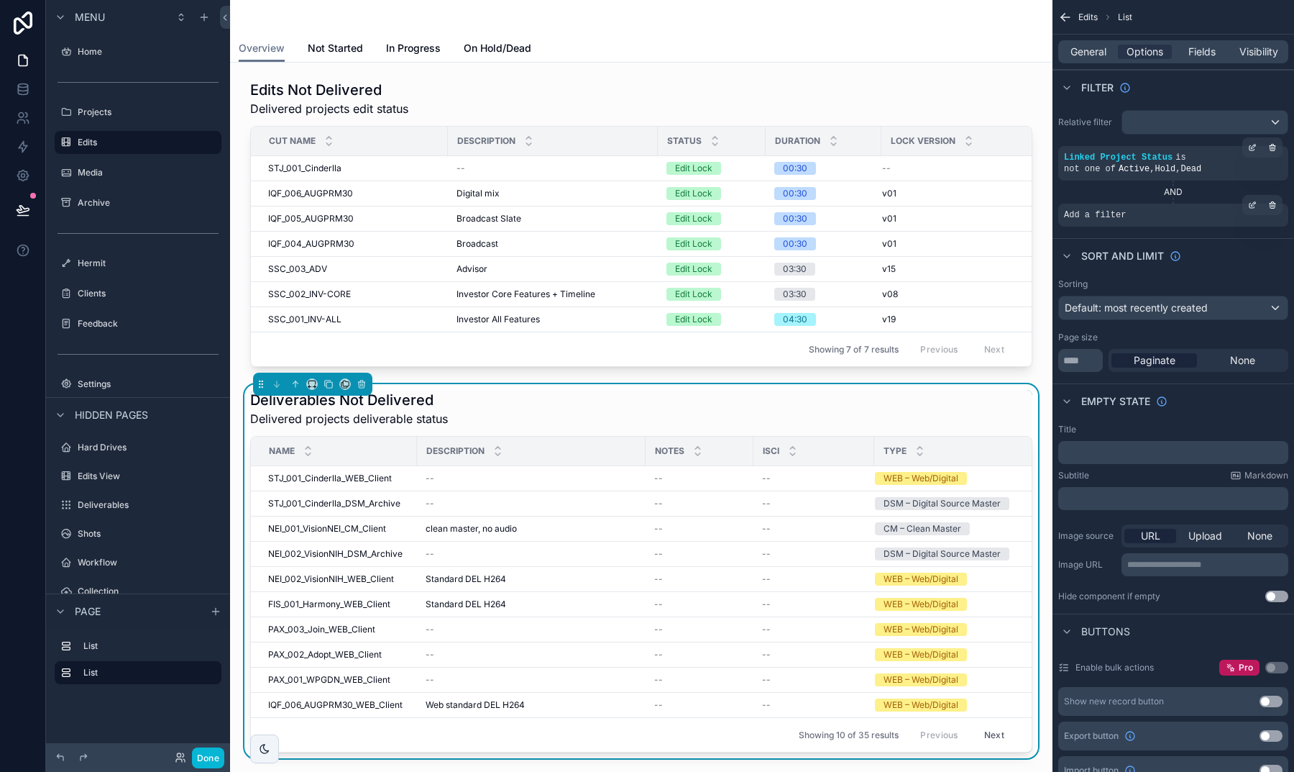
click at [1112, 219] on span "Add a filter" at bounding box center [1095, 215] width 62 height 12
click at [1256, 204] on icon "scrollable content" at bounding box center [1252, 205] width 9 height 9
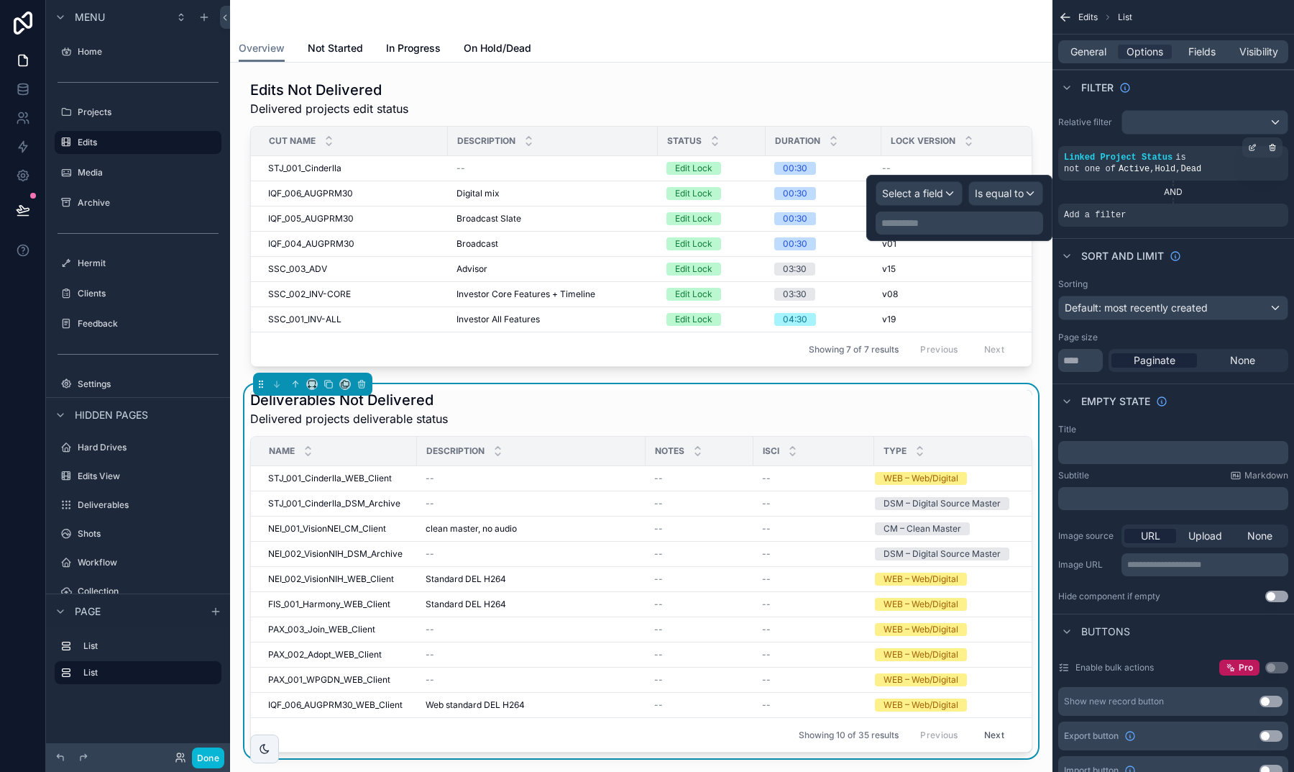
click at [943, 193] on span "Select a field" at bounding box center [912, 193] width 61 height 12
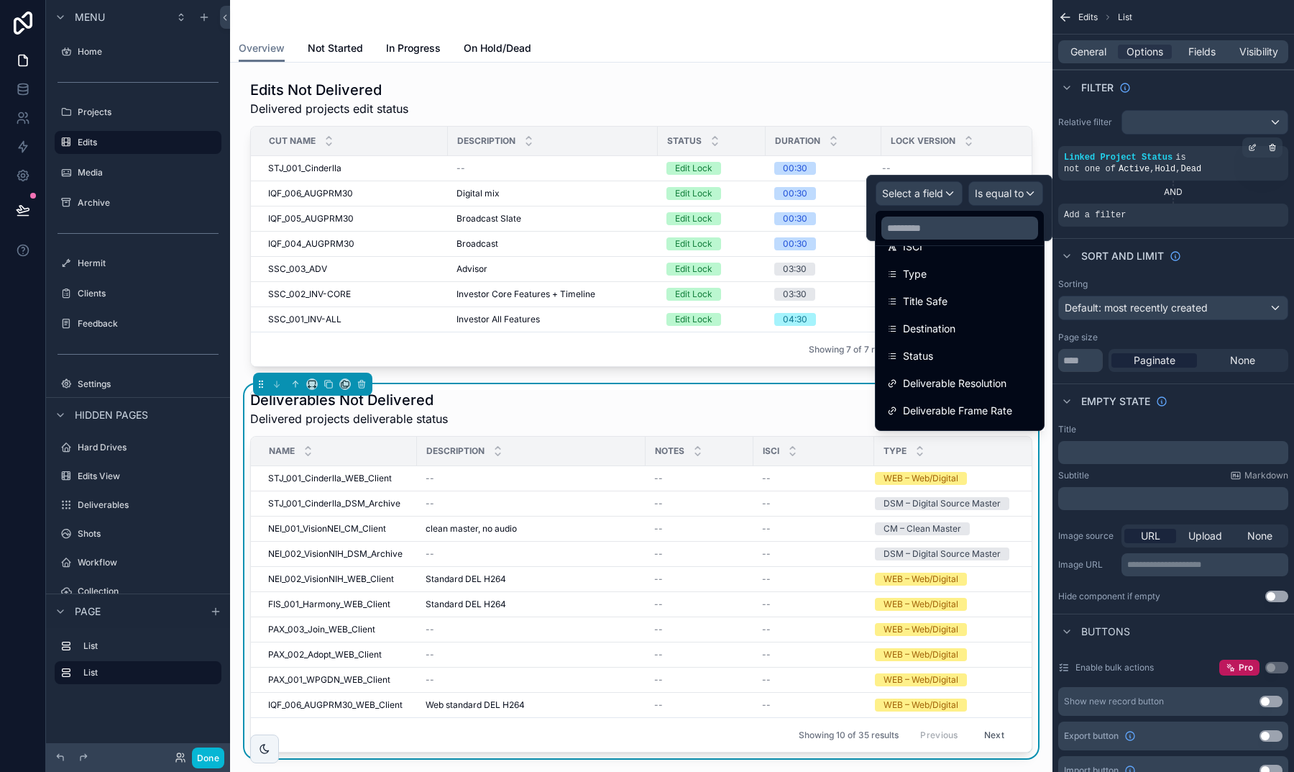
scroll to position [217, 0]
click at [938, 343] on div "Status" at bounding box center [960, 354] width 163 height 26
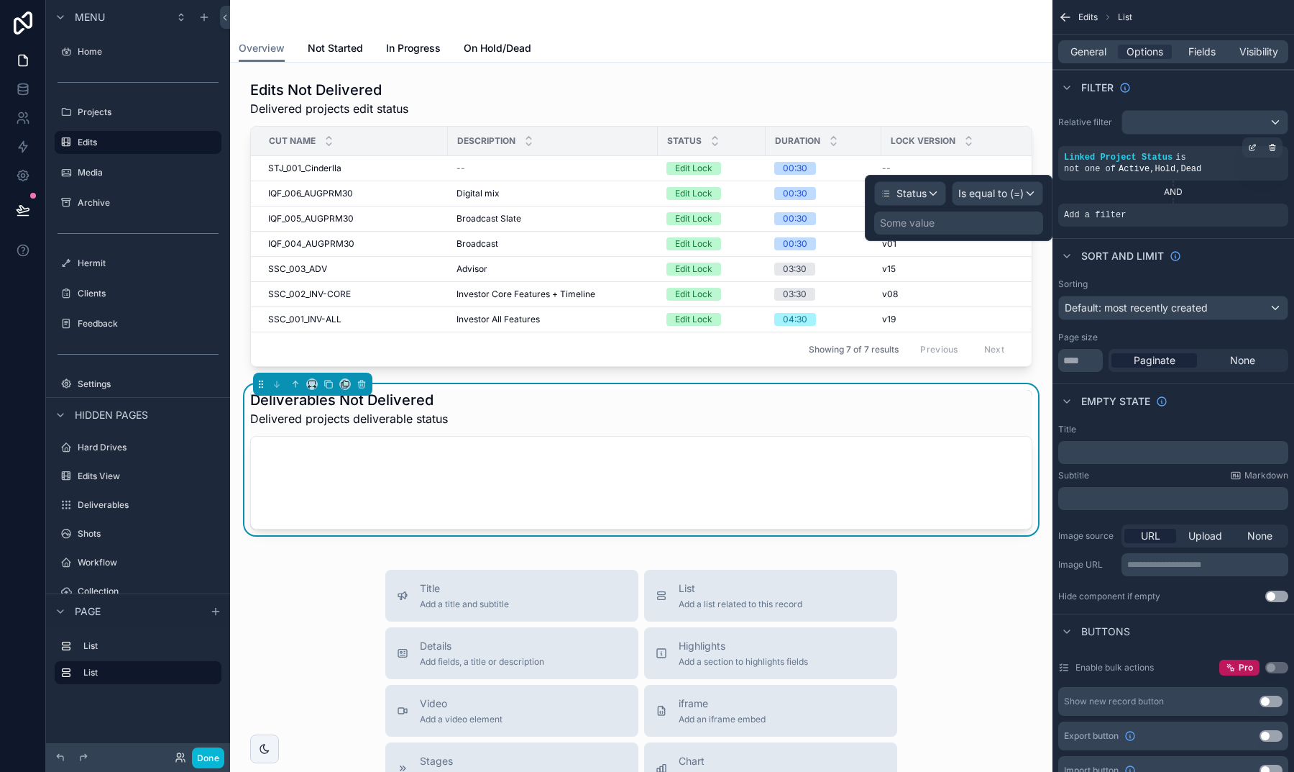
click at [984, 197] on span "Is equal to (=)" at bounding box center [990, 193] width 65 height 14
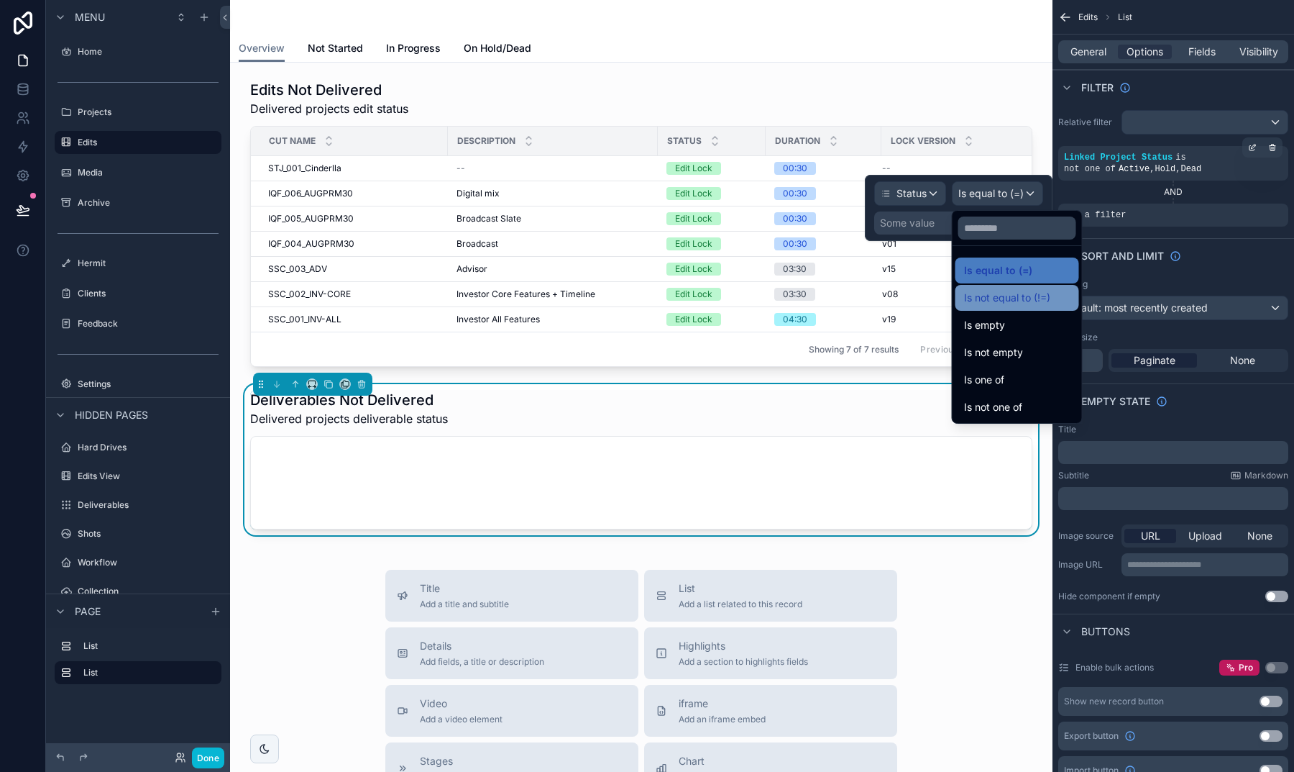
click at [993, 301] on span "Is not equal to (!=)" at bounding box center [1007, 297] width 86 height 17
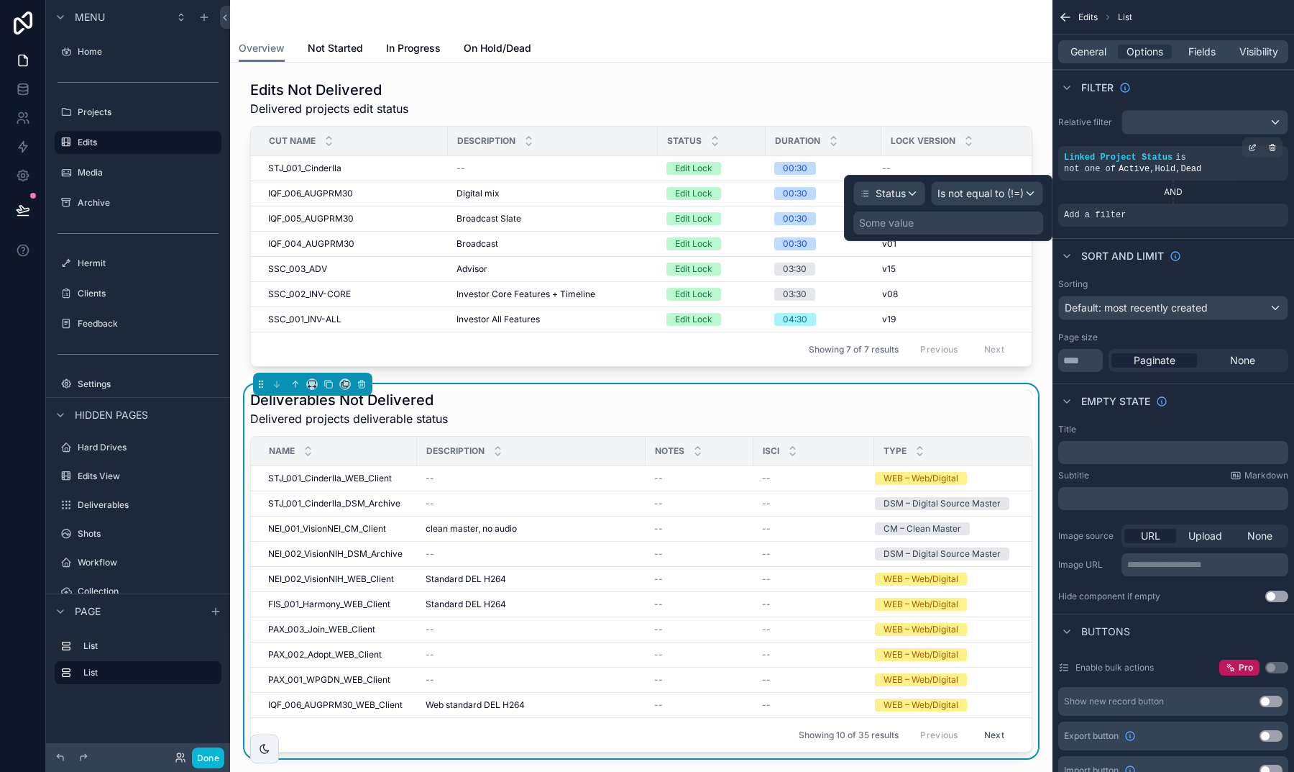
click at [937, 209] on div "Status Is not equal to (!=) Some value" at bounding box center [949, 207] width 190 height 53
click at [933, 219] on div "Some value" at bounding box center [949, 222] width 190 height 23
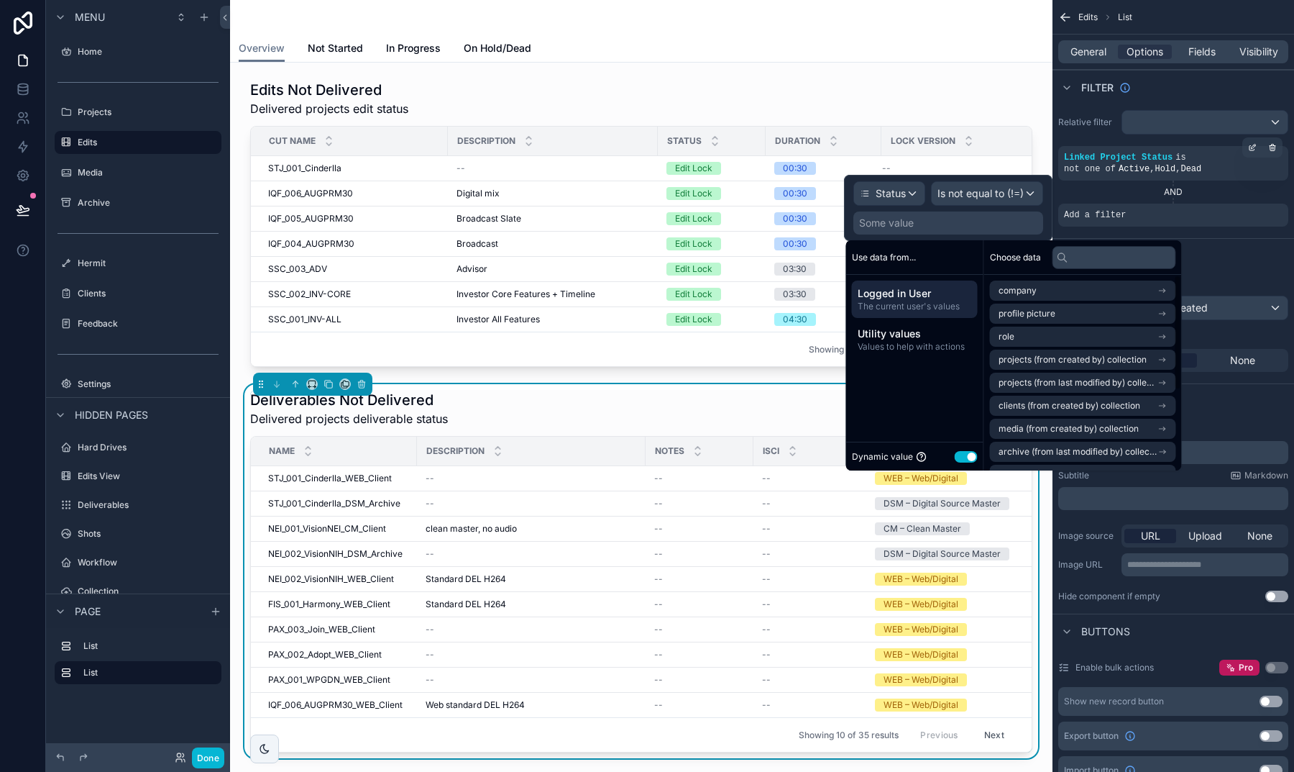
click at [970, 456] on button "Use setting" at bounding box center [966, 457] width 23 height 12
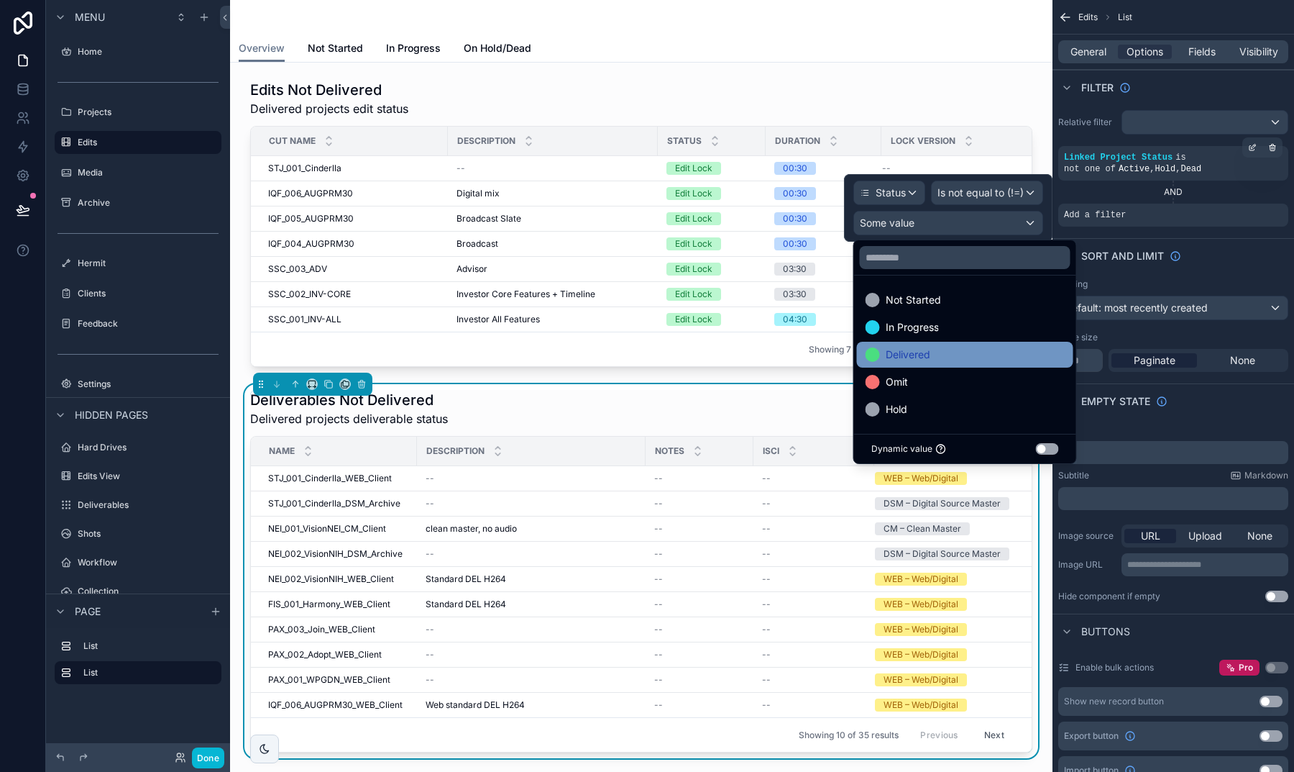
click at [928, 362] on span "Delivered" at bounding box center [908, 354] width 45 height 17
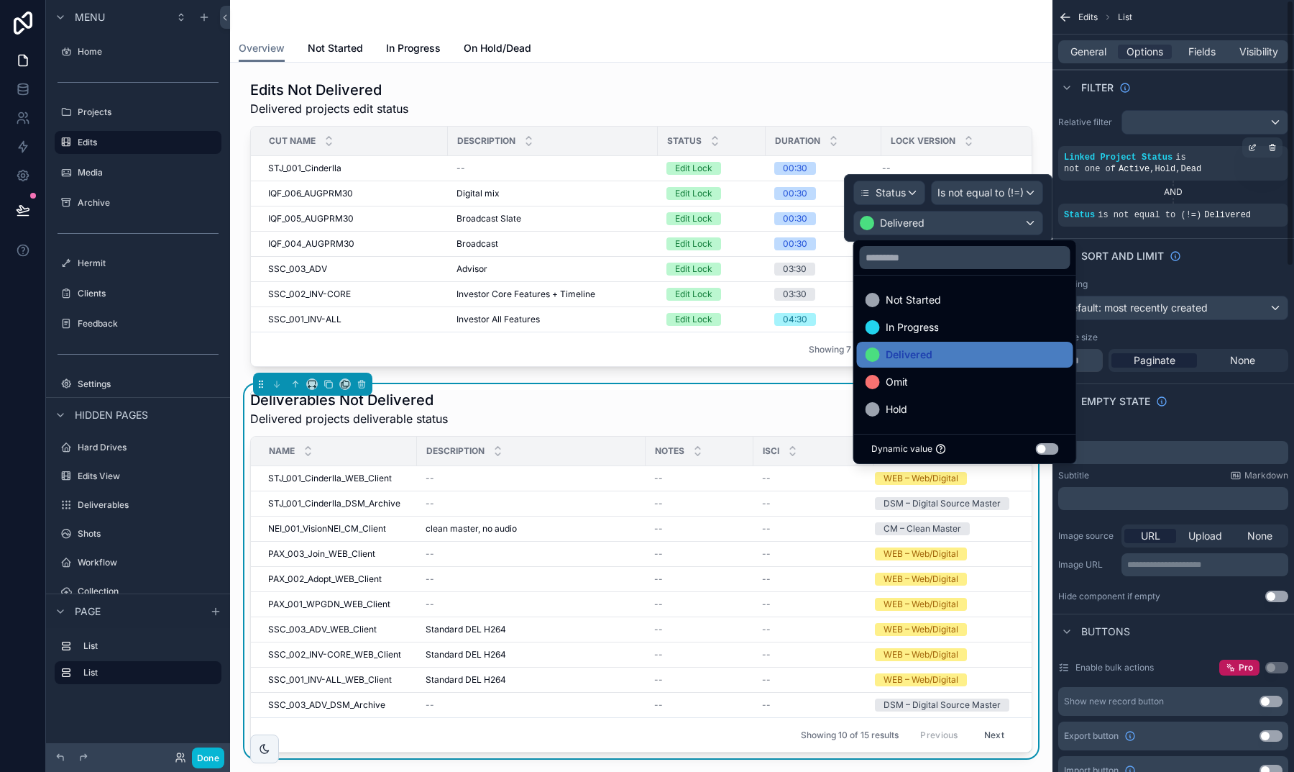
click at [1218, 258] on div "Sort And Limit" at bounding box center [1174, 255] width 242 height 35
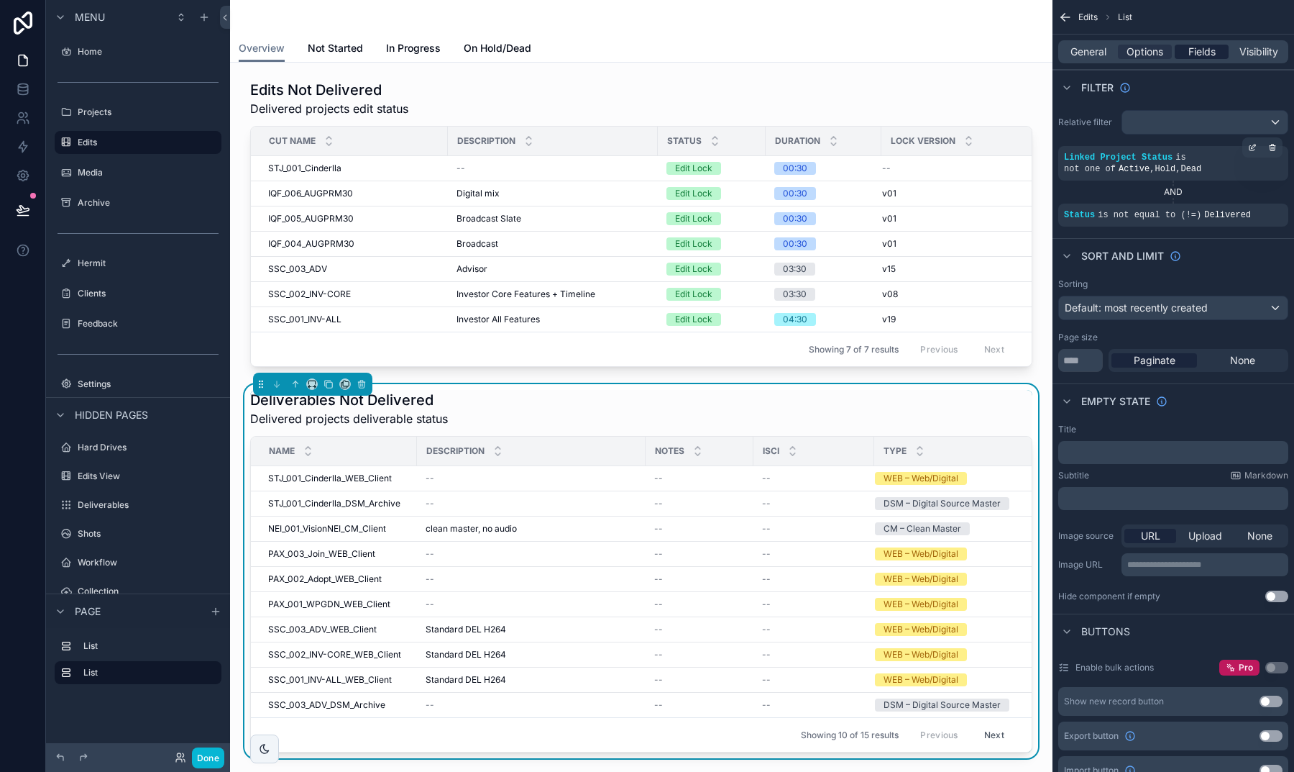
click at [1197, 55] on span "Fields" at bounding box center [1202, 52] width 27 height 14
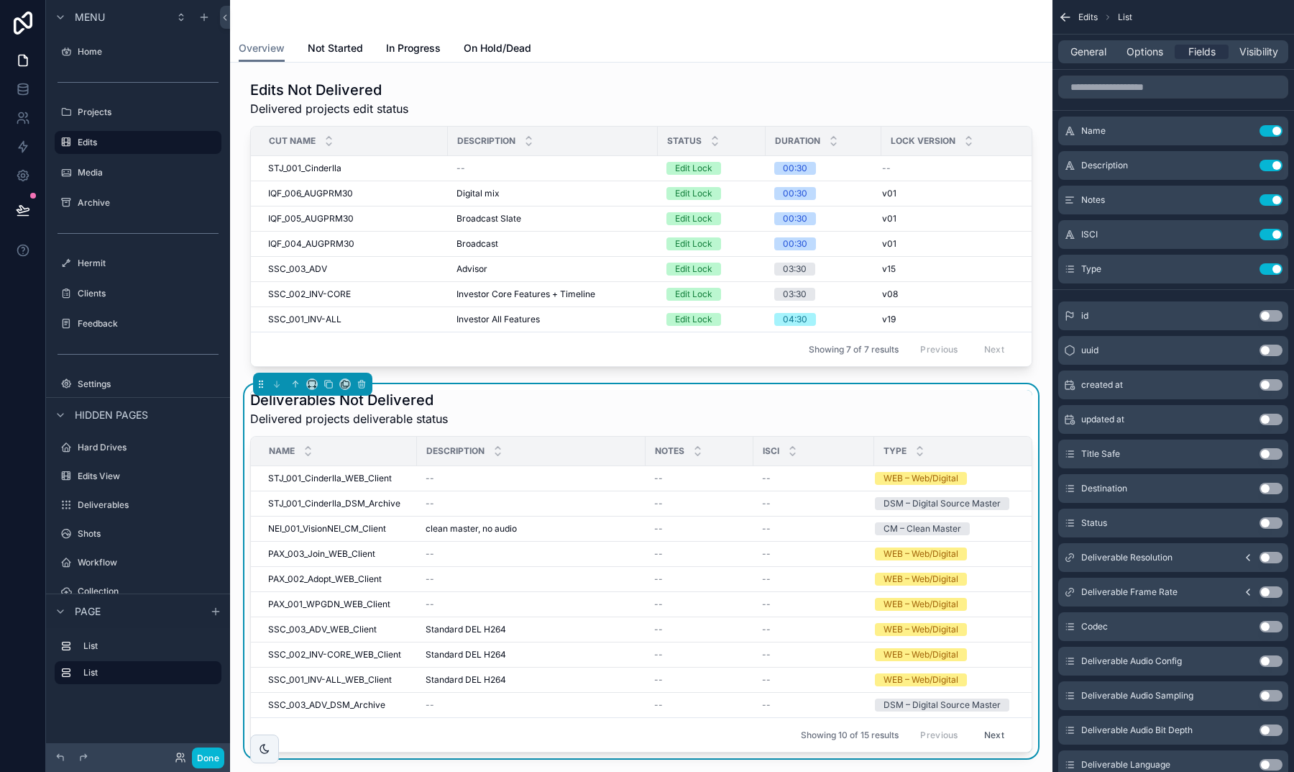
click at [1271, 523] on button "Use setting" at bounding box center [1271, 523] width 23 height 12
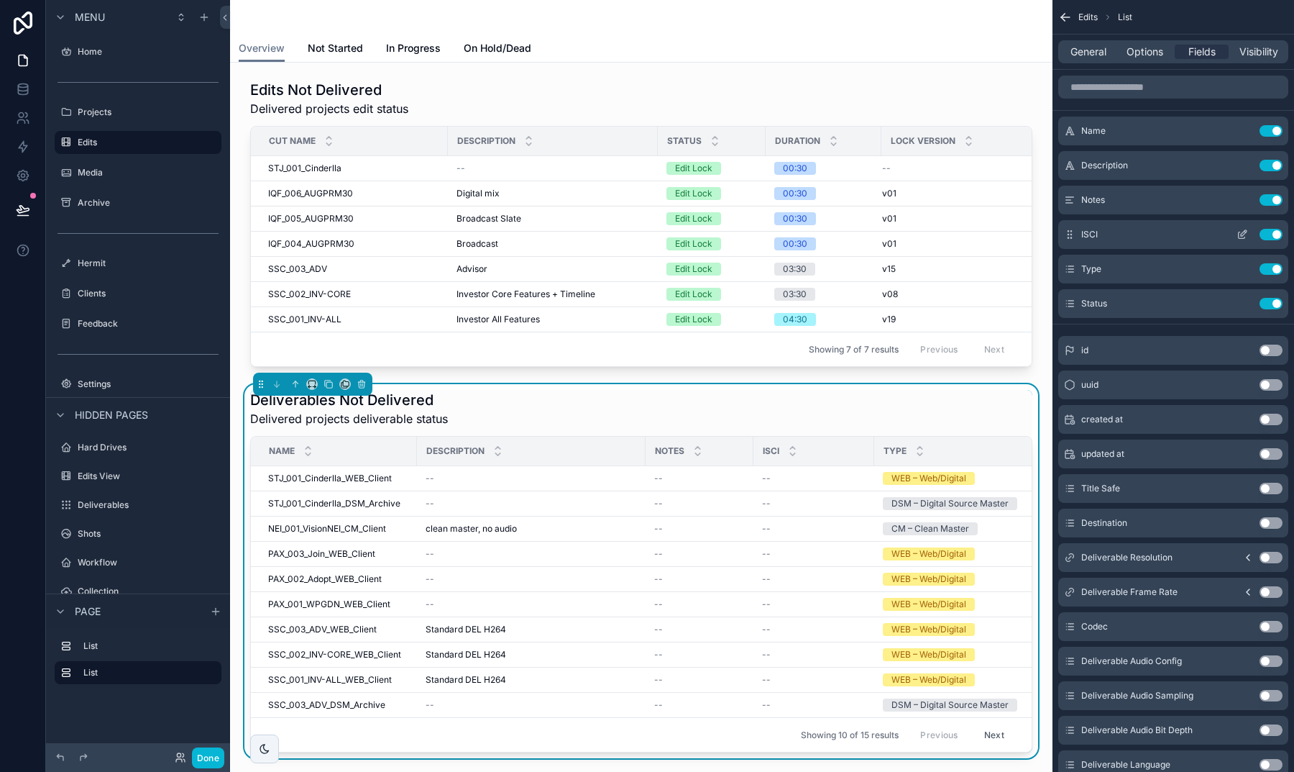
click at [1271, 235] on button "Use setting" at bounding box center [1271, 235] width 23 height 12
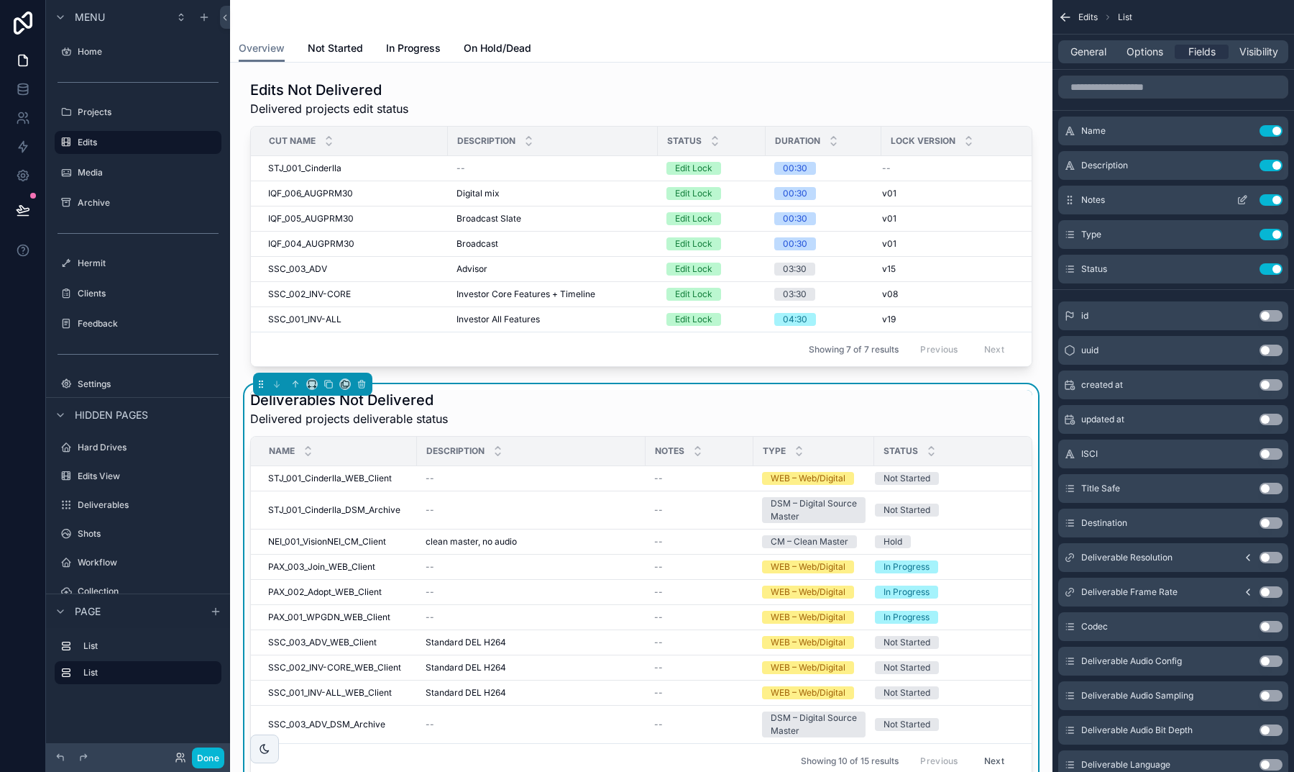
click at [1271, 200] on button "Use setting" at bounding box center [1271, 200] width 23 height 12
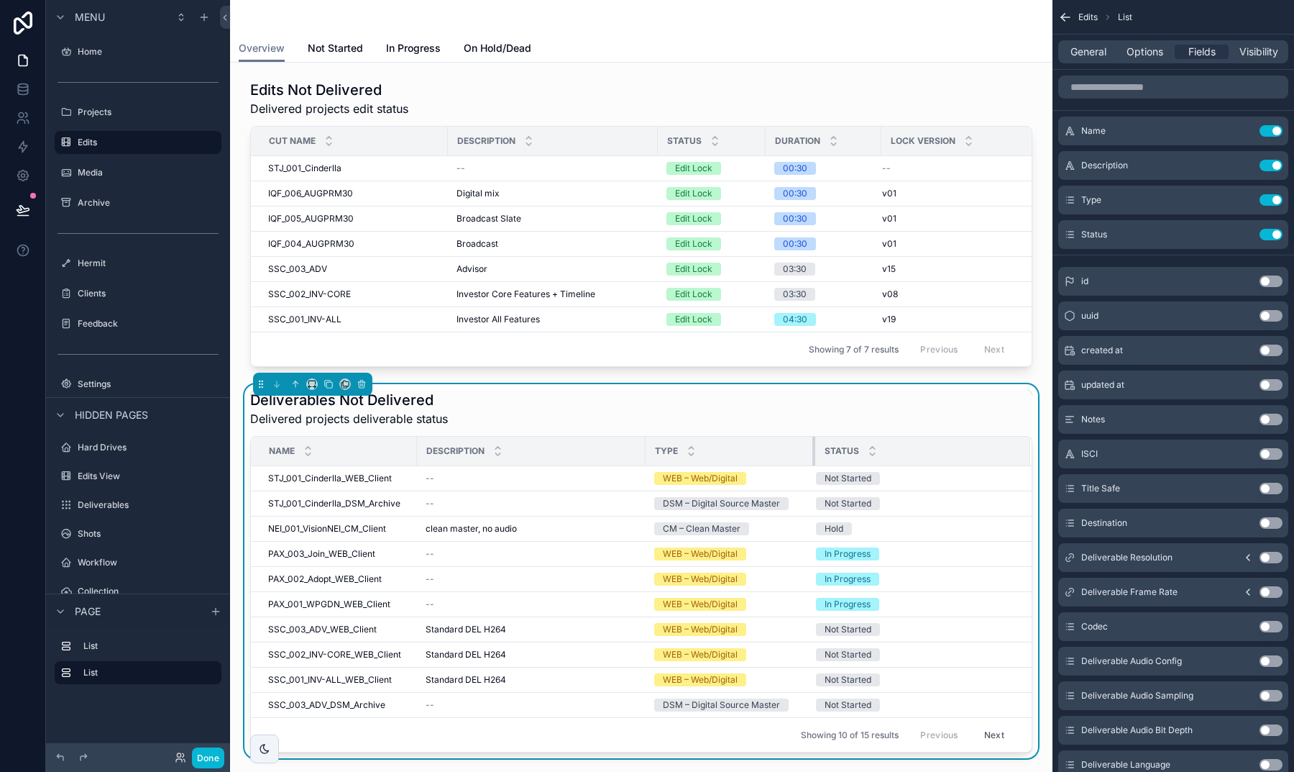
drag, startPoint x: 751, startPoint y: 447, endPoint x: 813, endPoint y: 450, distance: 61.9
click at [813, 450] on div "scrollable content" at bounding box center [816, 450] width 6 height 29
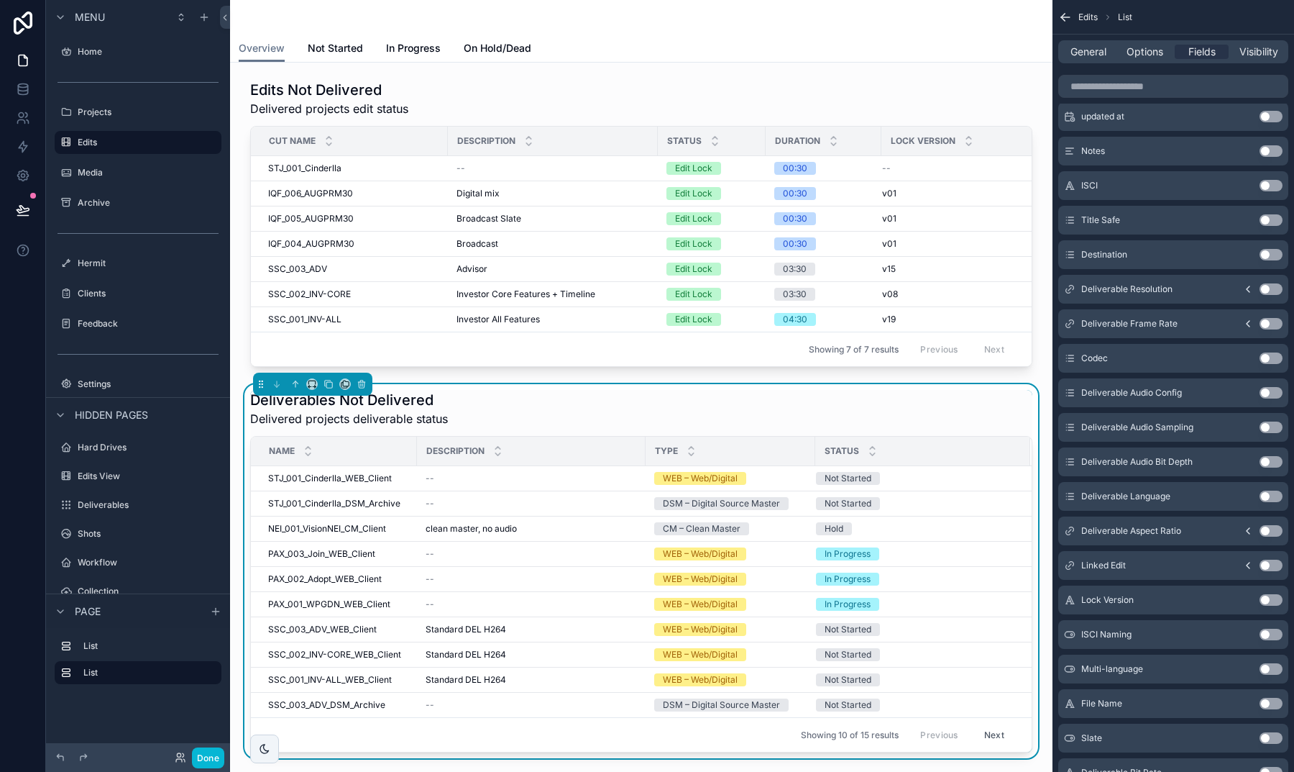
scroll to position [278, 0]
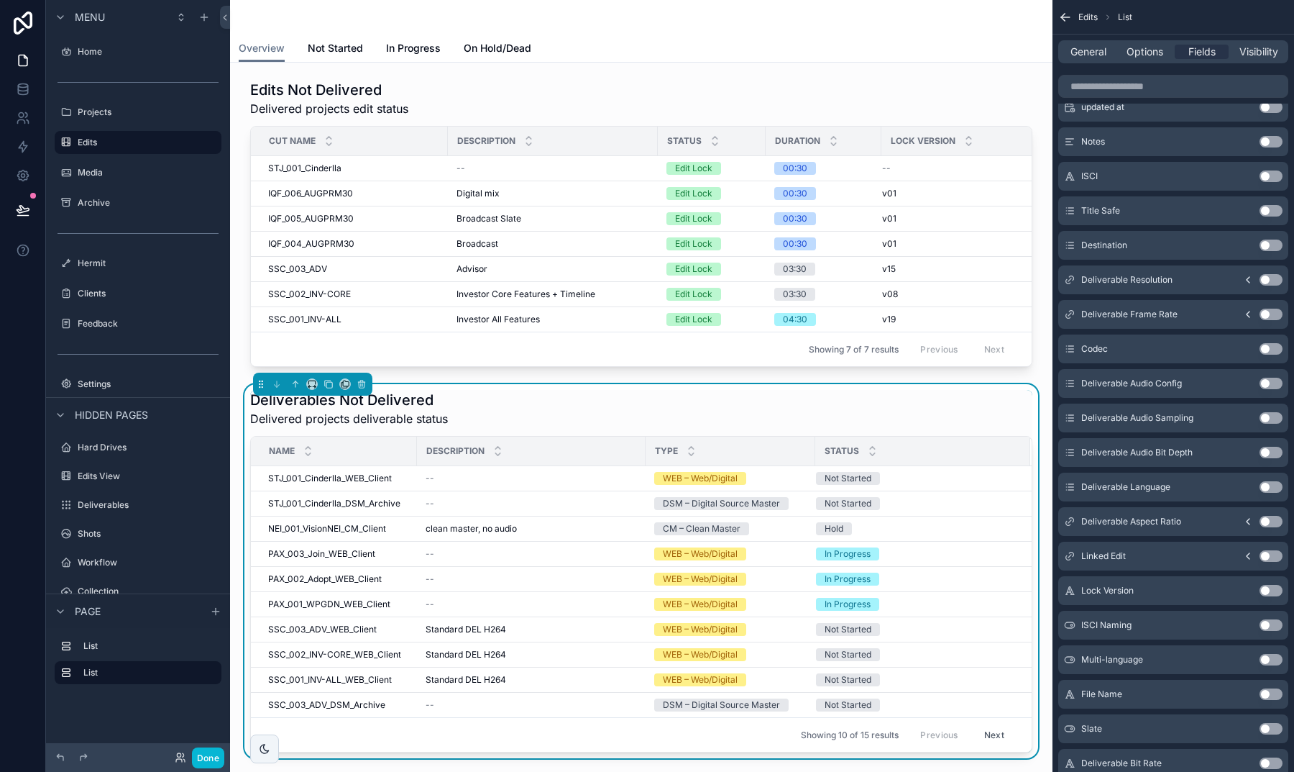
click at [1267, 554] on button "Use setting" at bounding box center [1271, 556] width 23 height 12
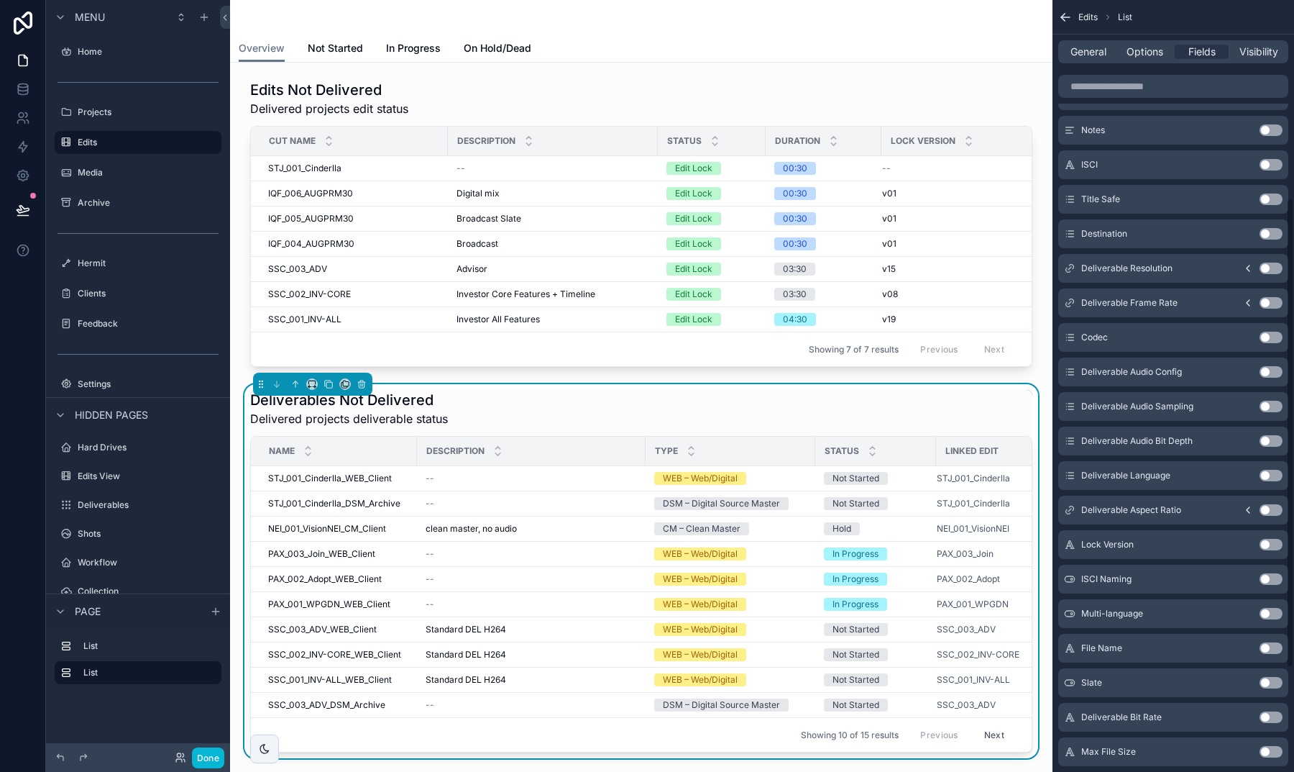
scroll to position [326, 0]
click at [1267, 543] on button "Use setting" at bounding box center [1271, 542] width 23 height 12
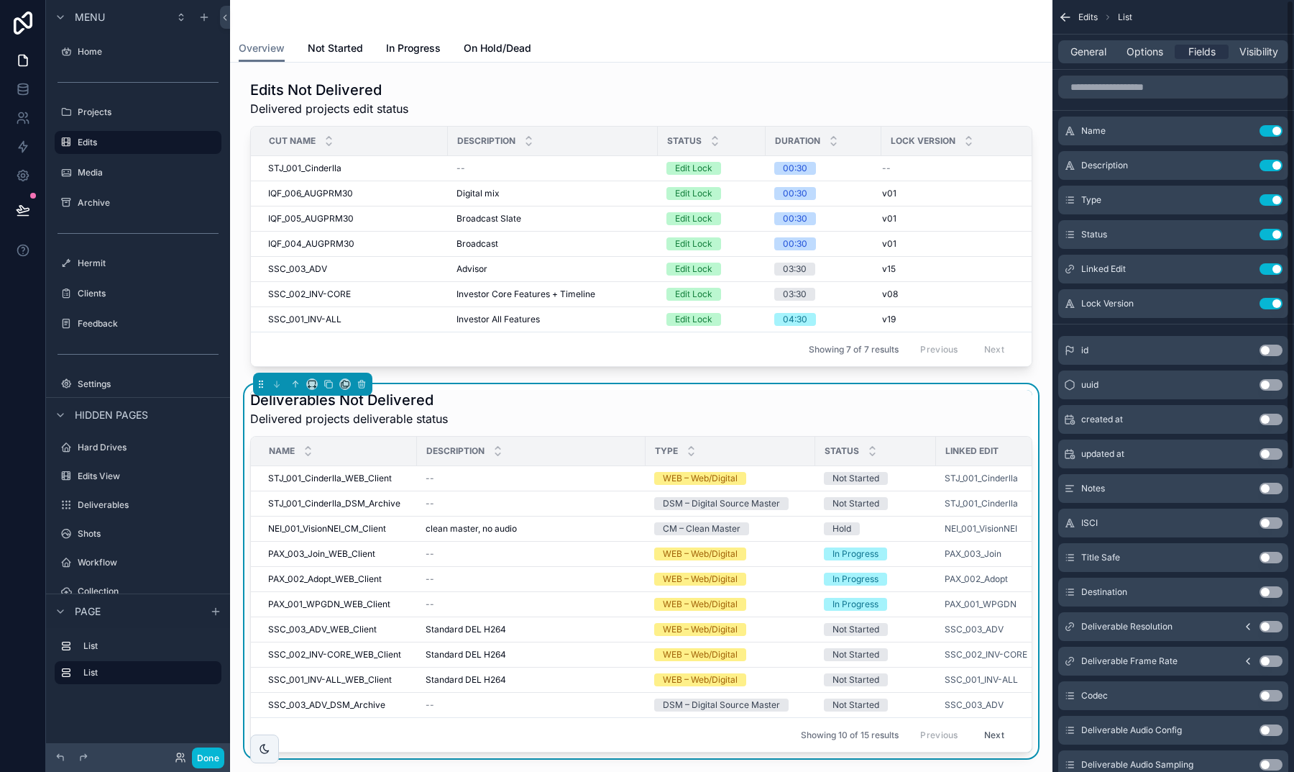
scroll to position [0, 0]
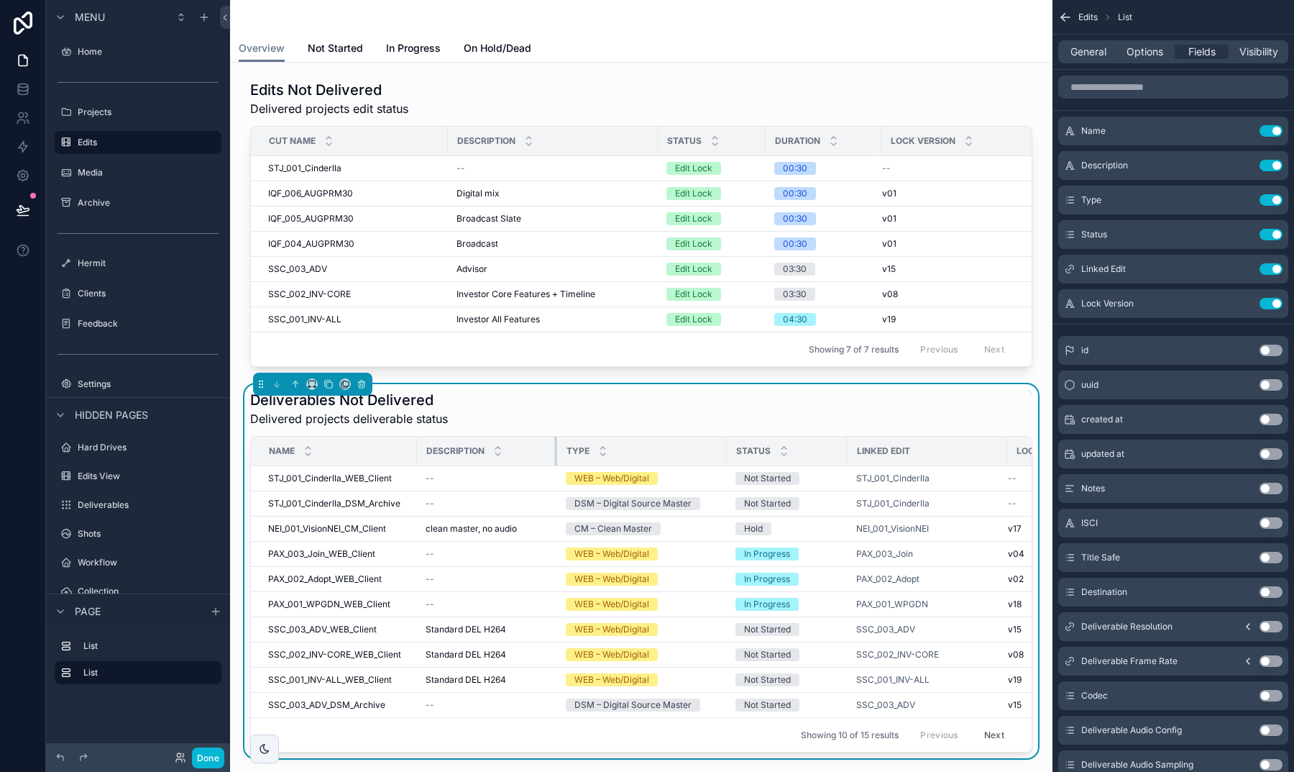
drag, startPoint x: 643, startPoint y: 449, endPoint x: 554, endPoint y: 449, distance: 88.4
click at [554, 449] on div "scrollable content" at bounding box center [557, 450] width 6 height 29
drag, startPoint x: 1005, startPoint y: 454, endPoint x: 964, endPoint y: 453, distance: 41.7
click at [964, 453] on div "scrollable content" at bounding box center [966, 450] width 6 height 29
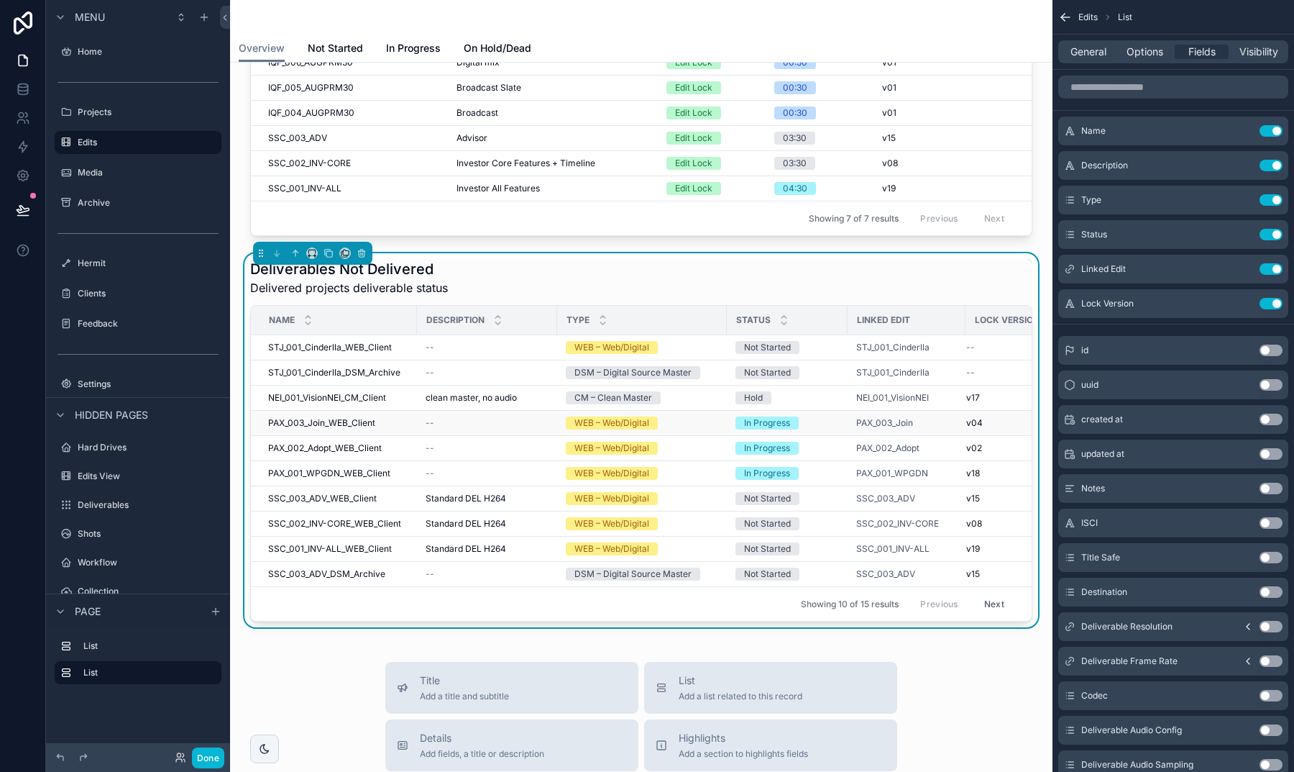
scroll to position [137, 0]
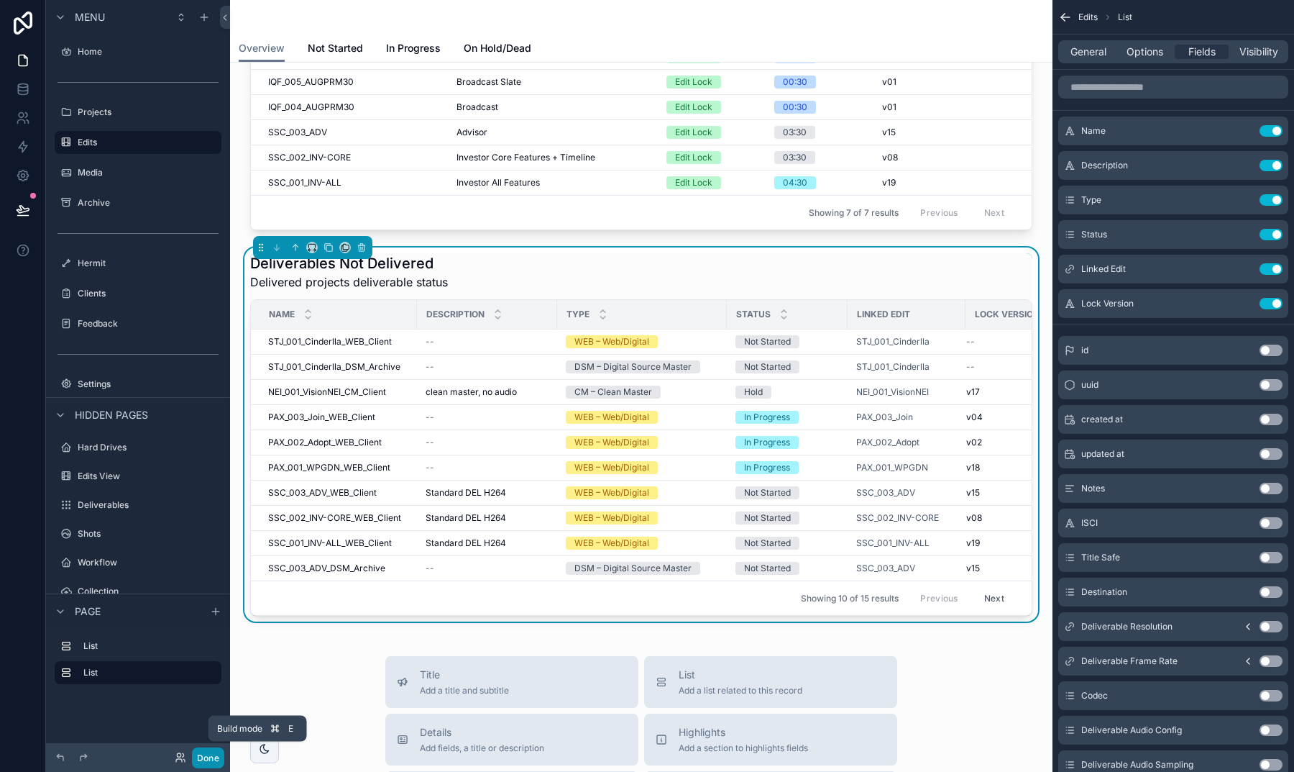
click at [214, 754] on button "Done" at bounding box center [208, 757] width 32 height 21
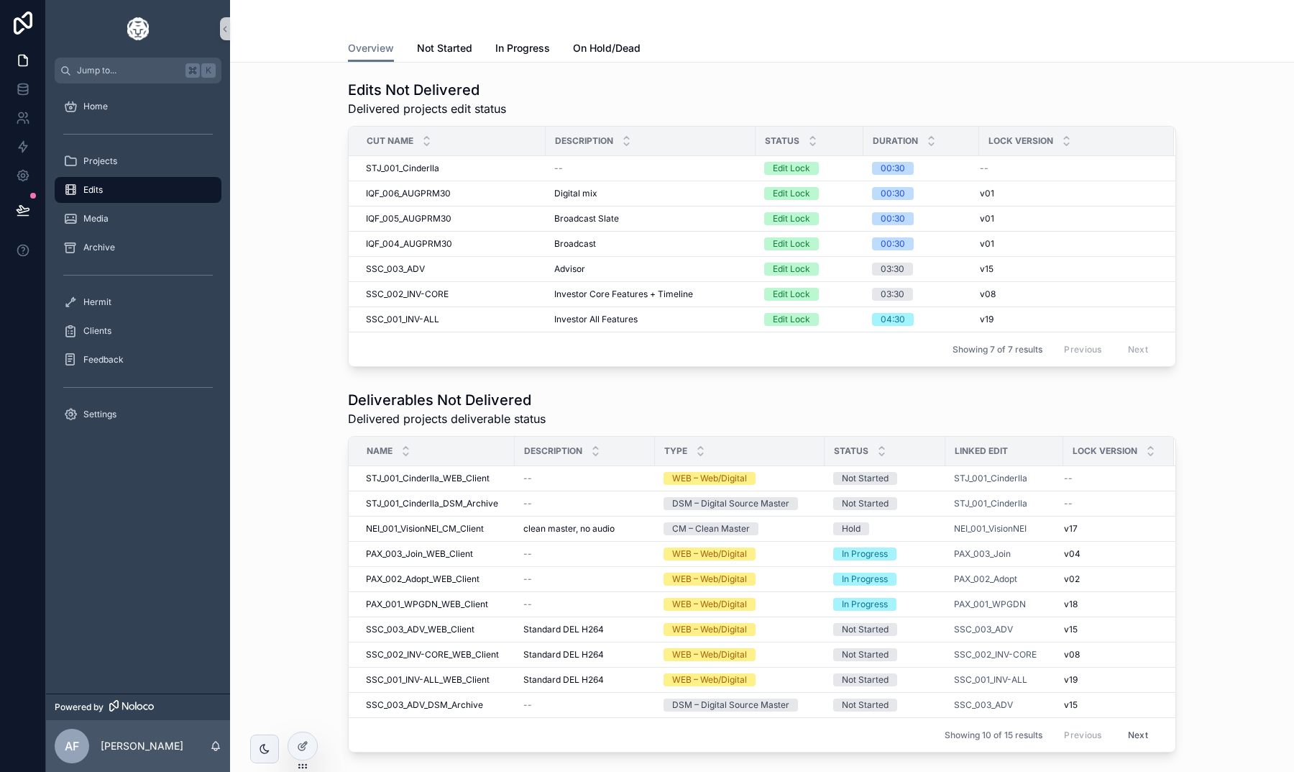
scroll to position [0, 0]
click at [299, 736] on div at bounding box center [302, 745] width 29 height 27
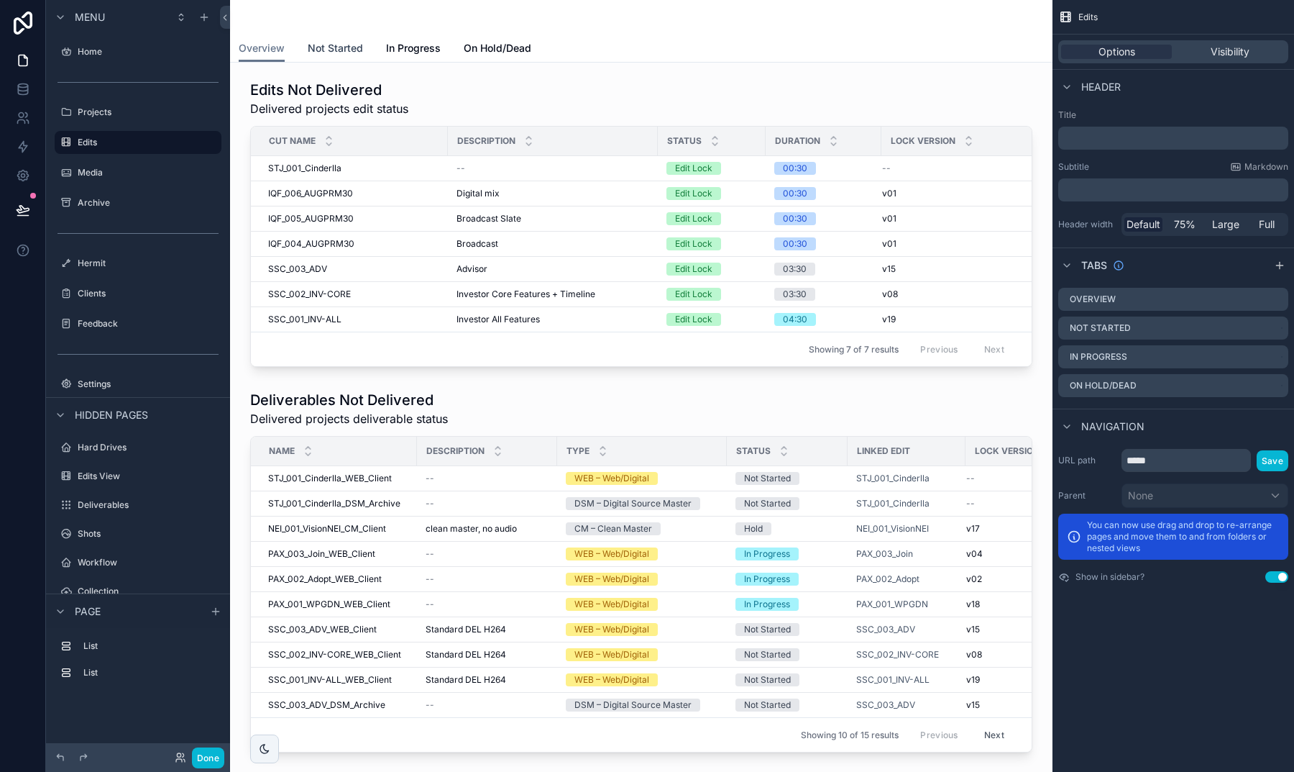
click at [344, 54] on span "Not Started" at bounding box center [335, 48] width 55 height 14
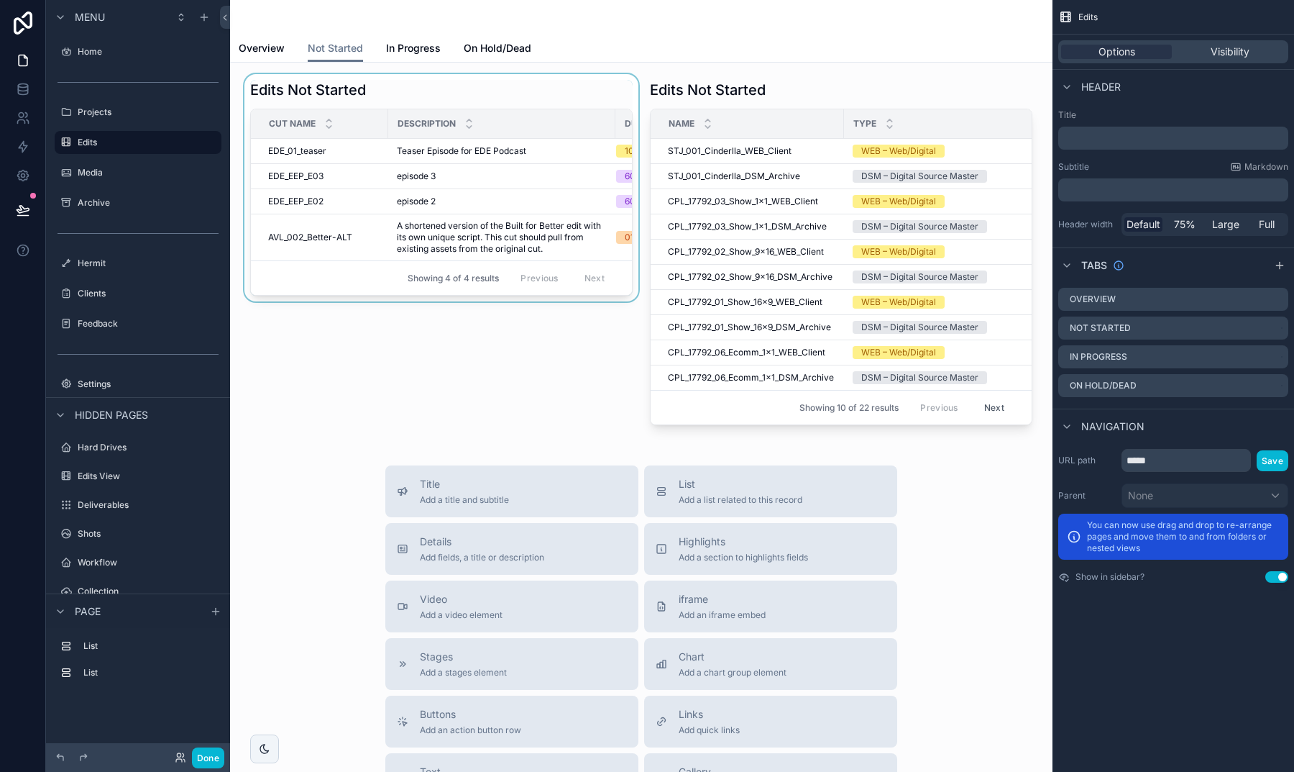
click at [475, 91] on div "scrollable content" at bounding box center [442, 252] width 400 height 357
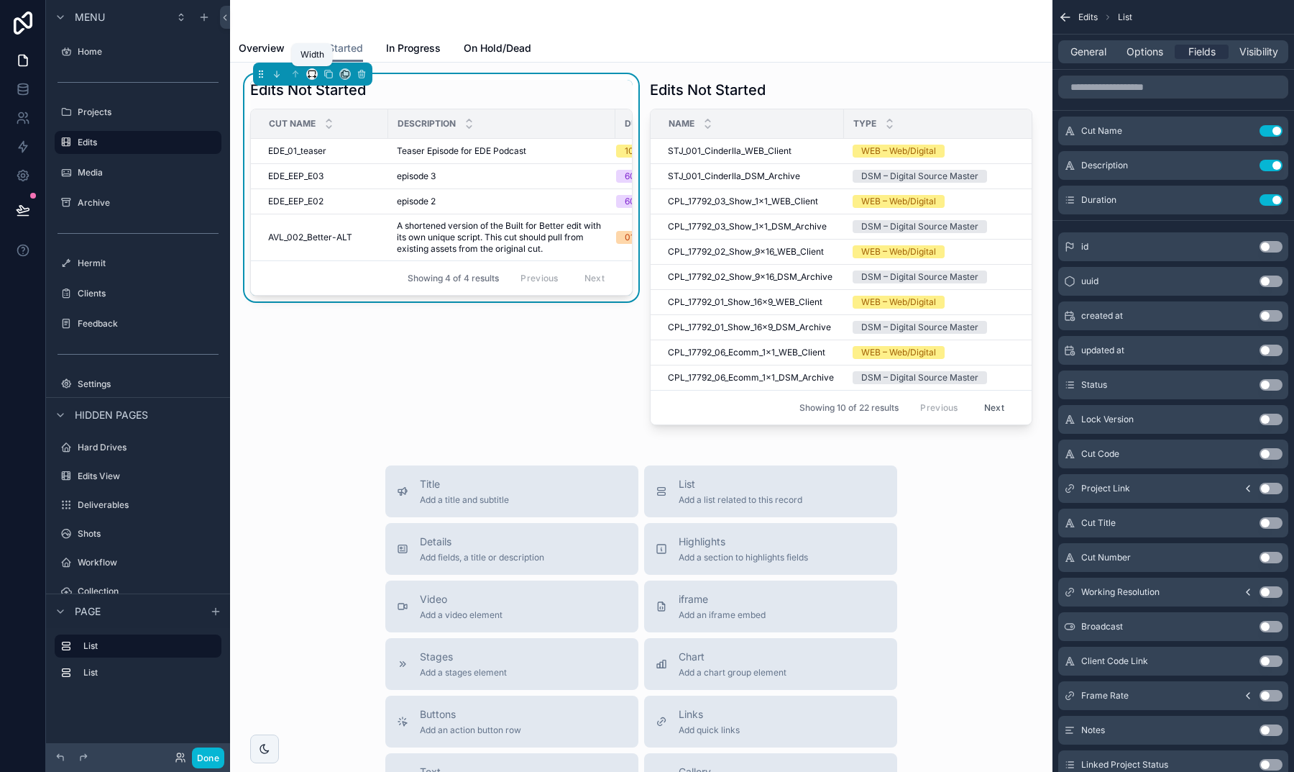
click at [311, 78] on icon "scrollable content" at bounding box center [312, 74] width 10 height 10
click at [322, 101] on span "Default" at bounding box center [336, 100] width 34 height 17
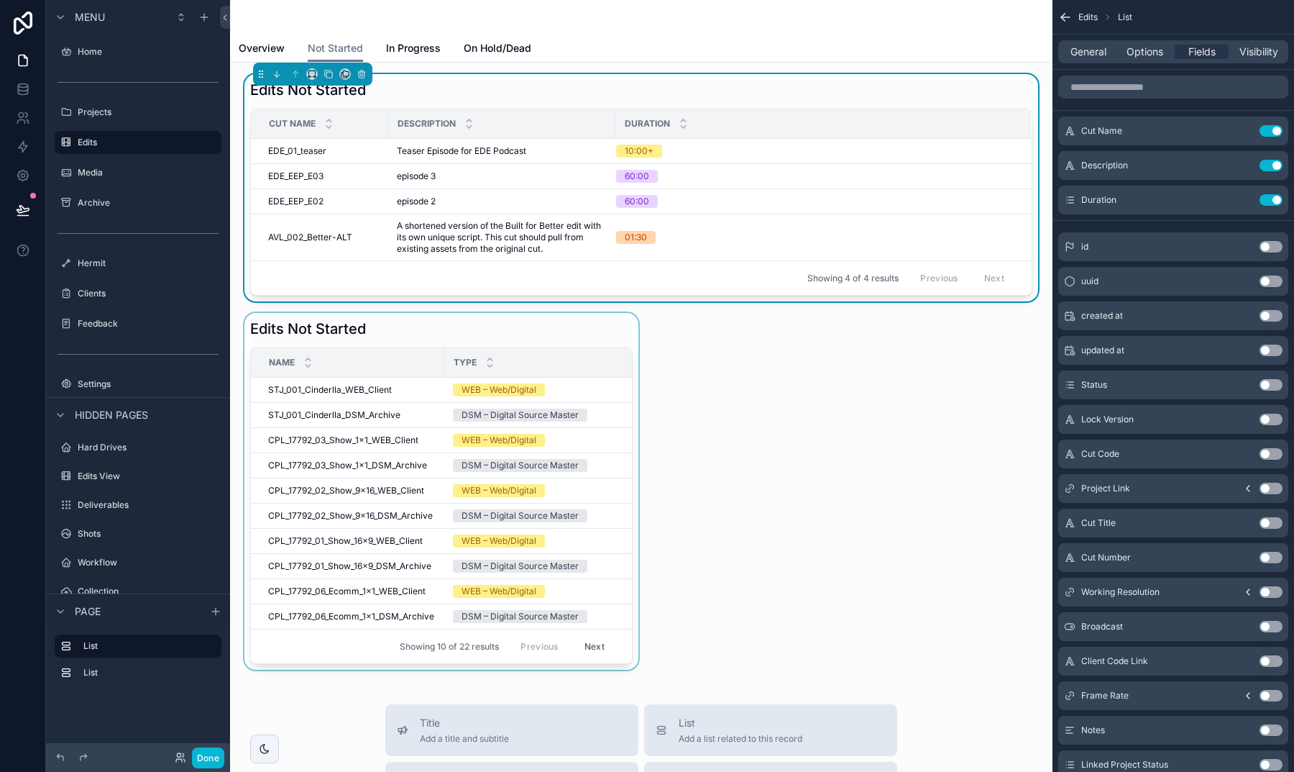
click at [526, 324] on div "scrollable content" at bounding box center [442, 491] width 400 height 357
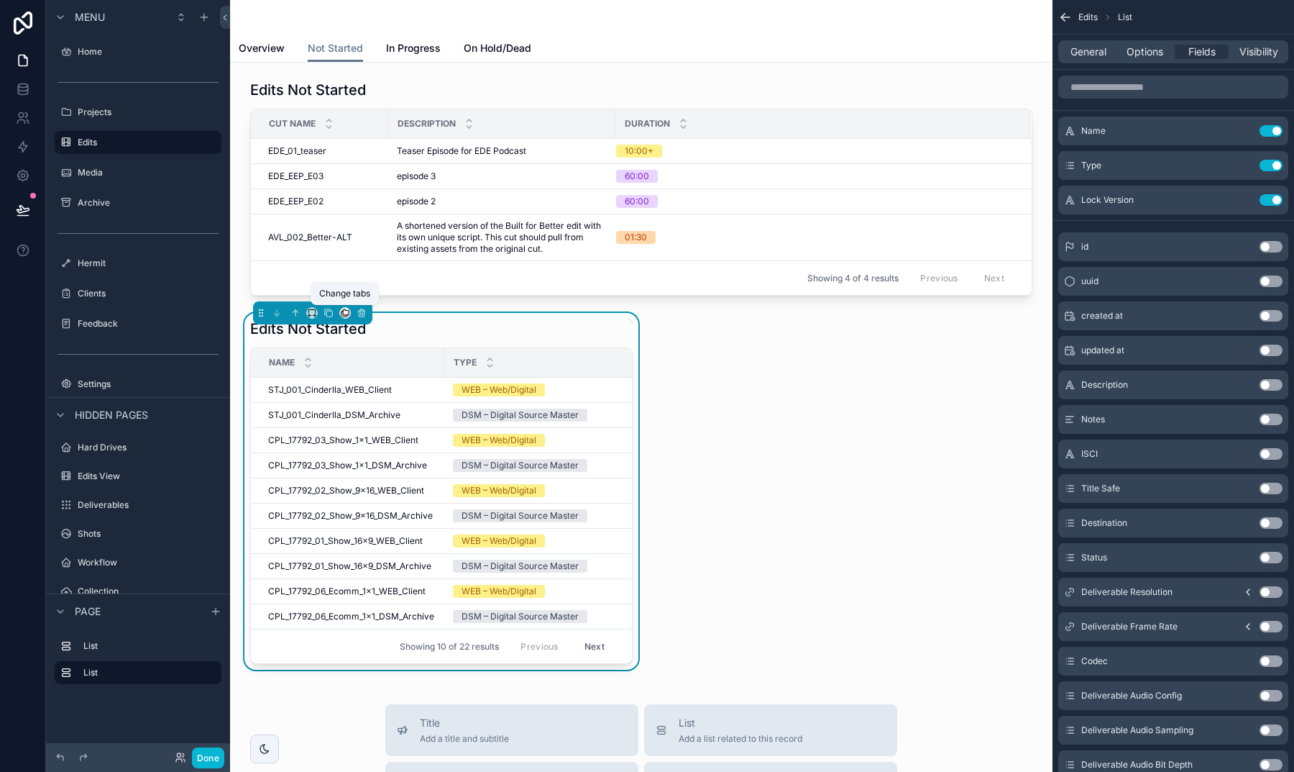
click at [344, 316] on icon "scrollable content" at bounding box center [345, 313] width 10 height 10
click at [440, 326] on ul "Overview Not Started In Progress On Hold/Dead" at bounding box center [393, 409] width 107 height 171
click at [331, 311] on div "scrollable content" at bounding box center [647, 386] width 1294 height 772
click at [329, 311] on icon "scrollable content" at bounding box center [329, 313] width 10 height 10
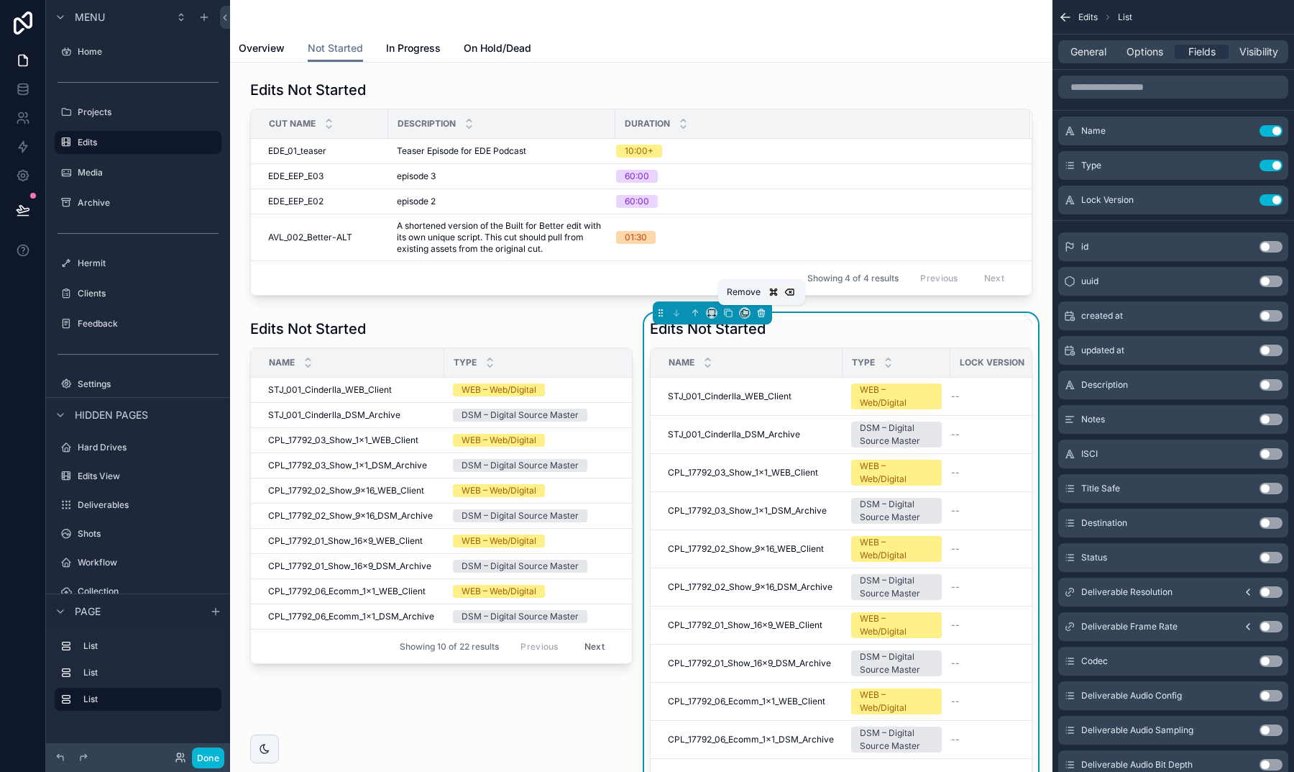
click at [758, 310] on icon "scrollable content" at bounding box center [761, 313] width 10 height 10
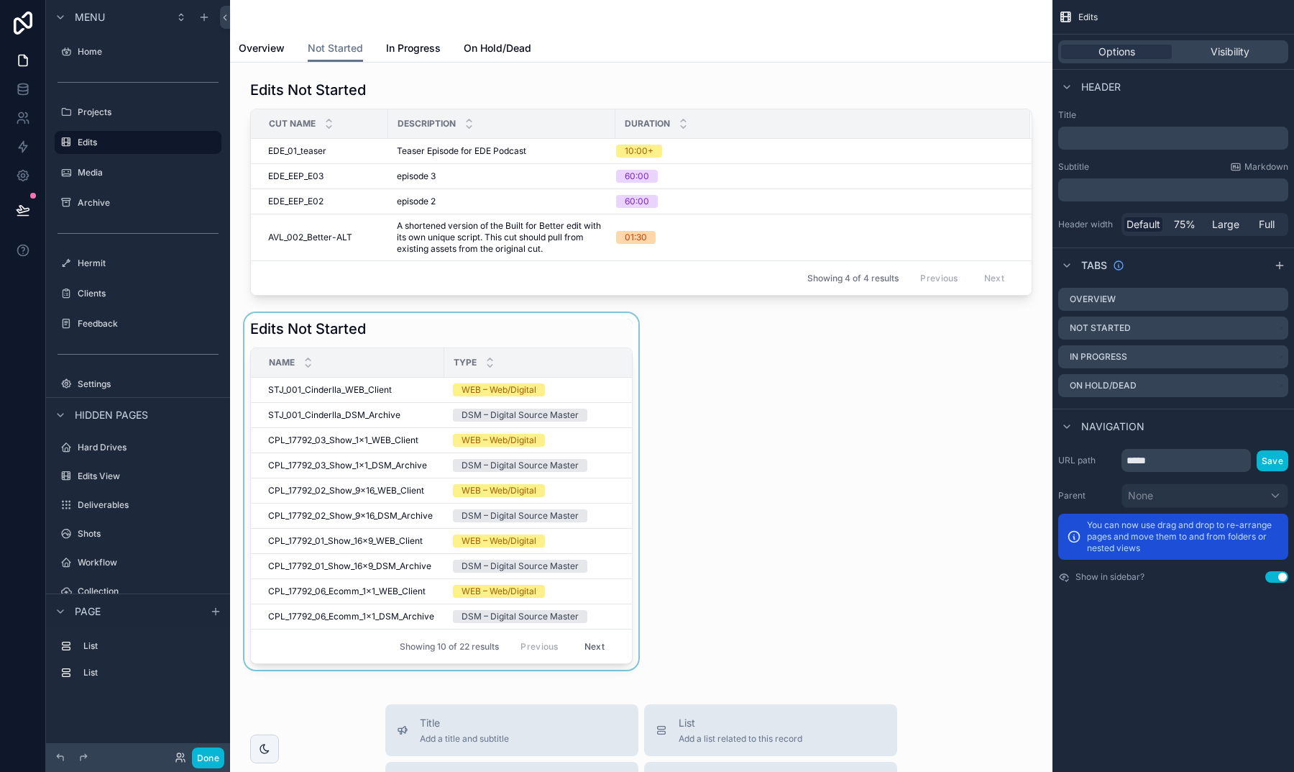
click at [367, 324] on div "scrollable content" at bounding box center [442, 491] width 400 height 357
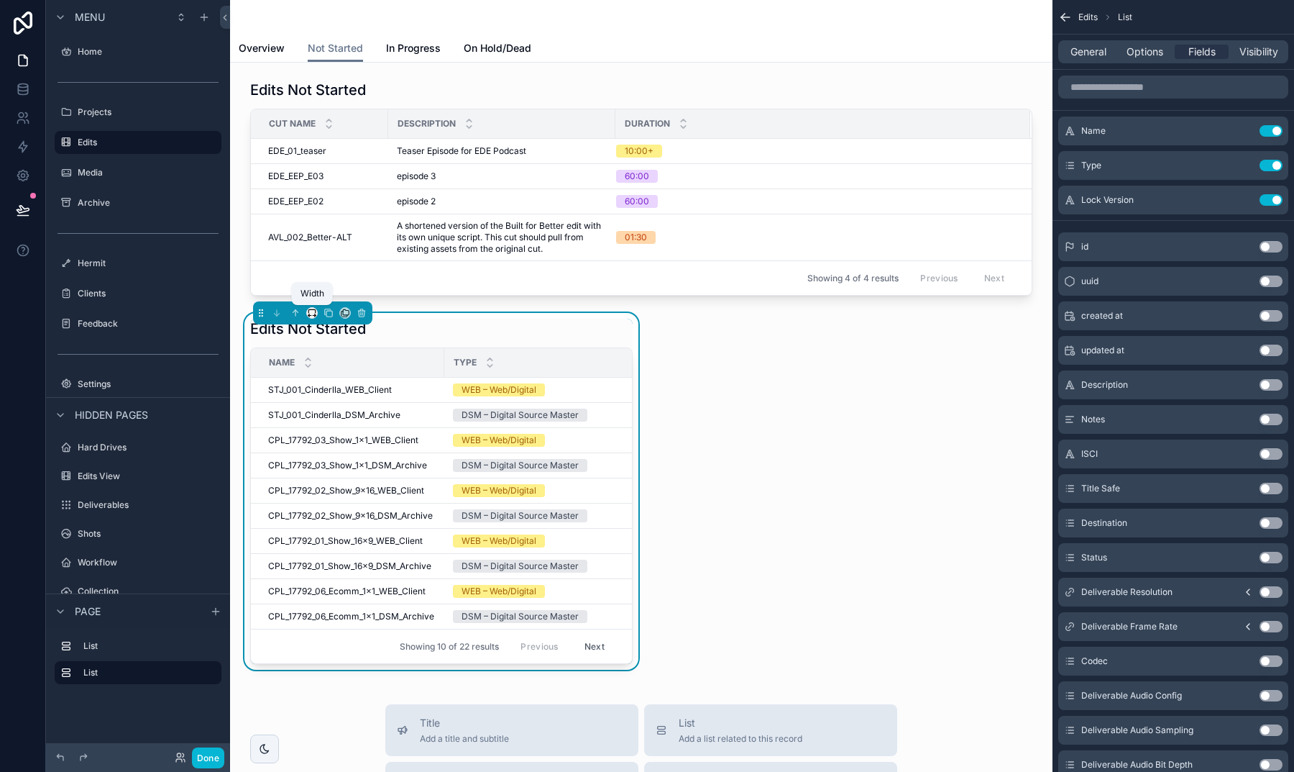
click at [309, 310] on icon "scrollable content" at bounding box center [311, 311] width 6 height 4
click at [324, 331] on span "Default" at bounding box center [336, 339] width 34 height 17
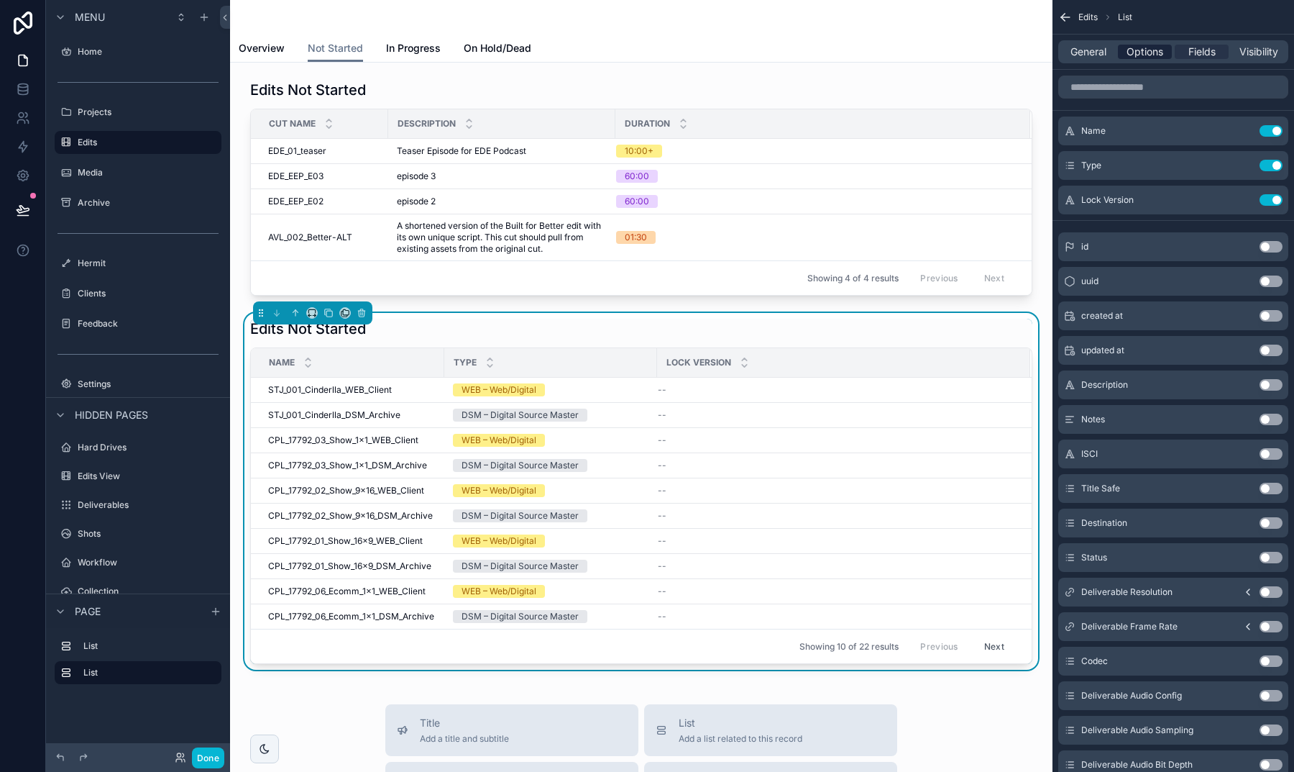
click at [1132, 49] on span "Options" at bounding box center [1145, 52] width 37 height 14
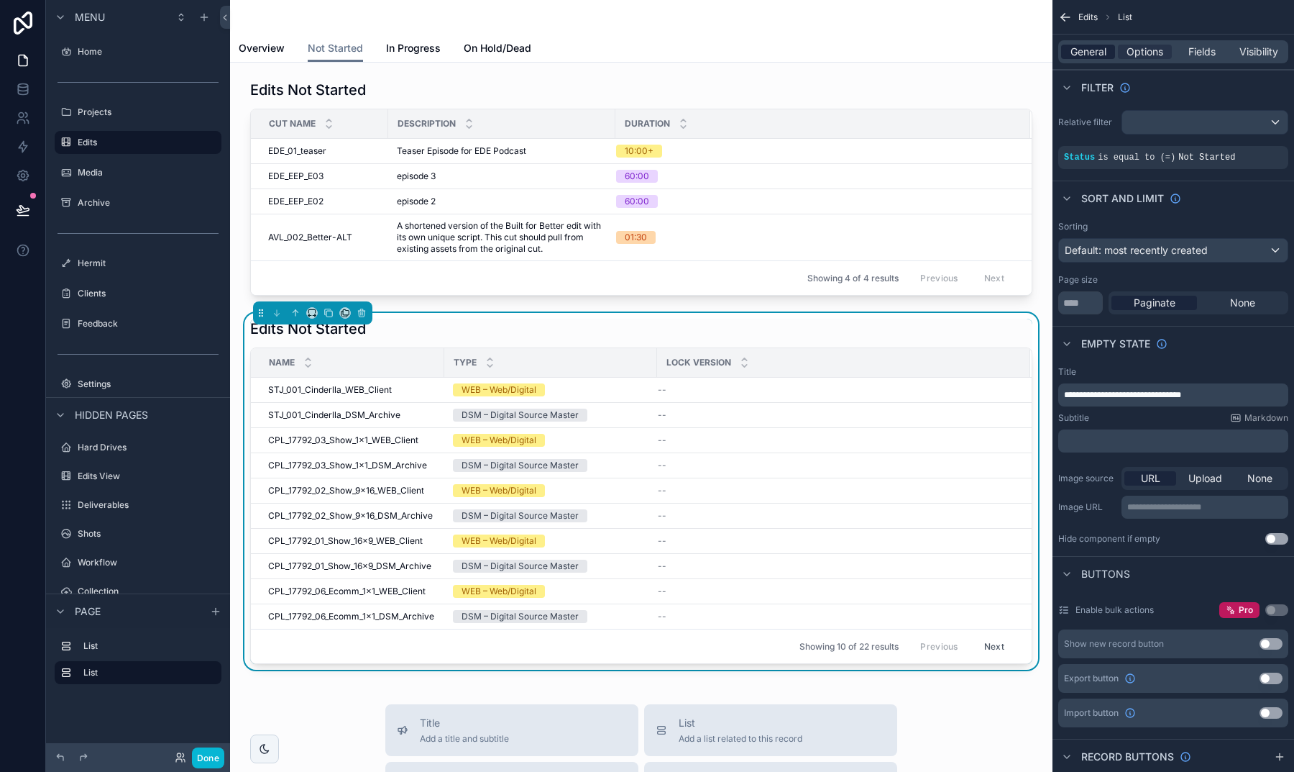
click at [1097, 51] on span "General" at bounding box center [1089, 52] width 36 height 14
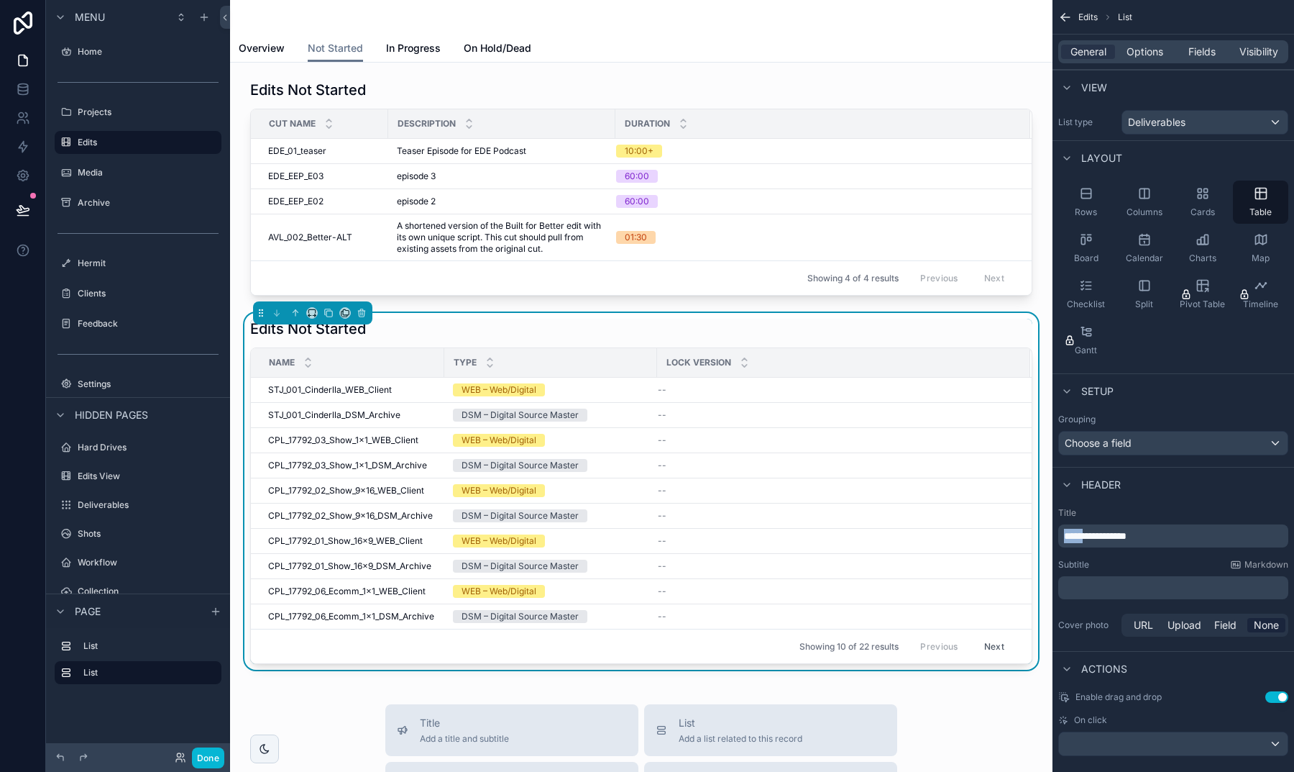
drag, startPoint x: 1086, startPoint y: 534, endPoint x: 1059, endPoint y: 534, distance: 27.3
click at [1059, 534] on div "**********" at bounding box center [1173, 535] width 230 height 23
click at [1153, 499] on div "Header" at bounding box center [1174, 484] width 242 height 35
click at [1140, 52] on span "Options" at bounding box center [1145, 52] width 37 height 14
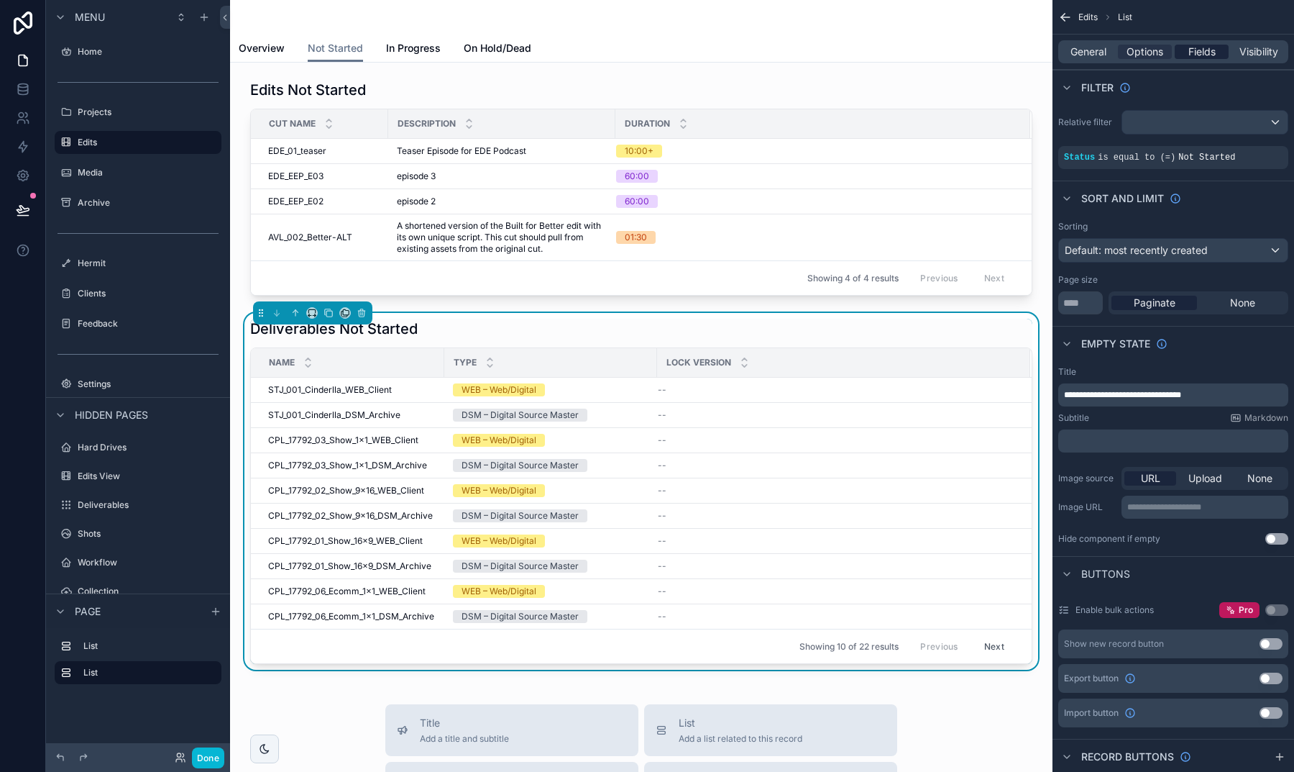
click at [1201, 50] on span "Fields" at bounding box center [1202, 52] width 27 height 14
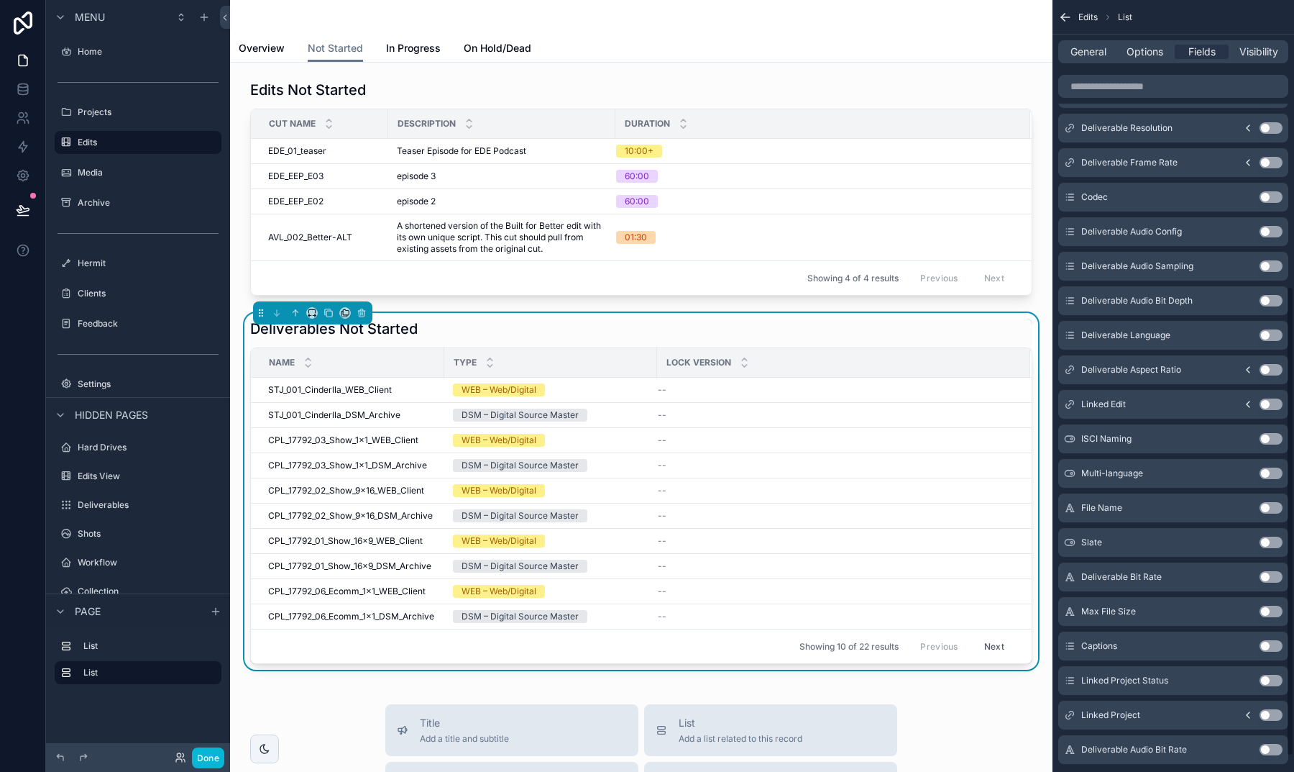
scroll to position [477, 0]
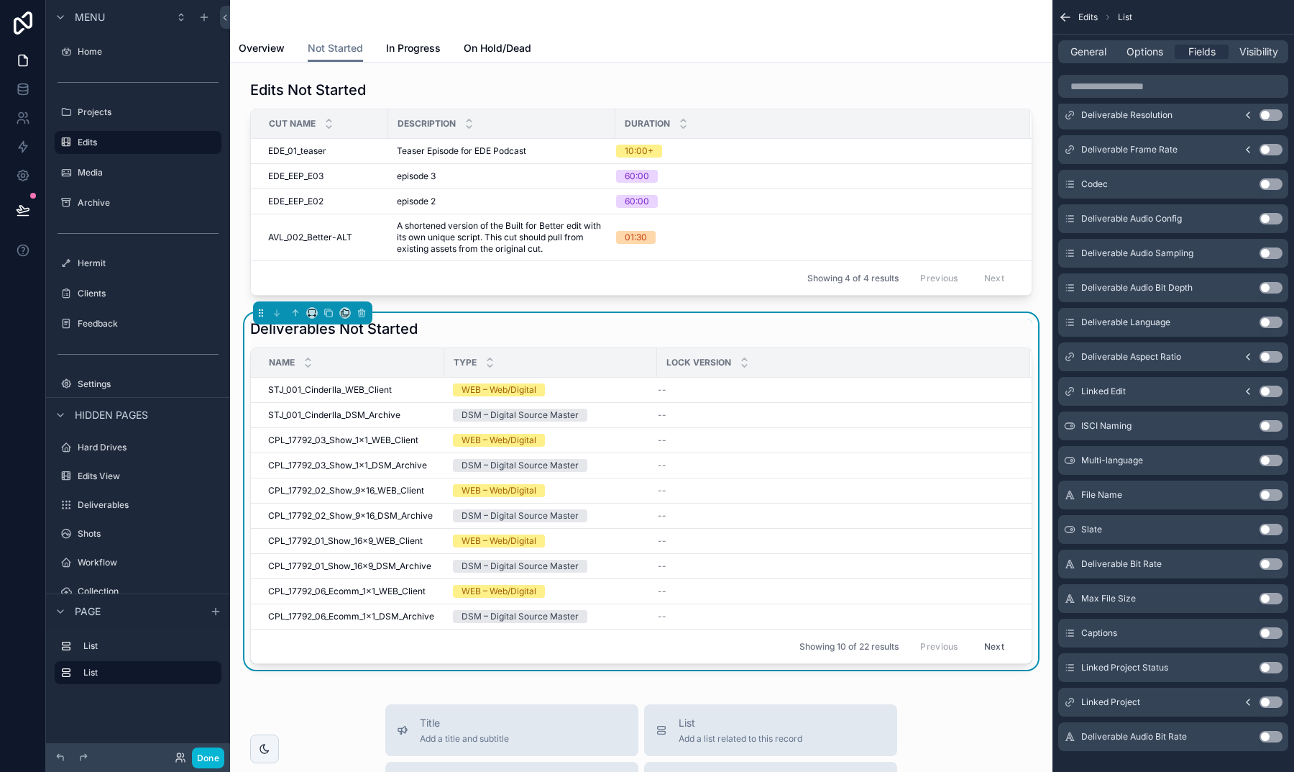
click at [1269, 664] on button "Use setting" at bounding box center [1271, 668] width 23 height 12
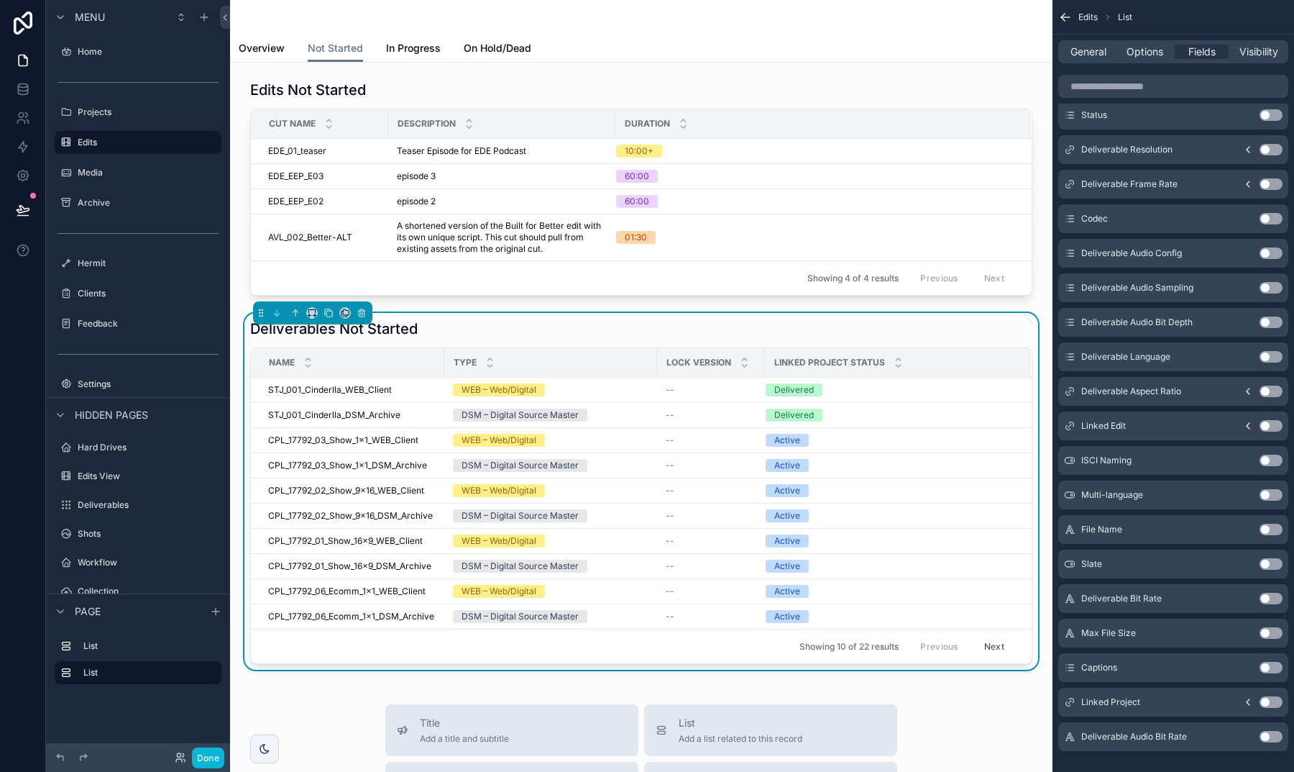
click at [1266, 697] on button "Use setting" at bounding box center [1271, 702] width 23 height 12
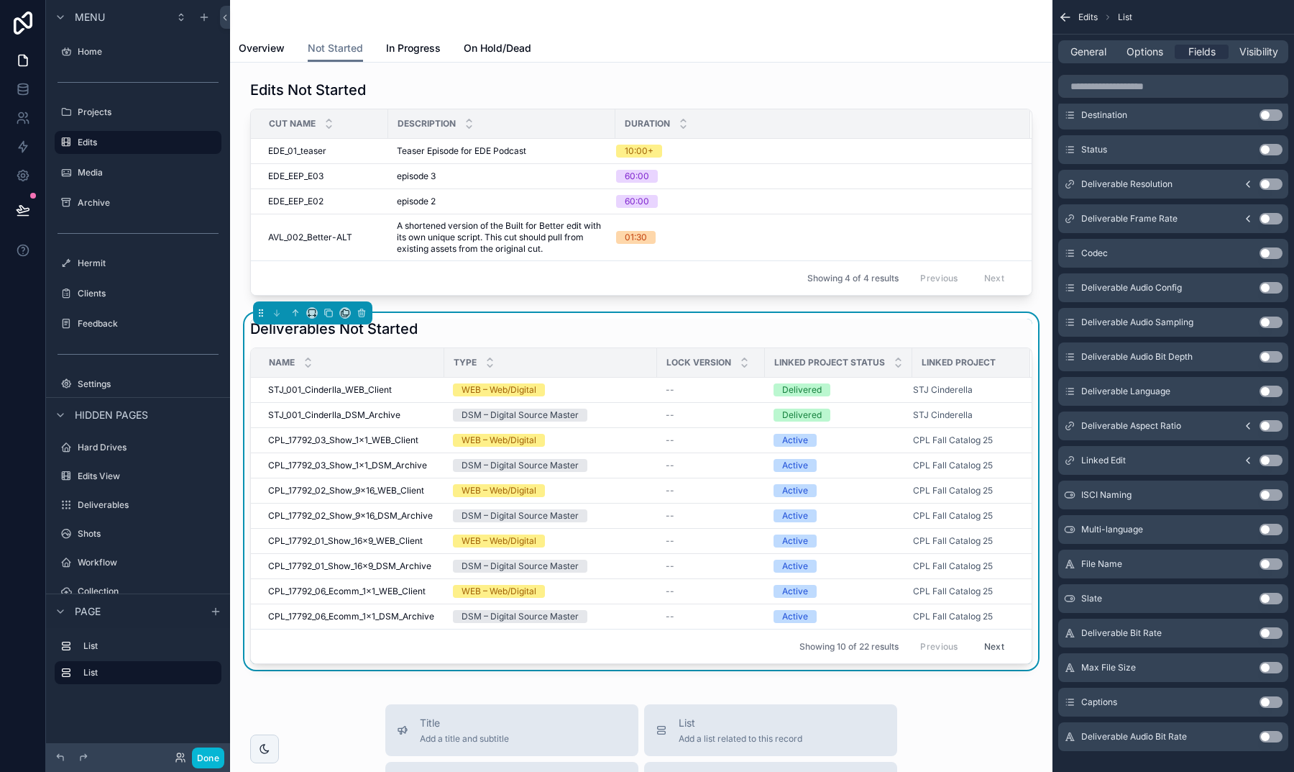
click at [1266, 463] on button "Use setting" at bounding box center [1271, 460] width 23 height 12
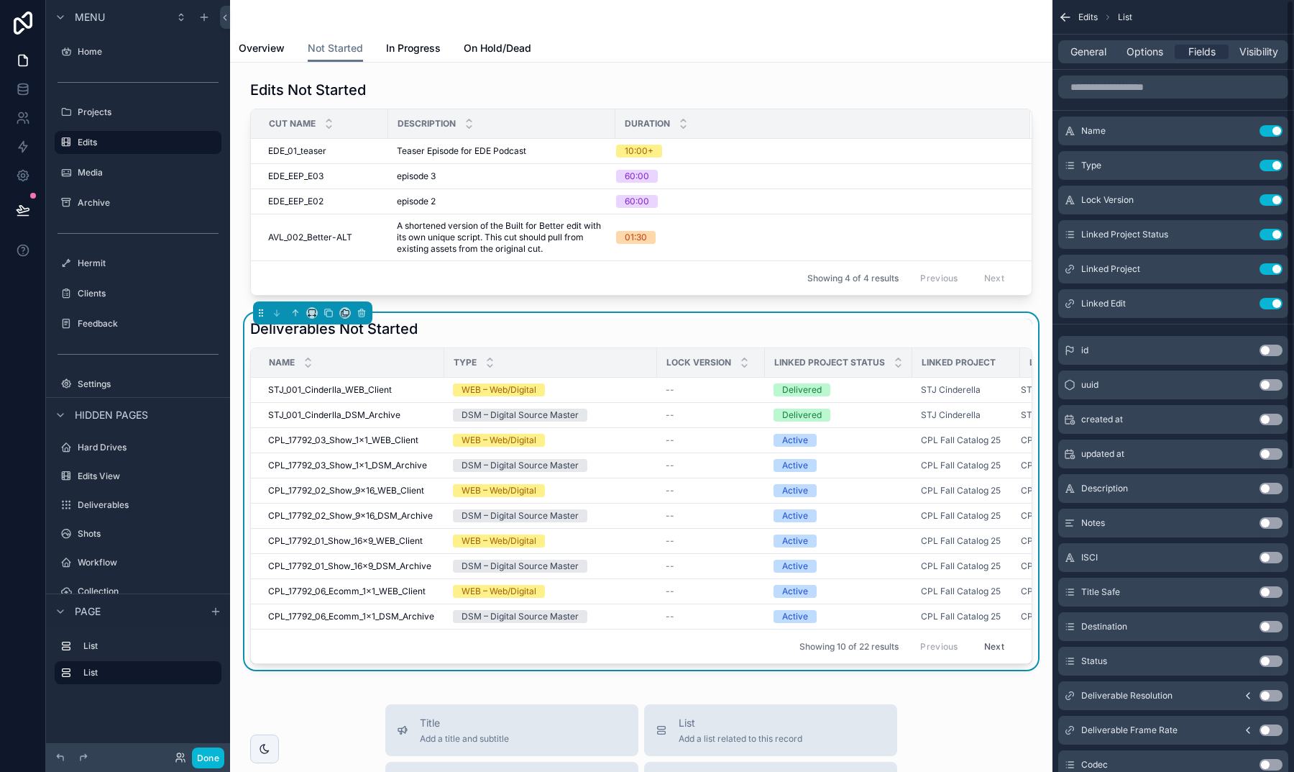
scroll to position [0, 0]
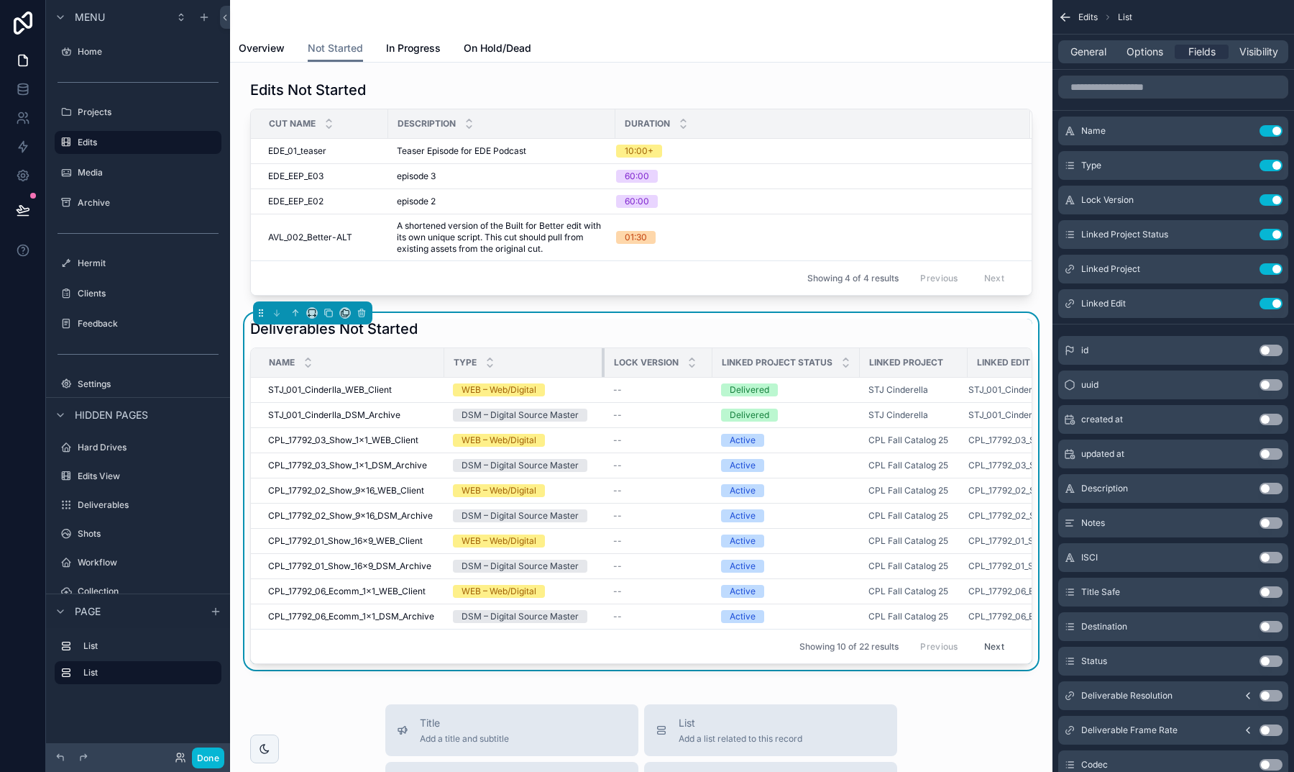
drag, startPoint x: 656, startPoint y: 358, endPoint x: 604, endPoint y: 356, distance: 52.5
click at [604, 356] on div "scrollable content" at bounding box center [605, 362] width 6 height 29
click at [1242, 232] on icon "scrollable content" at bounding box center [1243, 235] width 12 height 12
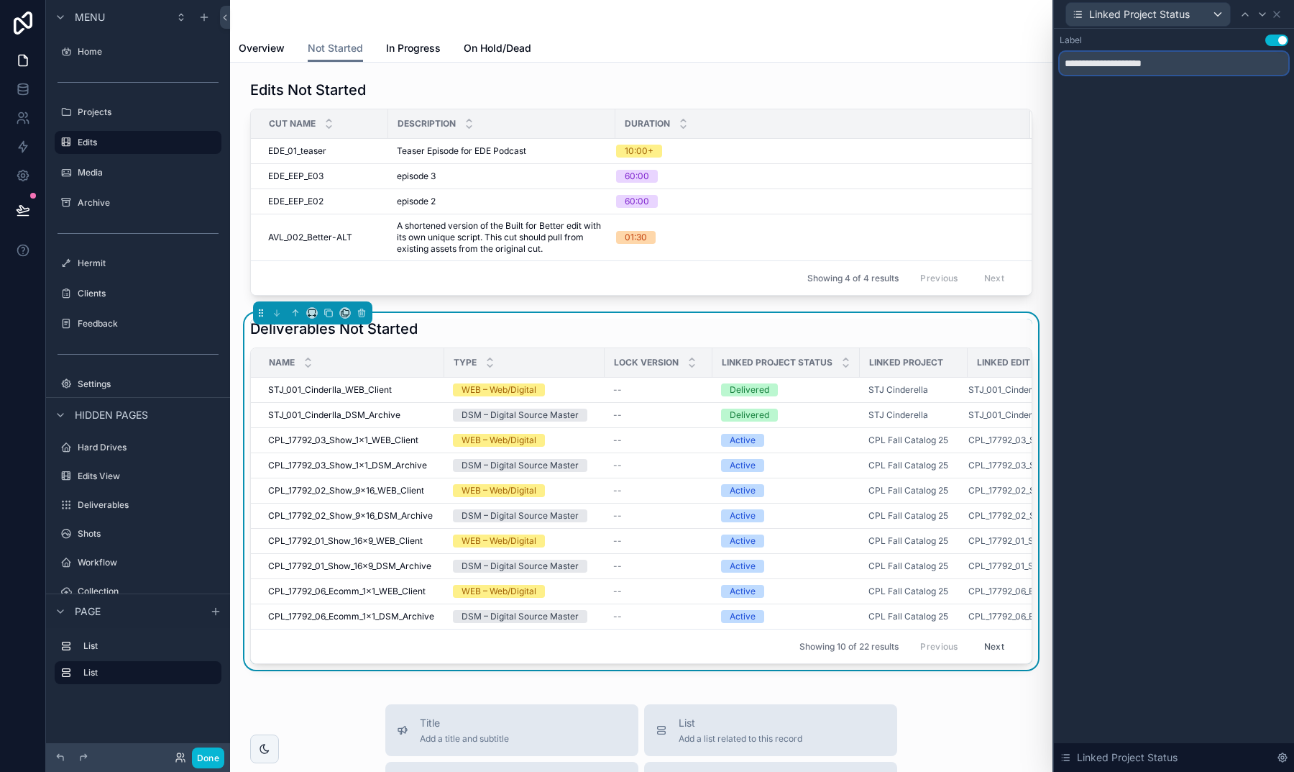
drag, startPoint x: 1102, startPoint y: 62, endPoint x: 1045, endPoint y: 62, distance: 56.8
click at [1045, 62] on div "**********" at bounding box center [647, 386] width 1294 height 772
type input "**********"
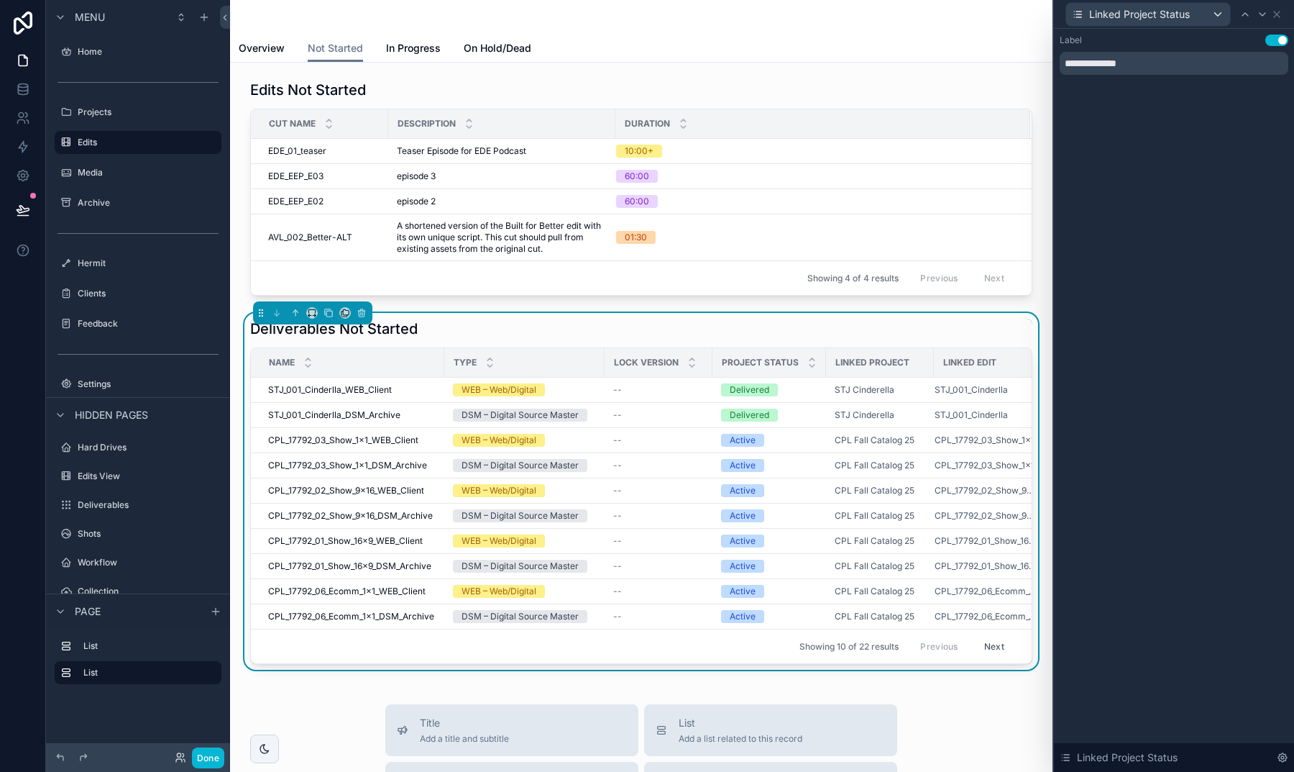
click at [1153, 96] on div "**********" at bounding box center [1174, 69] width 240 height 81
click at [1280, 12] on icon at bounding box center [1277, 15] width 6 height 6
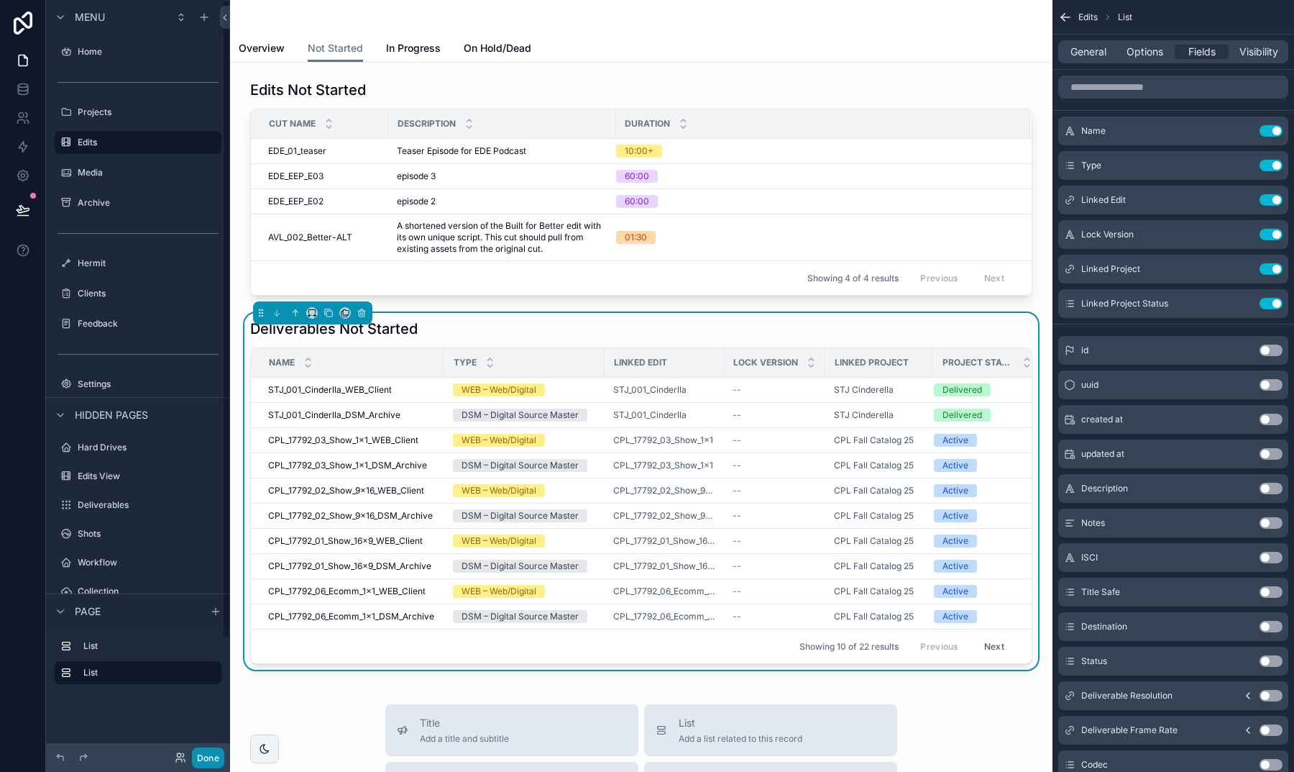
click at [213, 754] on button "Done" at bounding box center [208, 757] width 32 height 21
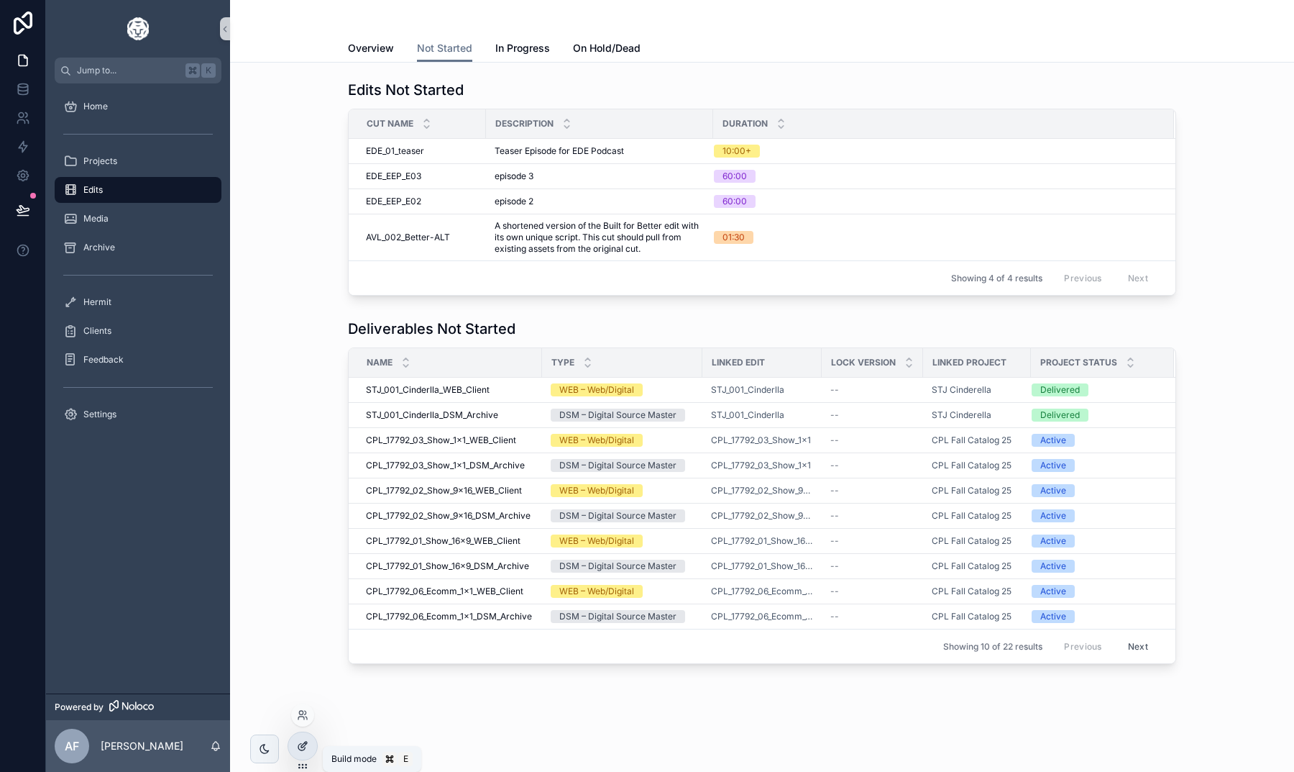
click at [306, 745] on icon at bounding box center [303, 746] width 12 height 12
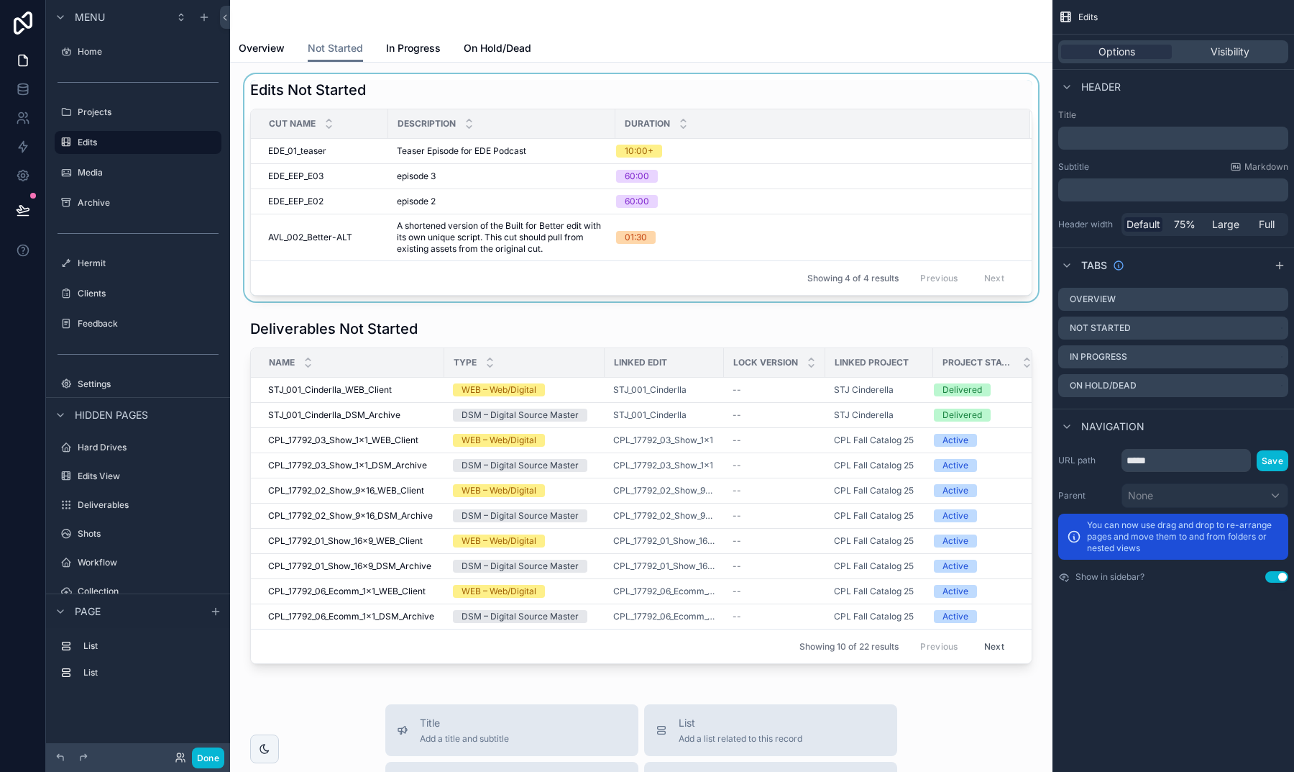
click at [649, 96] on div "scrollable content" at bounding box center [642, 187] width 800 height 227
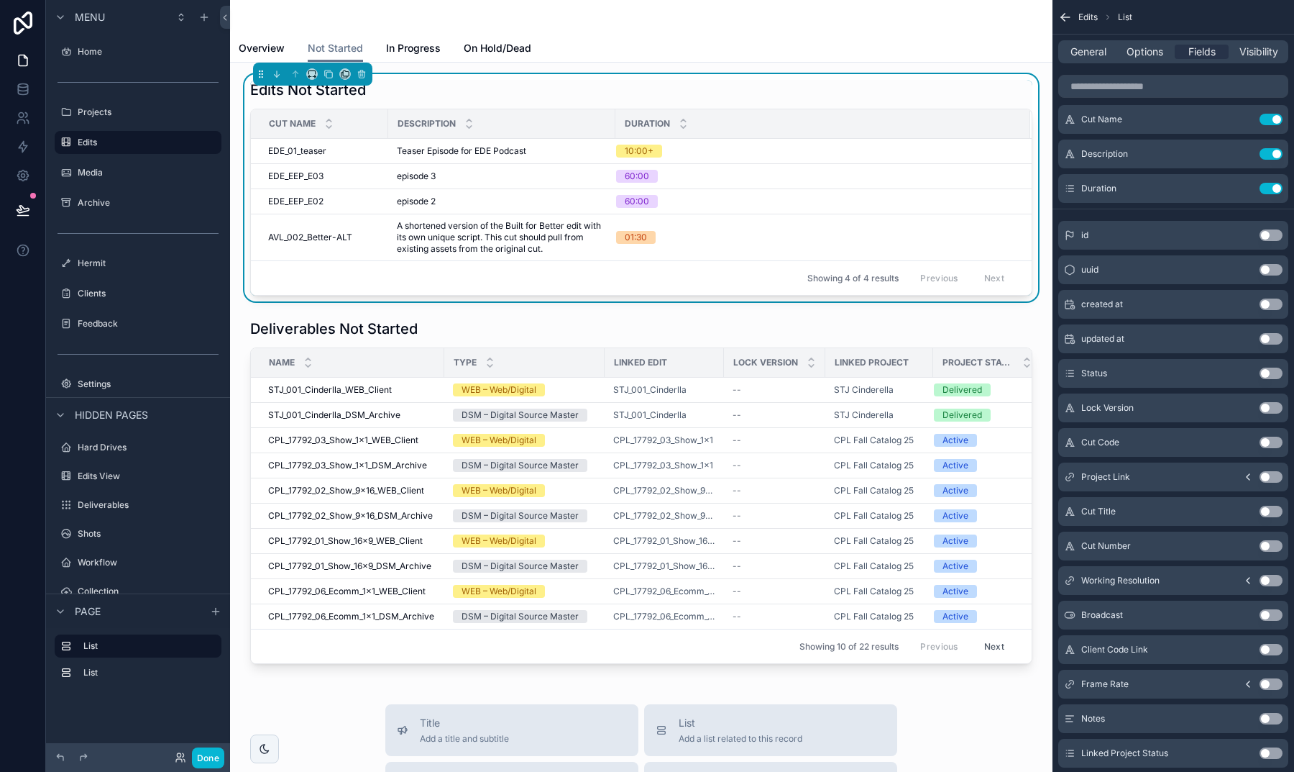
scroll to position [22, 0]
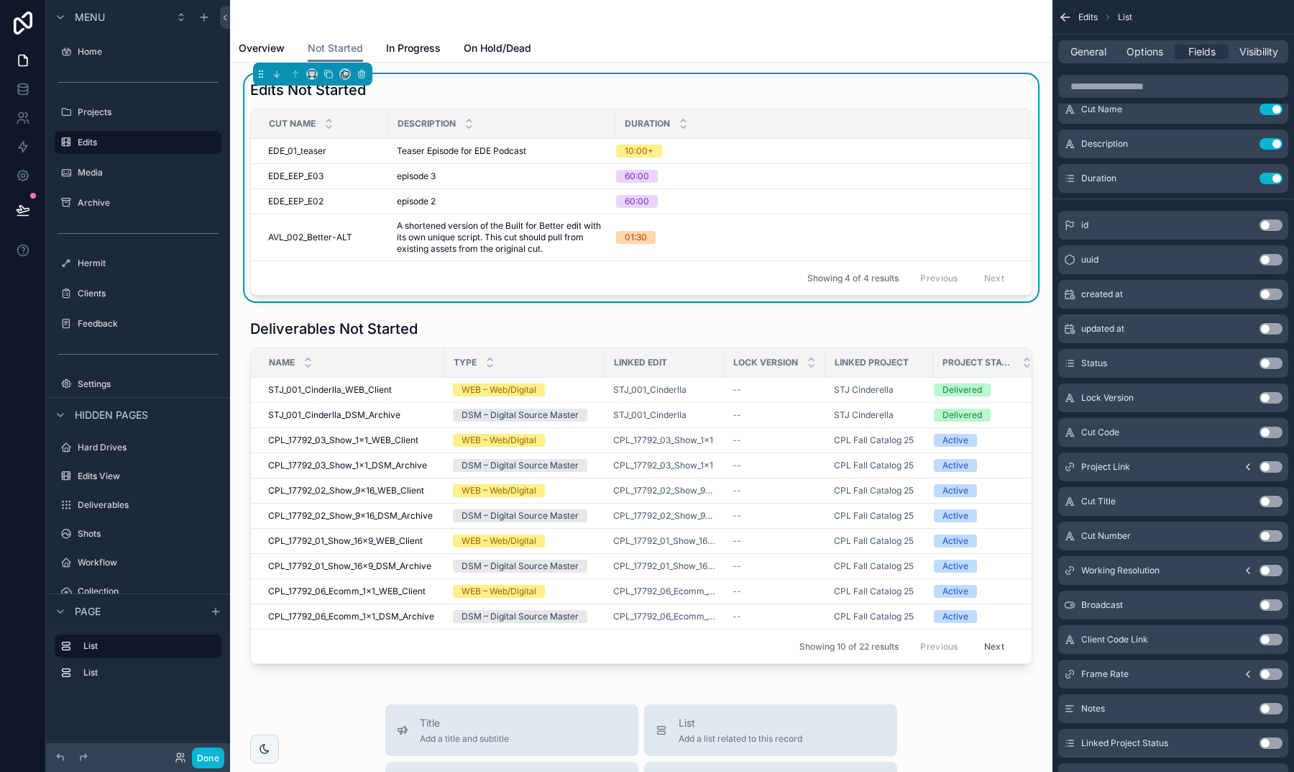
click at [1273, 465] on button "Use setting" at bounding box center [1271, 467] width 23 height 12
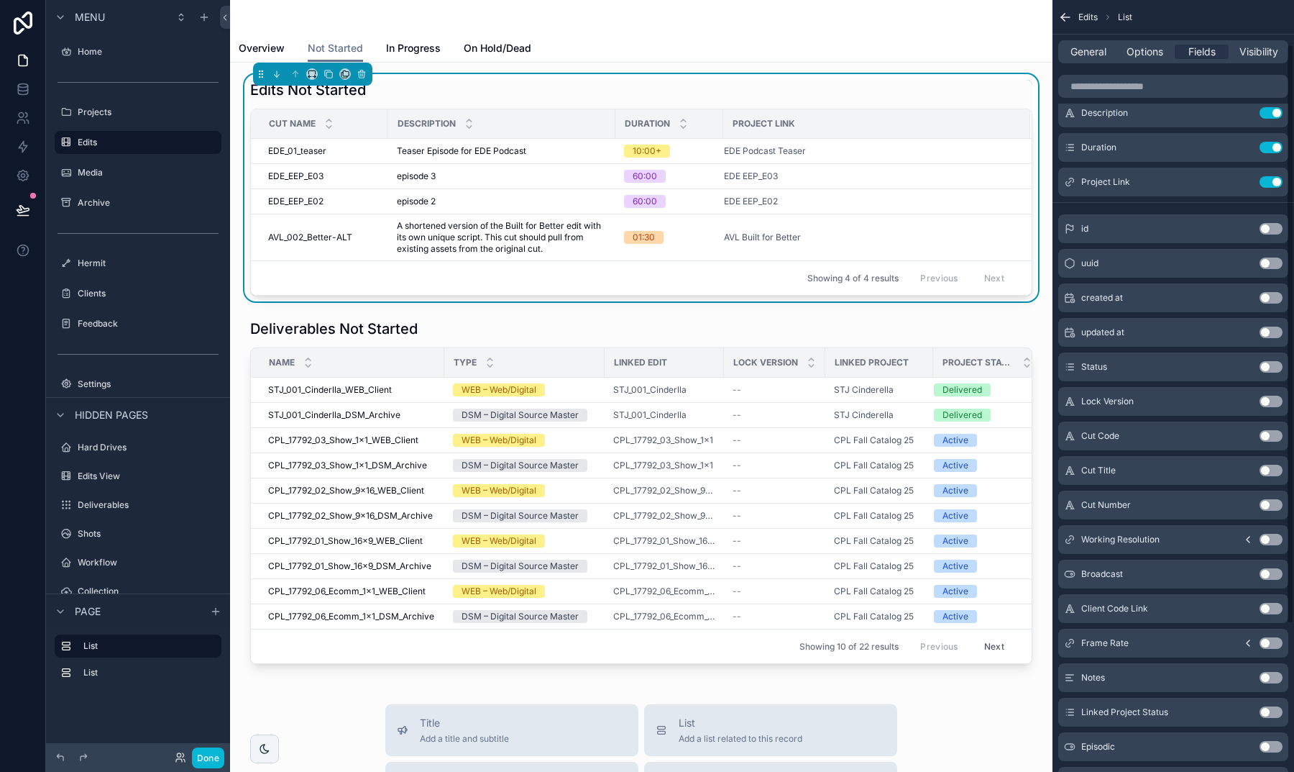
scroll to position [60, 0]
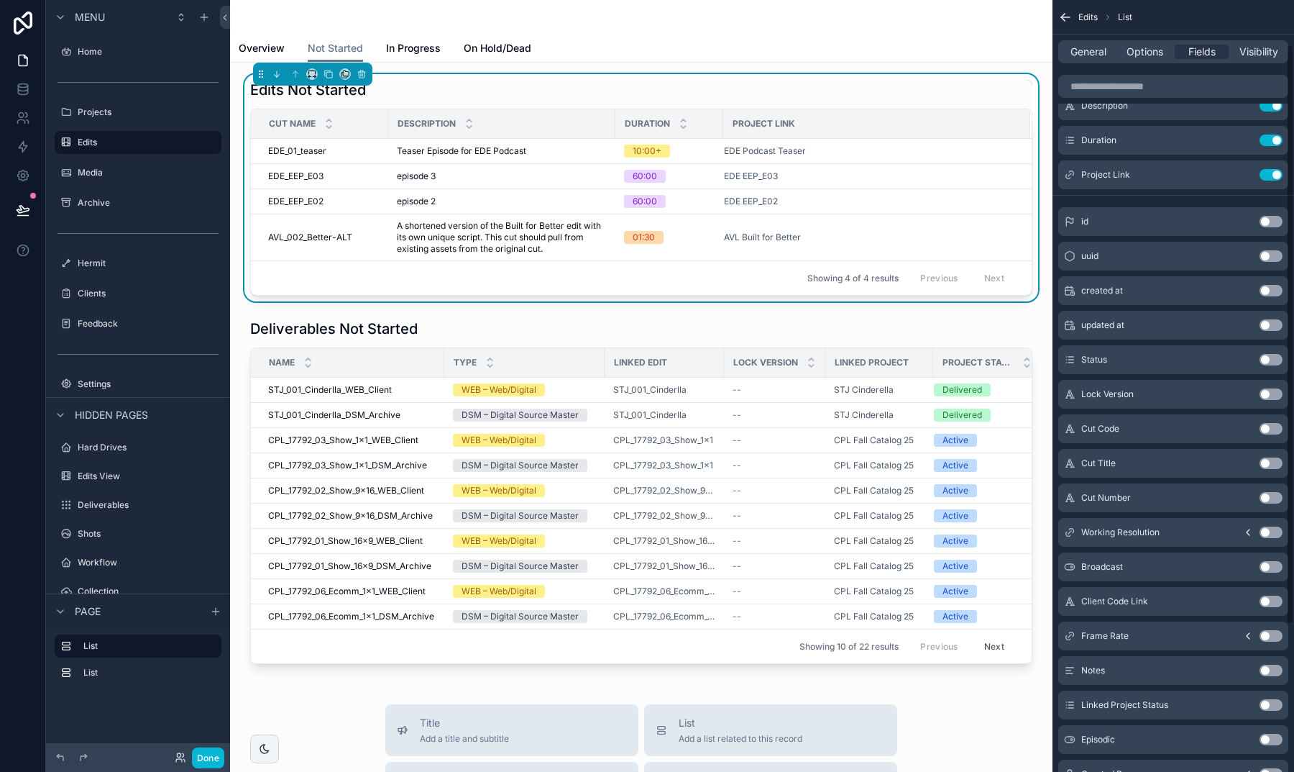
click at [1272, 701] on button "Use setting" at bounding box center [1271, 705] width 23 height 12
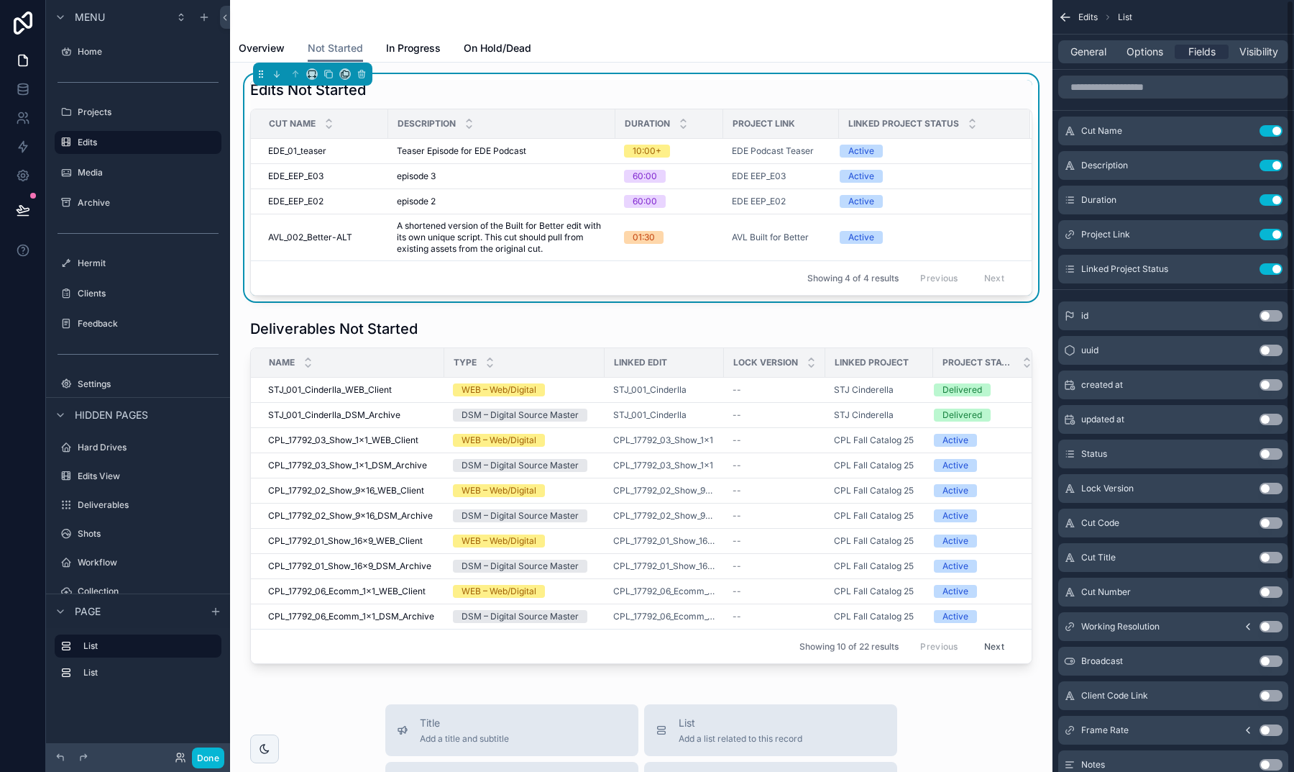
scroll to position [0, 0]
click at [1245, 272] on icon "scrollable content" at bounding box center [1242, 270] width 6 height 6
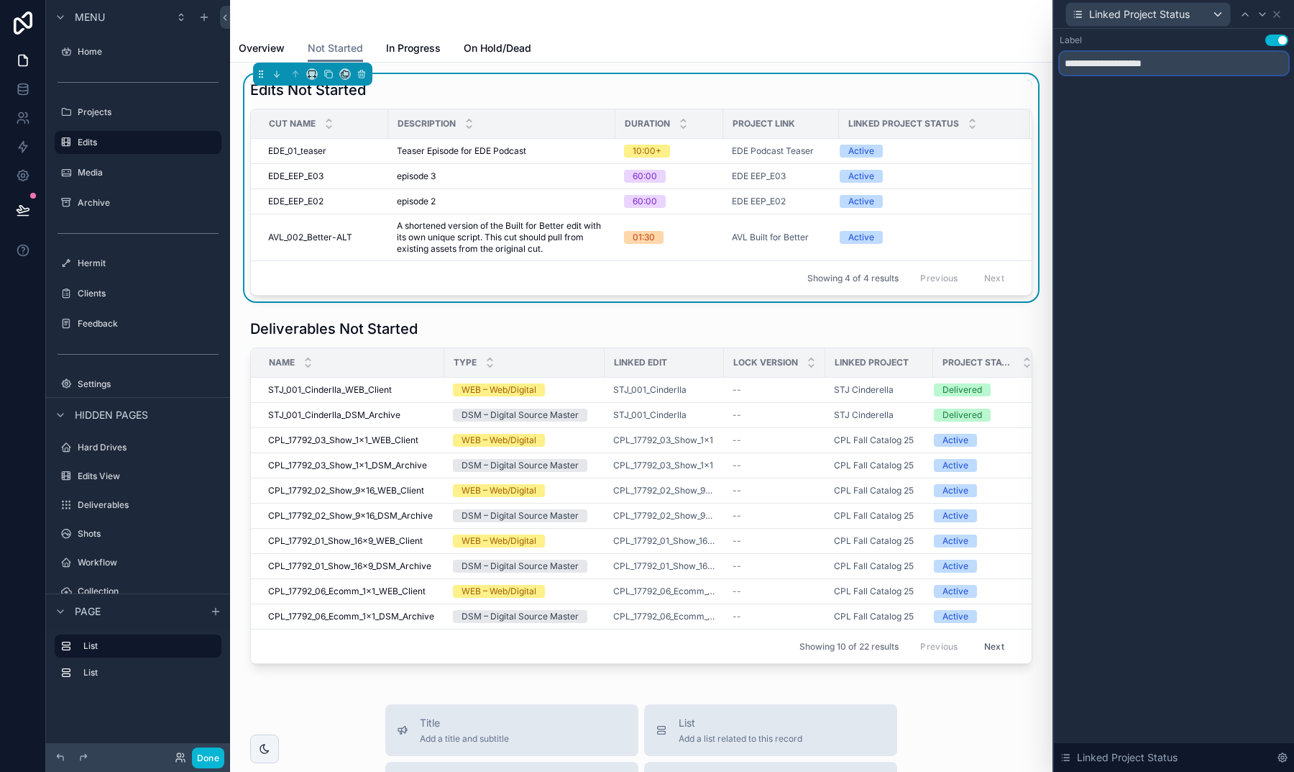
click at [1103, 58] on input "**********" at bounding box center [1174, 63] width 229 height 23
drag, startPoint x: 1102, startPoint y: 60, endPoint x: 1071, endPoint y: 59, distance: 30.2
click at [1072, 59] on input "**********" at bounding box center [1174, 63] width 229 height 23
type input "**********"
click at [1281, 16] on icon at bounding box center [1277, 15] width 12 height 12
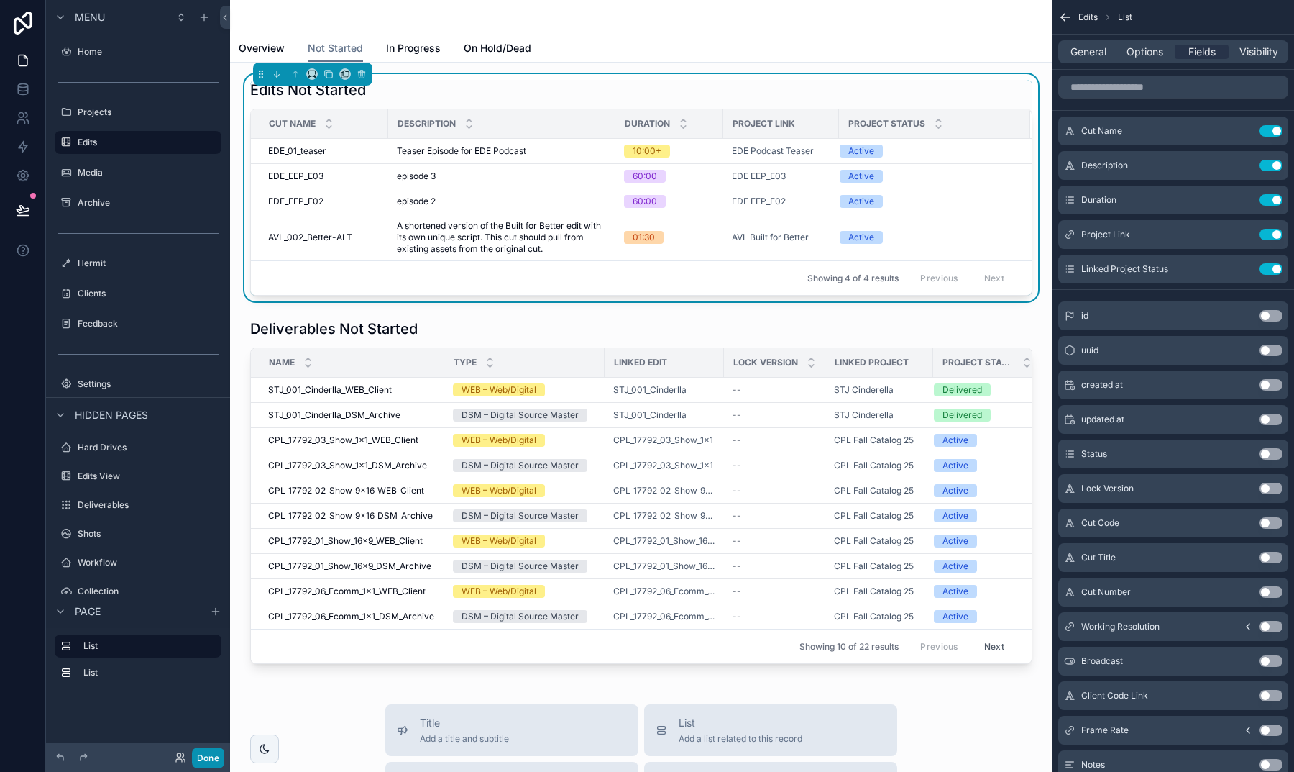
click at [207, 758] on button "Done" at bounding box center [208, 757] width 32 height 21
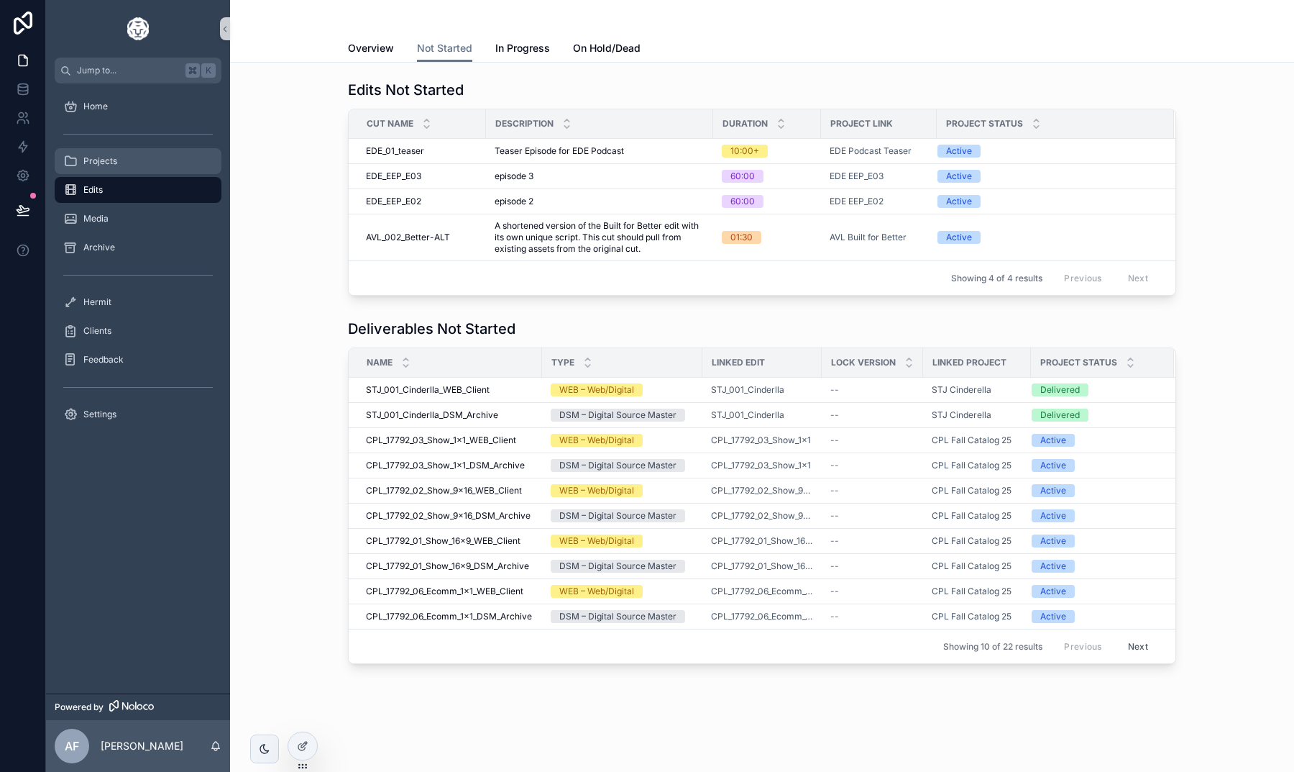
click at [150, 159] on div "Projects" at bounding box center [138, 161] width 150 height 23
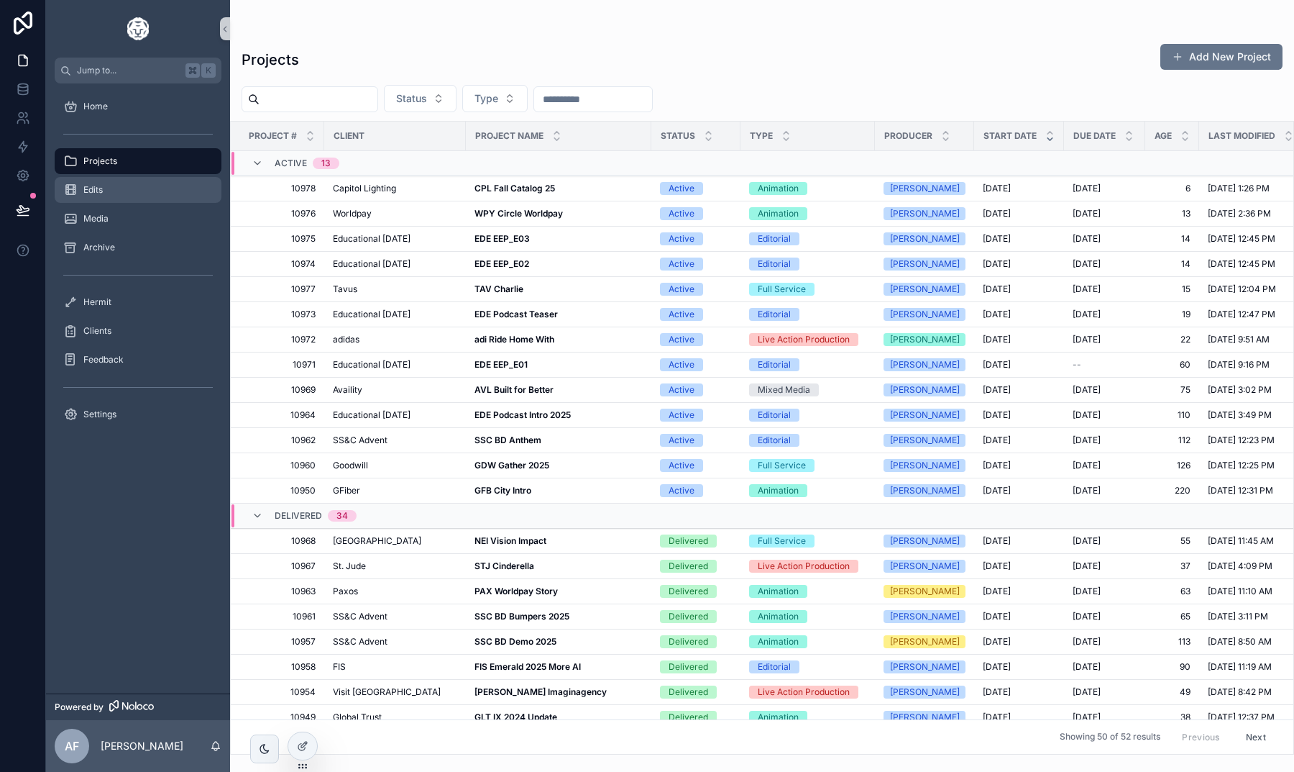
click at [142, 191] on div "Edits" at bounding box center [138, 189] width 150 height 23
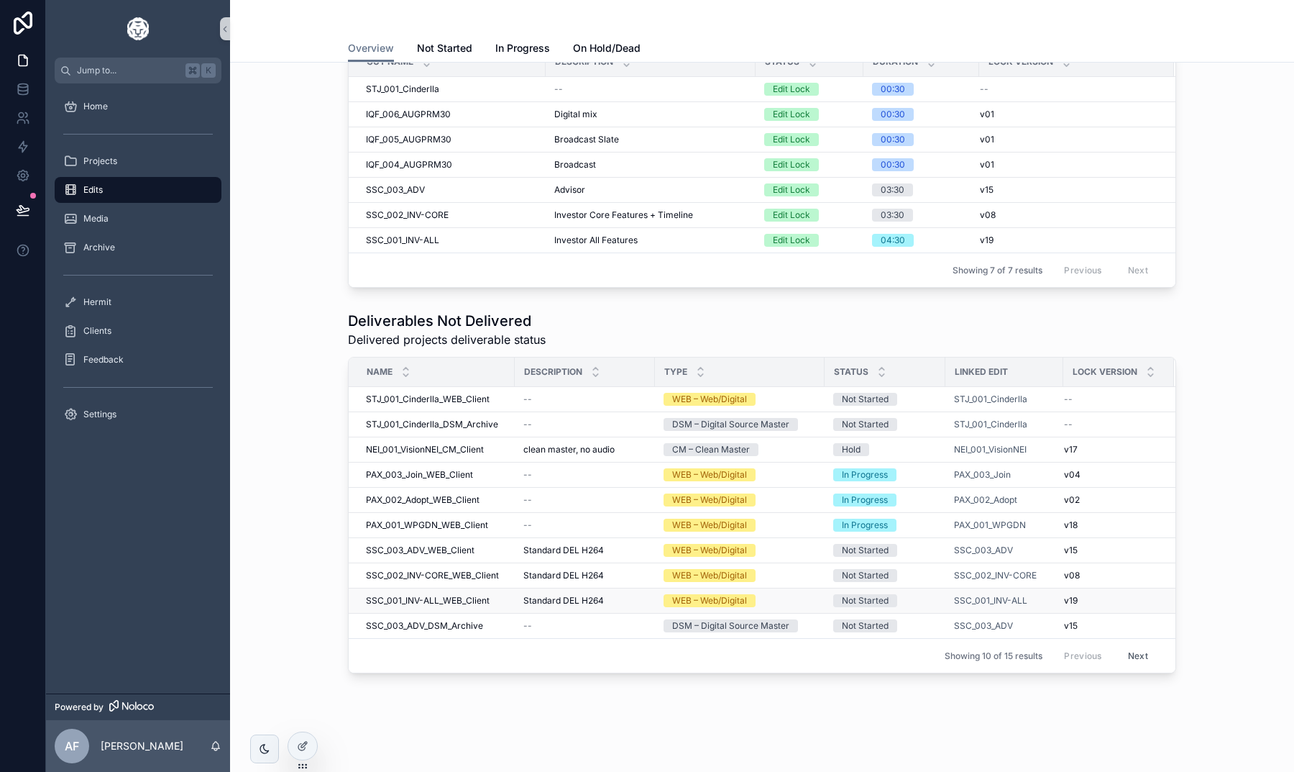
scroll to position [73, 0]
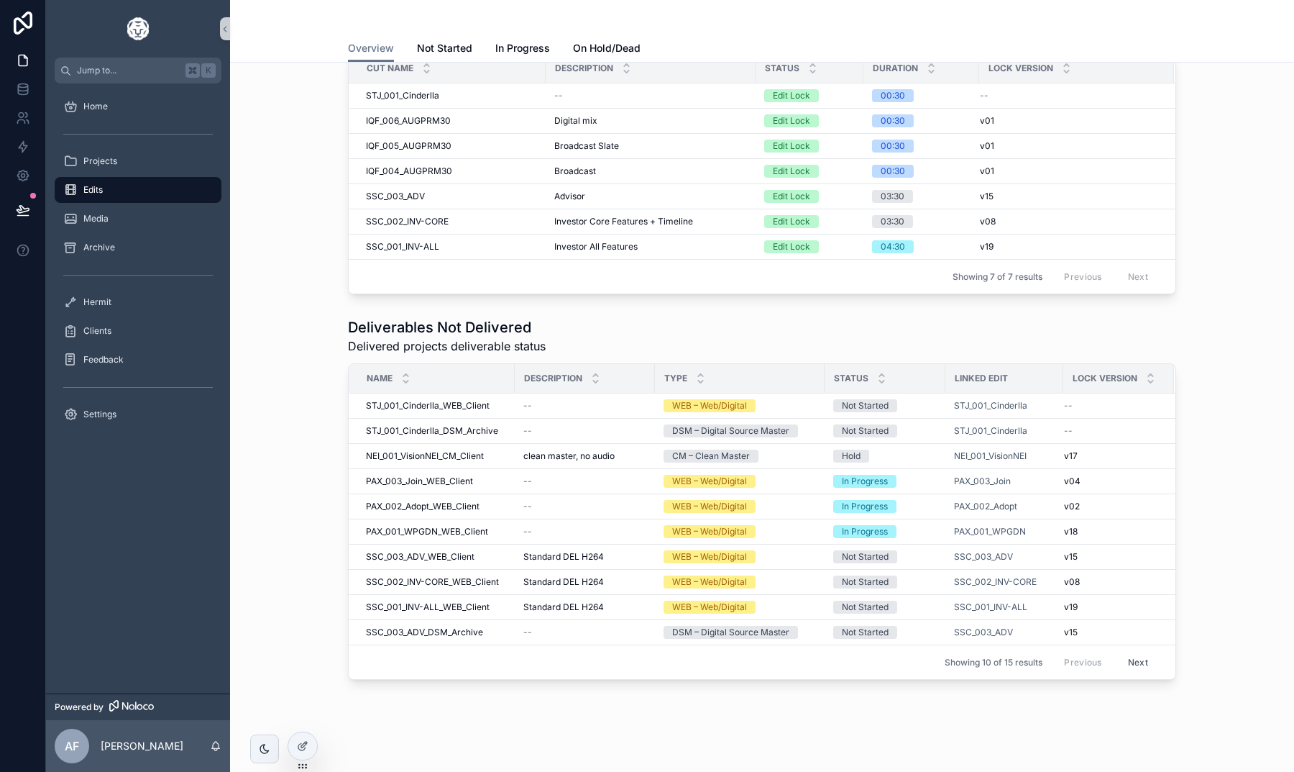
click at [296, 518] on div "Deliverables Not Delivered Delivered projects deliverable status Name Descripti…" at bounding box center [762, 498] width 1041 height 374
click at [987, 485] on span "PAX_003_Join" at bounding box center [982, 481] width 57 height 12
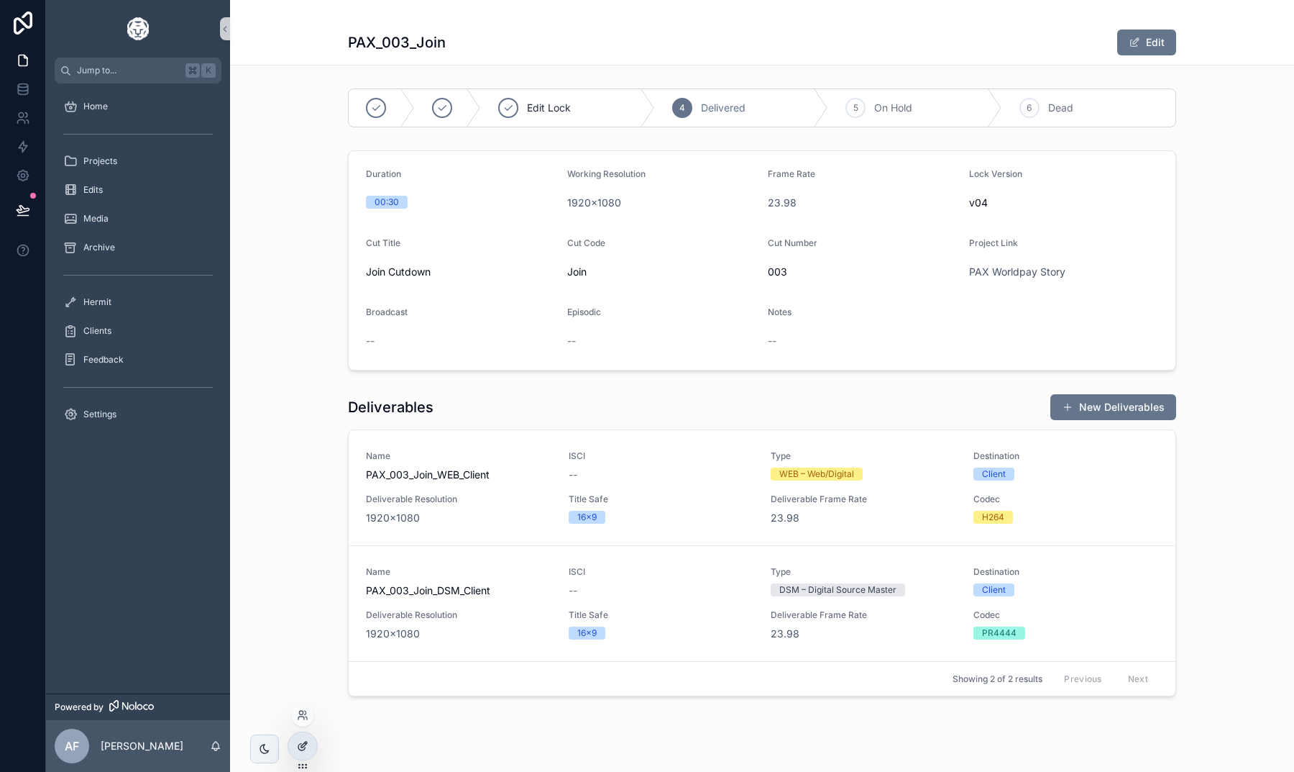
click at [302, 734] on div at bounding box center [302, 745] width 29 height 27
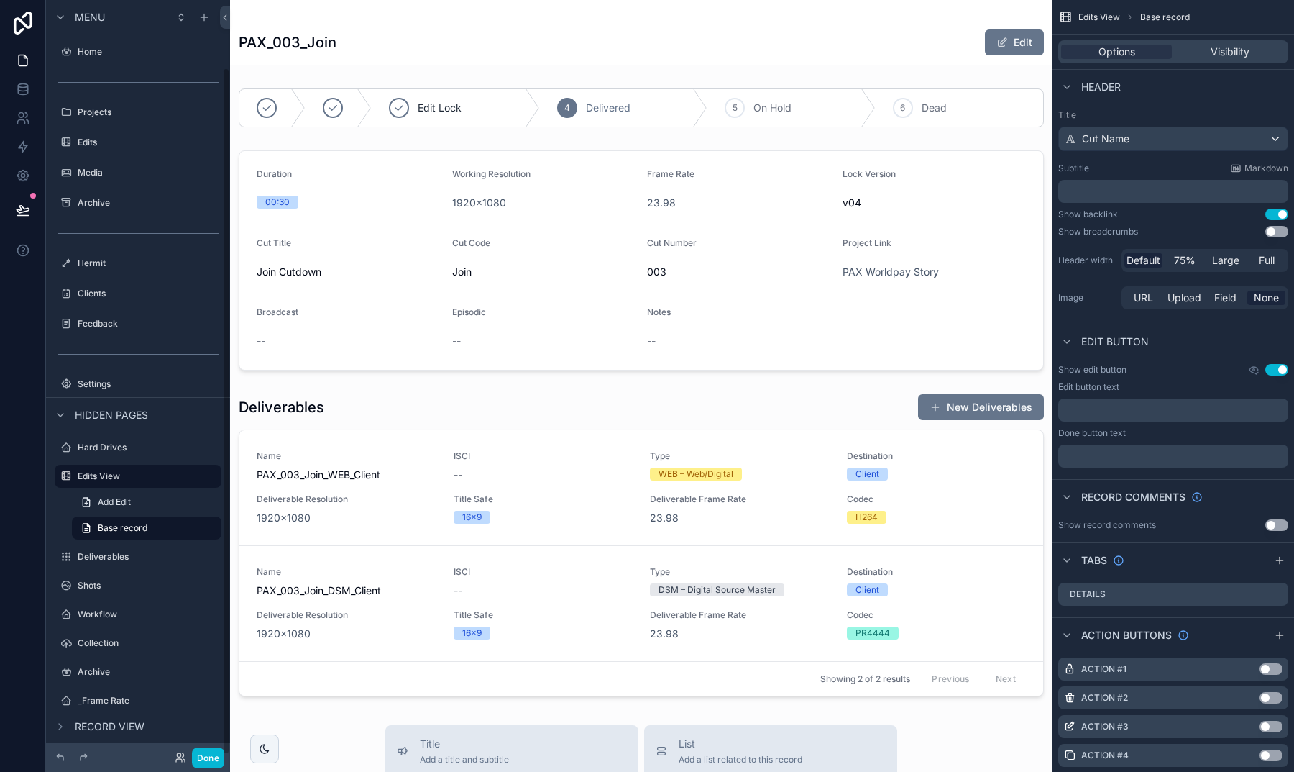
scroll to position [74, 0]
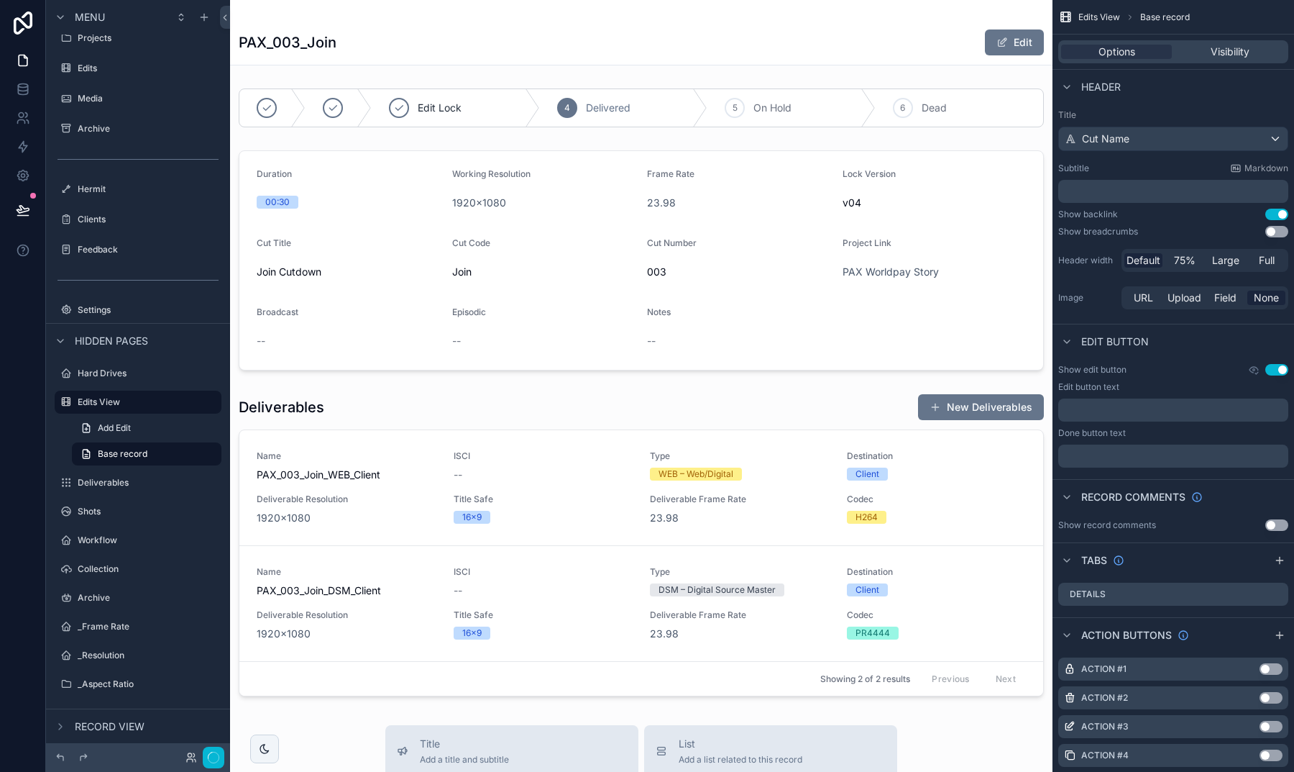
click at [1273, 230] on button "Use setting" at bounding box center [1277, 232] width 23 height 12
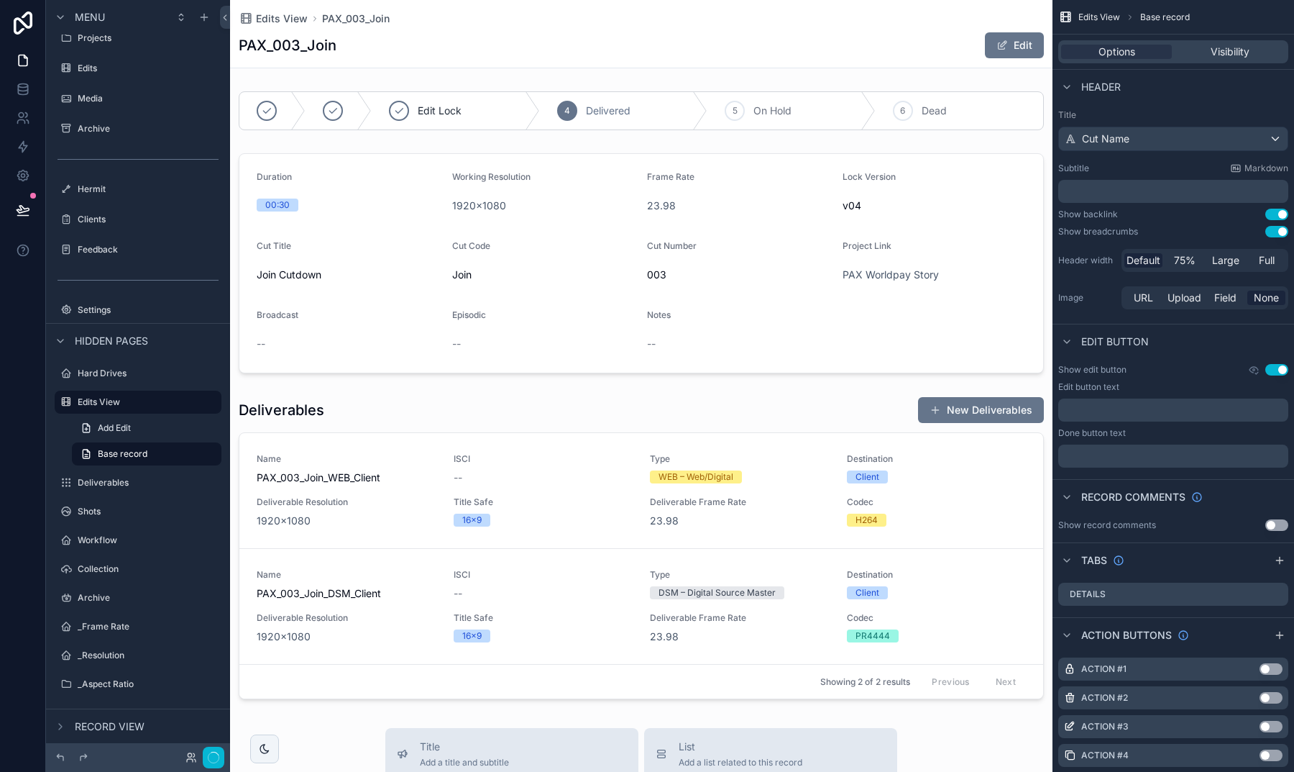
click at [1273, 230] on button "Use setting" at bounding box center [1277, 232] width 23 height 12
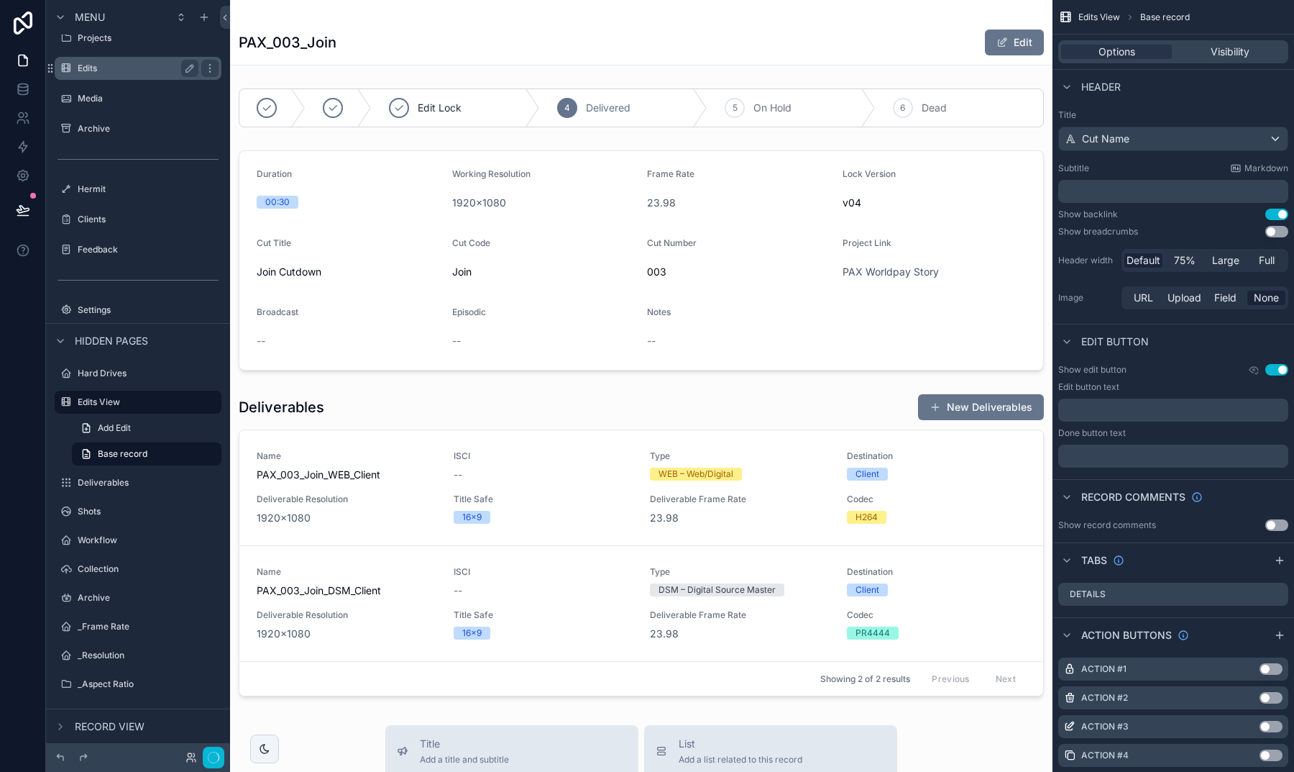
click at [96, 70] on label "Edits" at bounding box center [135, 69] width 115 height 12
